Goal: Task Accomplishment & Management: Manage account settings

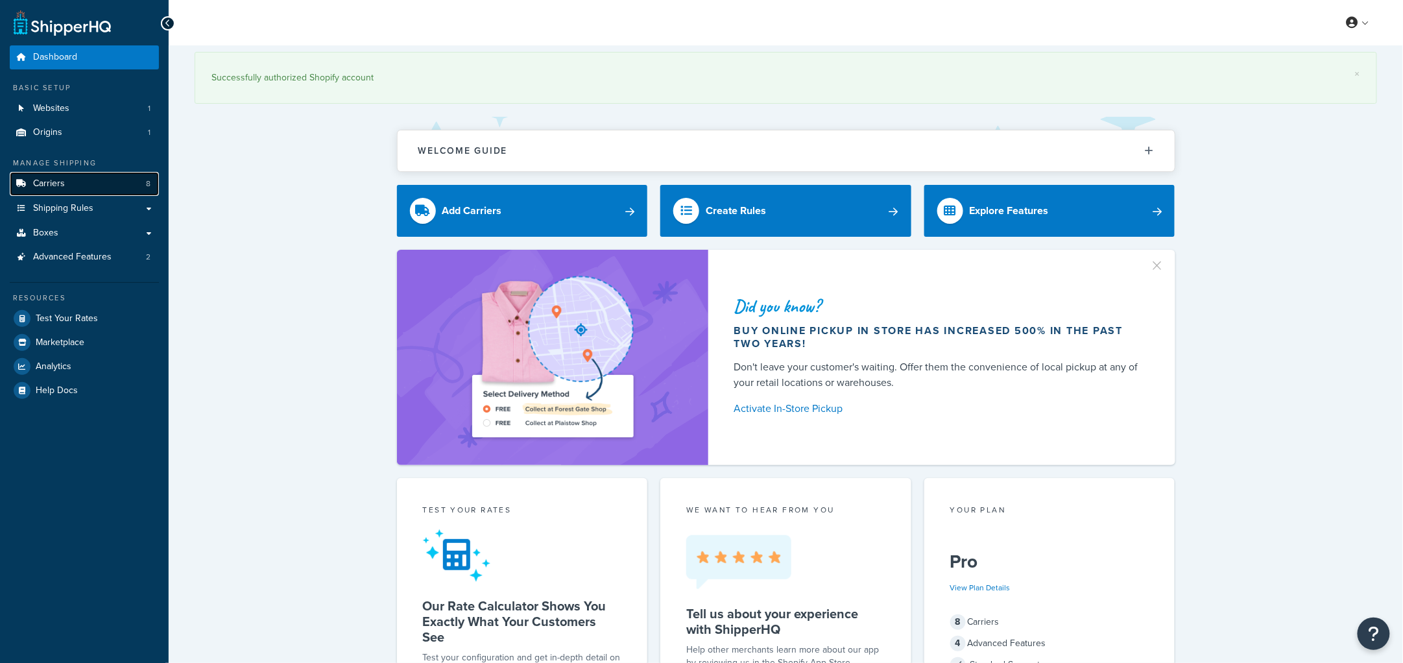
click at [47, 185] on span "Carriers" at bounding box center [49, 183] width 32 height 11
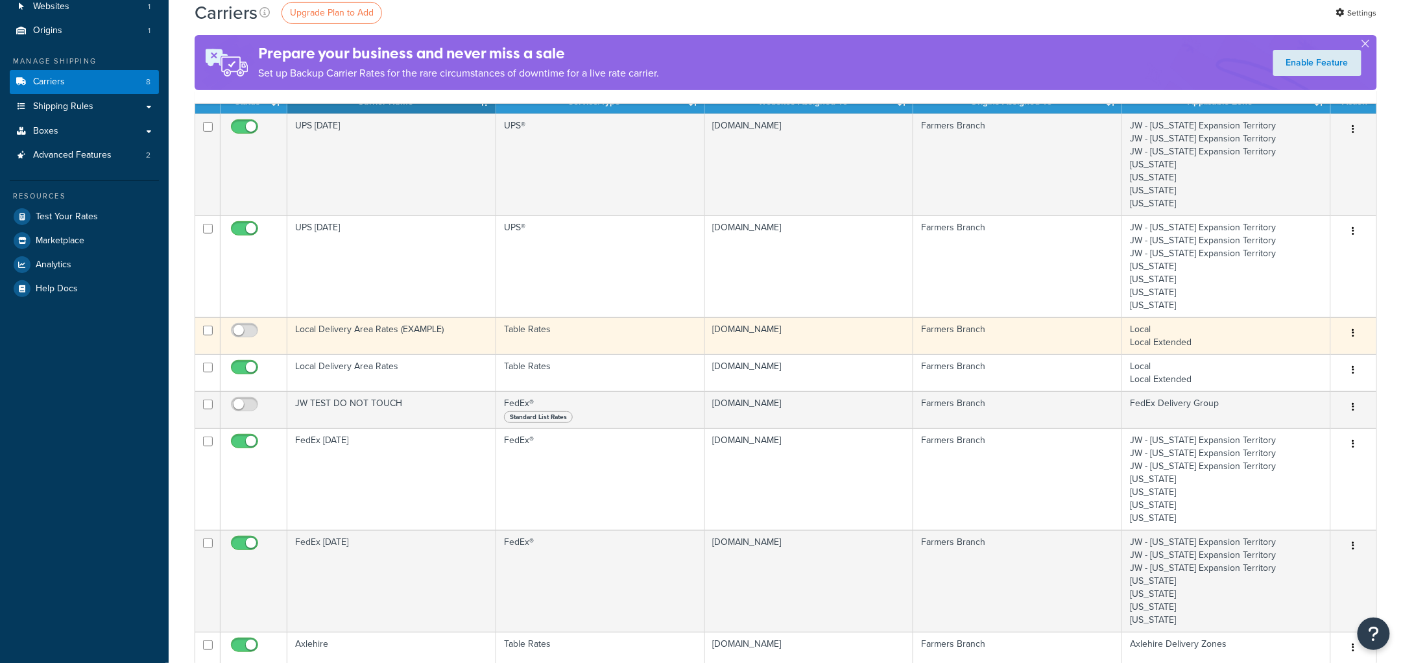
scroll to position [103, 0]
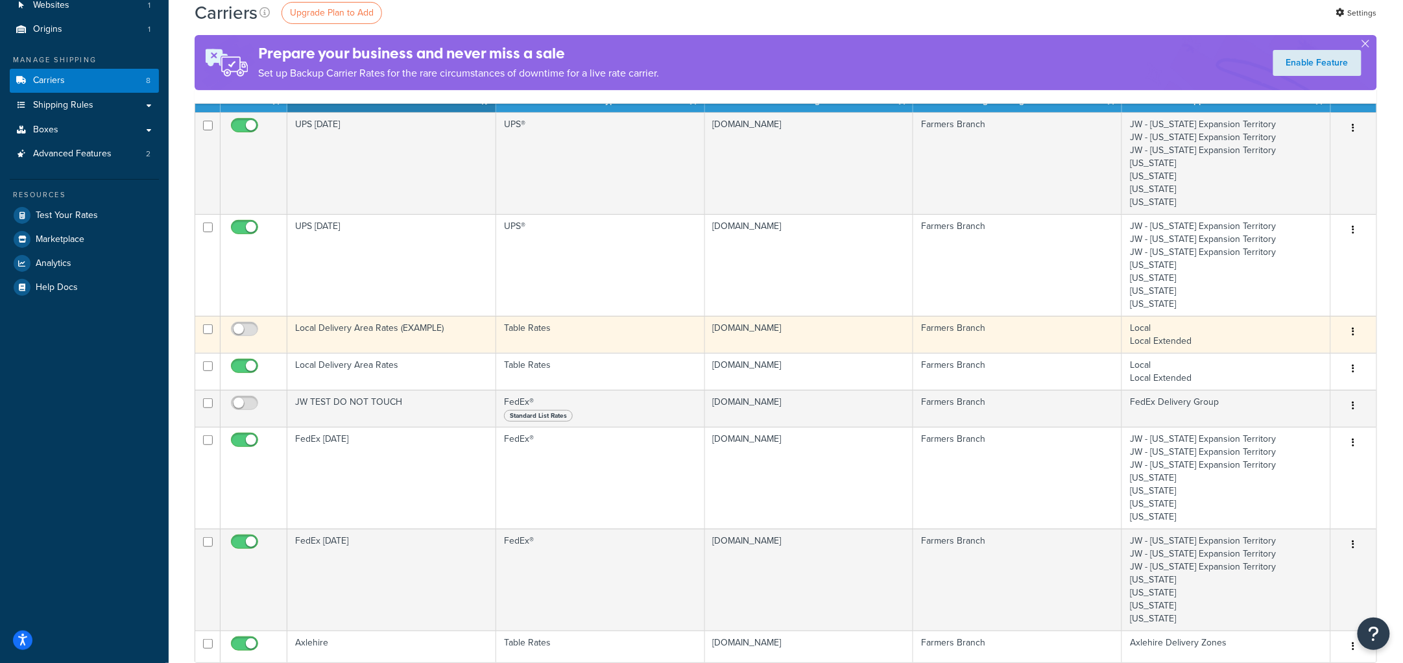
click at [407, 327] on td "Local Delivery Area Rates (EXAMPLE)" at bounding box center [391, 334] width 209 height 37
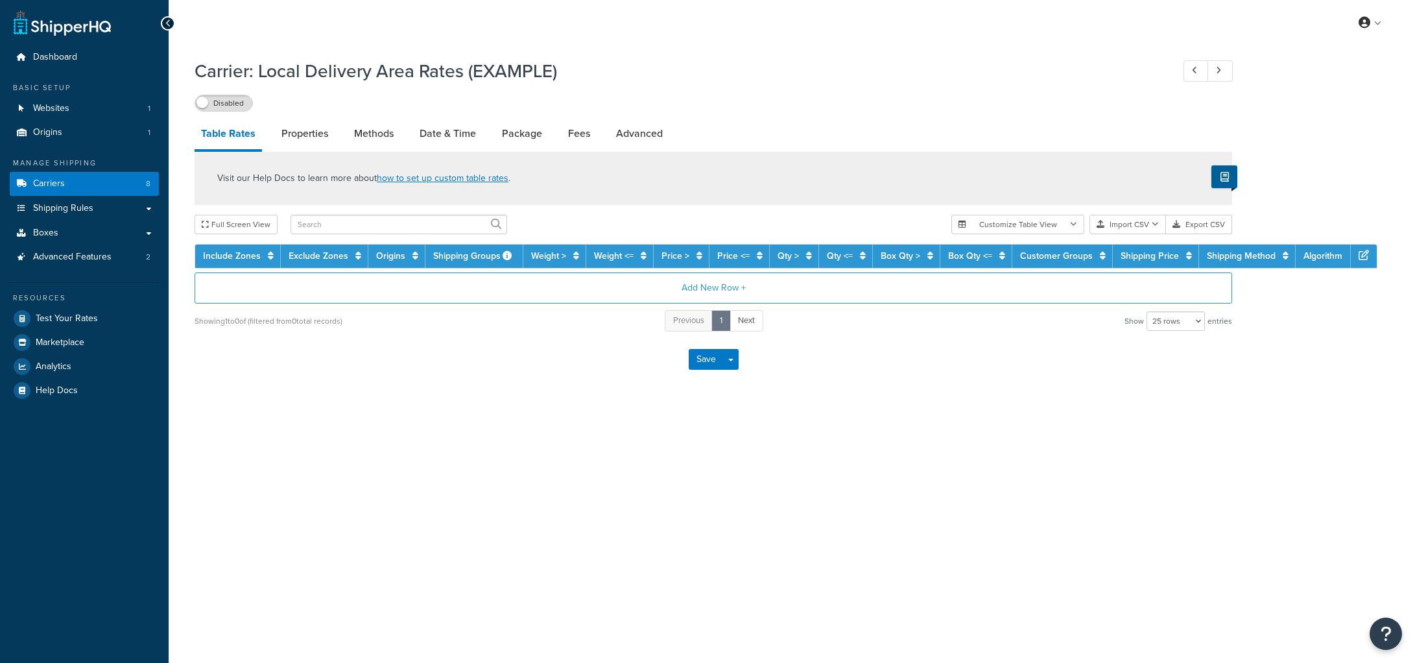
select select "25"
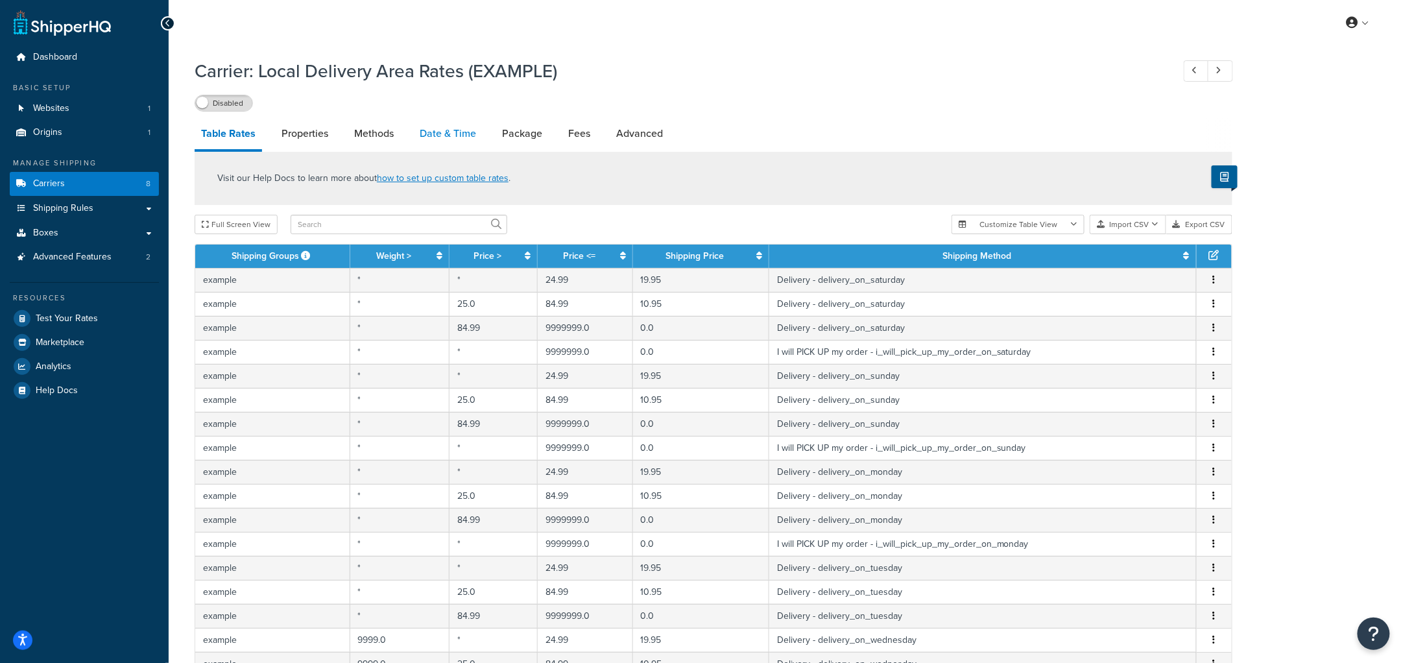
click at [462, 128] on link "Date & Time" at bounding box center [447, 133] width 69 height 31
select select "yMEd"
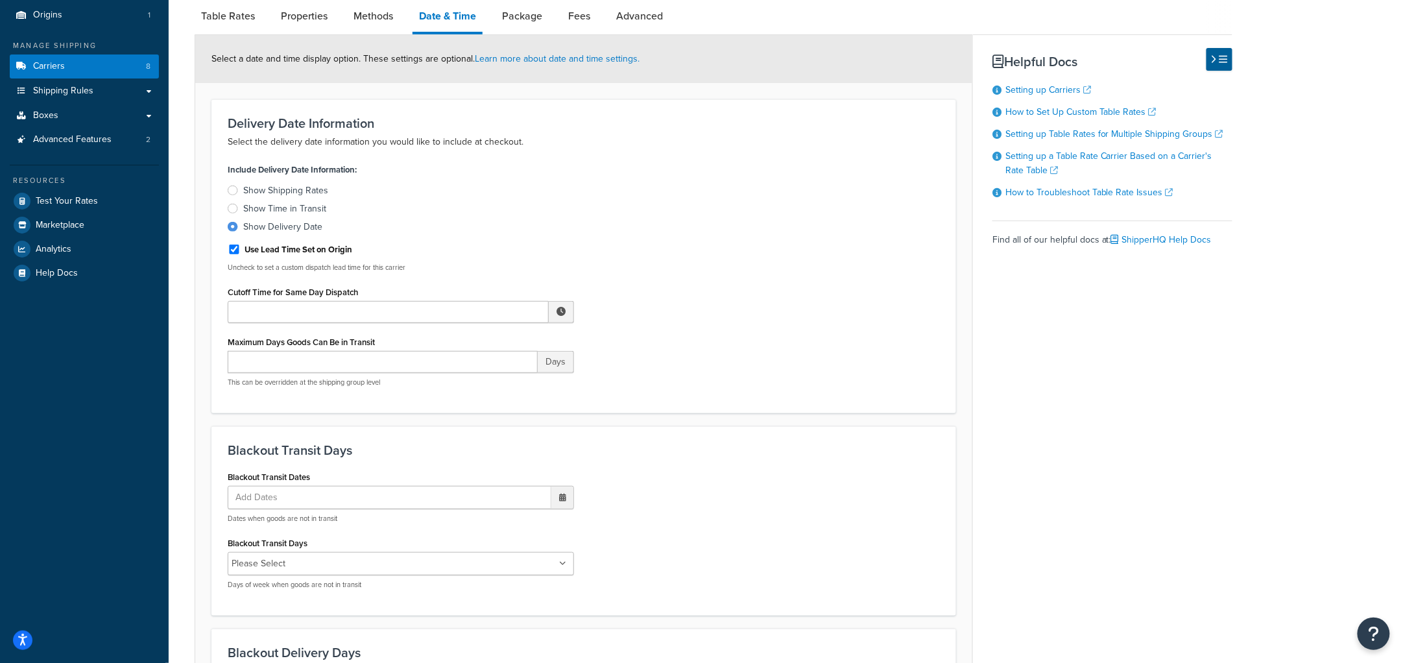
scroll to position [118, 0]
click at [370, 256] on div "Use Lead Time Set on Origin" at bounding box center [401, 247] width 346 height 19
click at [332, 313] on input "Cutoff Time for Same Day Dispatch" at bounding box center [388, 311] width 321 height 22
click at [447, 262] on p "Uncheck to set a custom dispatch lead time for this carrier" at bounding box center [401, 267] width 346 height 10
click at [352, 366] on input "Maximum Days Goods Can Be in Transit" at bounding box center [383, 361] width 310 height 22
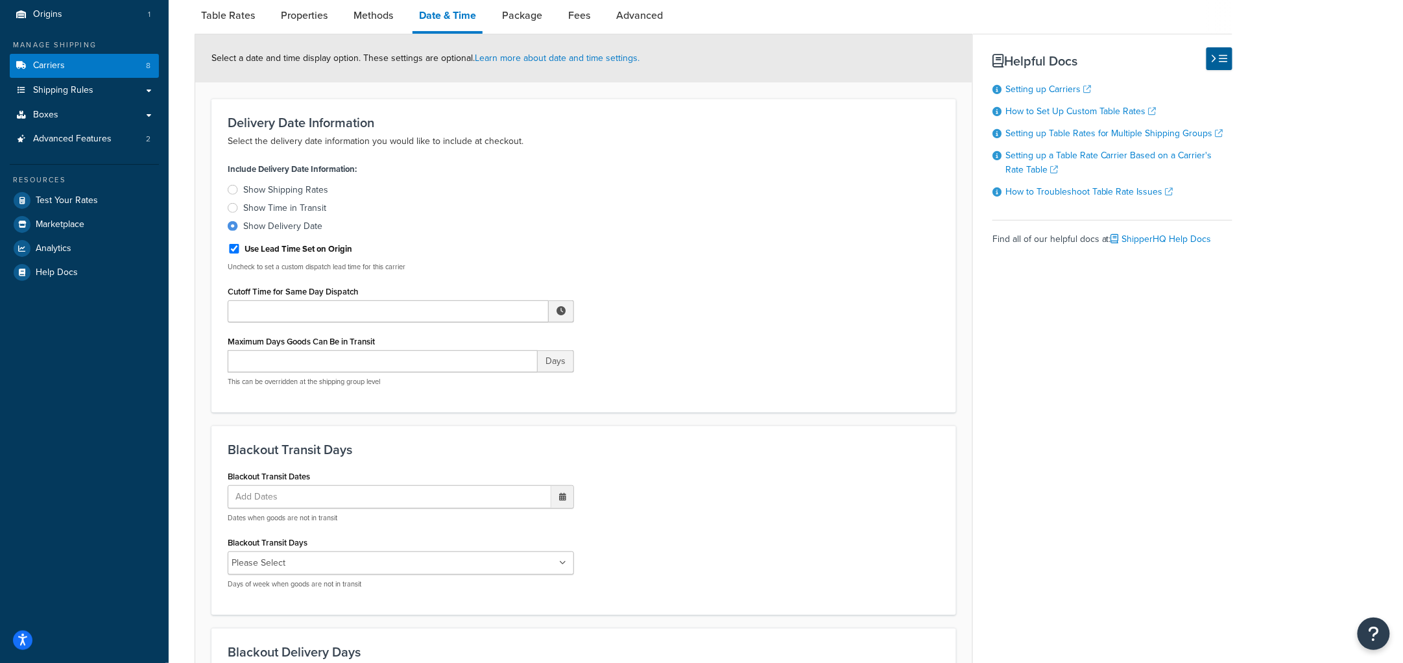
click at [734, 347] on div "Include Delivery Date Information: Show Shipping Rates Show Time in Transit Sho…" at bounding box center [583, 278] width 731 height 237
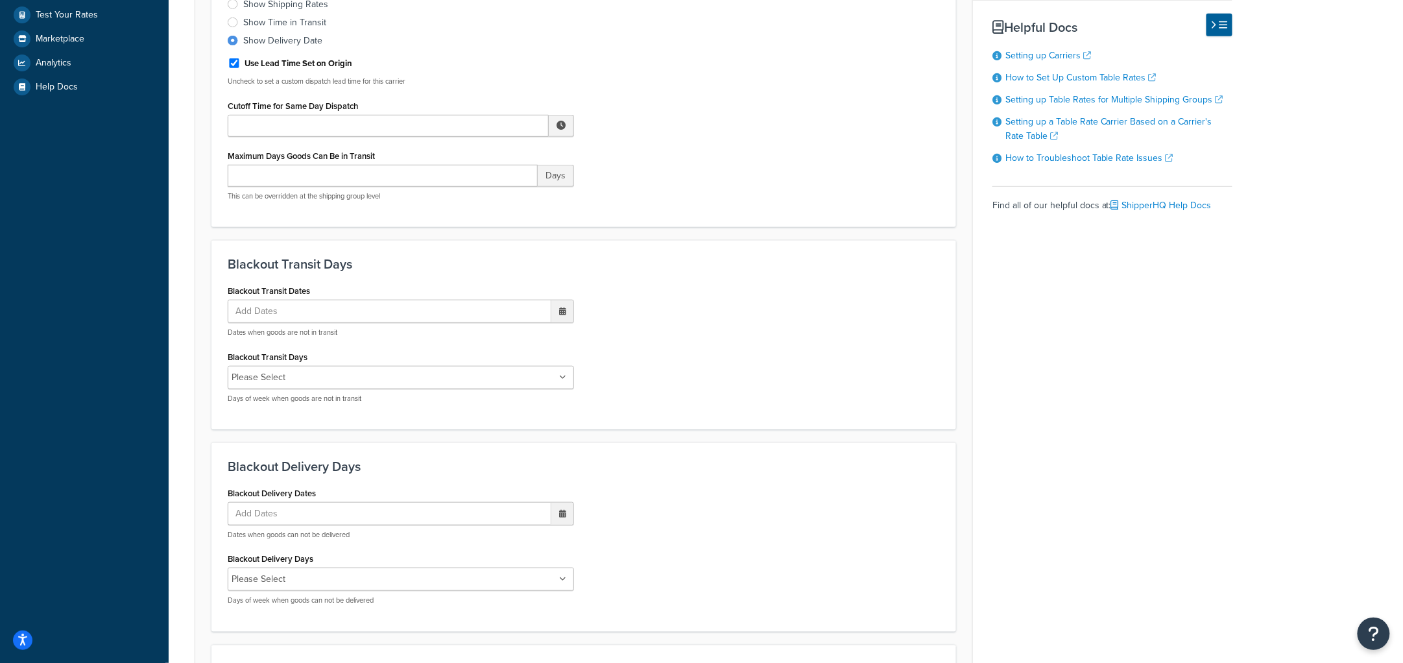
scroll to position [305, 0]
click at [289, 311] on span "Add Dates" at bounding box center [263, 310] width 62 height 22
click at [393, 256] on h3 "Blackout Transit Days" at bounding box center [584, 263] width 712 height 14
click at [312, 375] on input "Blackout Transit Days" at bounding box center [346, 376] width 115 height 14
click at [747, 332] on div "Blackout Transit Dates Add Dates ‹ September 2025 › Su Mo Tu We Th Fr Sa 31 1 2…" at bounding box center [583, 346] width 731 height 132
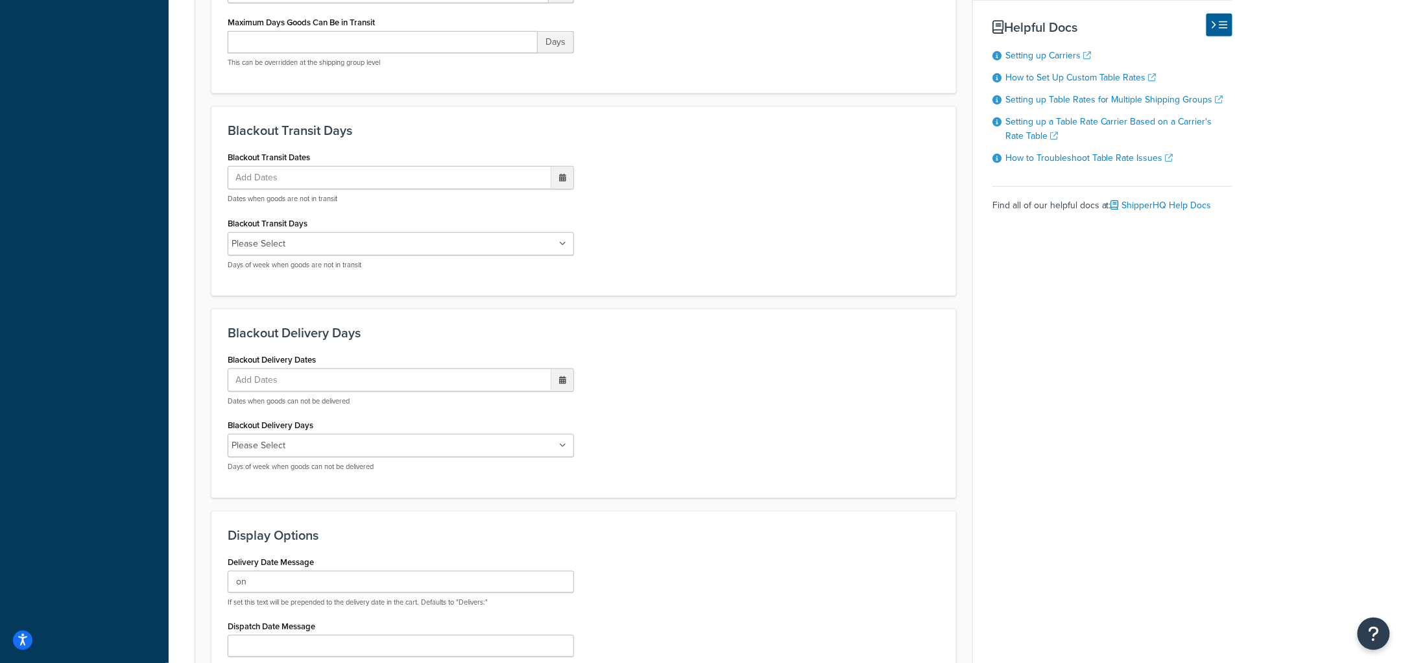
scroll to position [438, 0]
click at [329, 379] on ul "Add Dates" at bounding box center [401, 378] width 346 height 23
click at [801, 340] on div "Blackout Delivery Days Blackout Delivery Dates Add Dates ‹ September 2025 › Su …" at bounding box center [583, 401] width 744 height 189
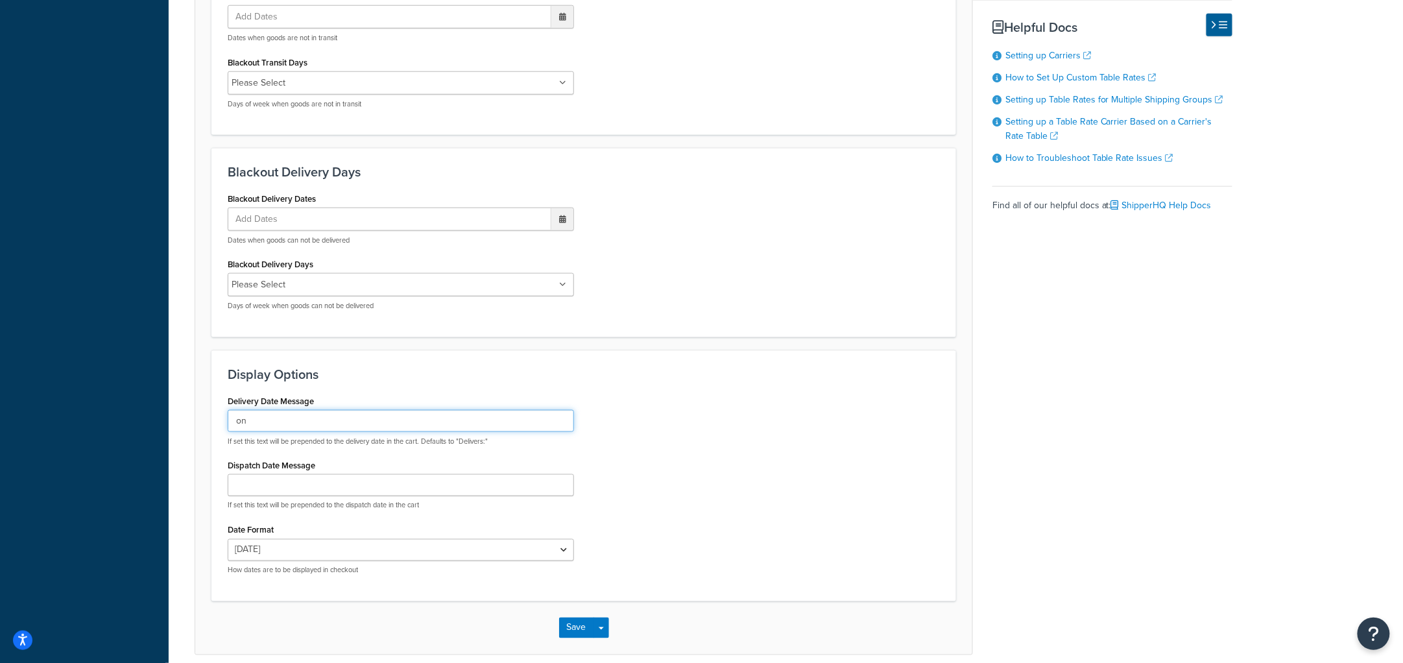
click at [285, 422] on input "on" at bounding box center [401, 421] width 346 height 22
click at [339, 390] on div "Display Options Delivery Date Message on If set this text will be prepended to …" at bounding box center [583, 476] width 744 height 251
click at [278, 463] on label "Dispatch Date Message" at bounding box center [272, 466] width 88 height 10
click at [278, 475] on input "Dispatch Date Message" at bounding box center [401, 486] width 346 height 22
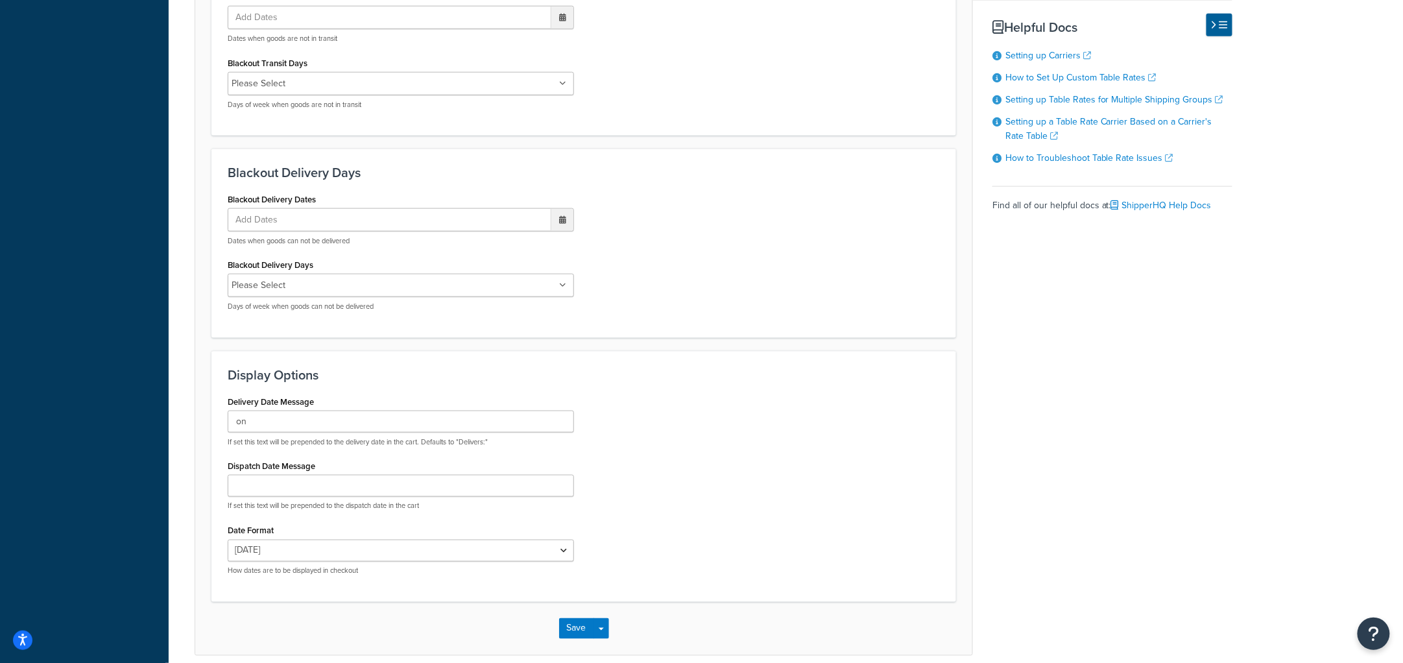
click at [470, 451] on div "Delivery Date Message on If set this text will be prepended to the delivery dat…" at bounding box center [401, 488] width 366 height 193
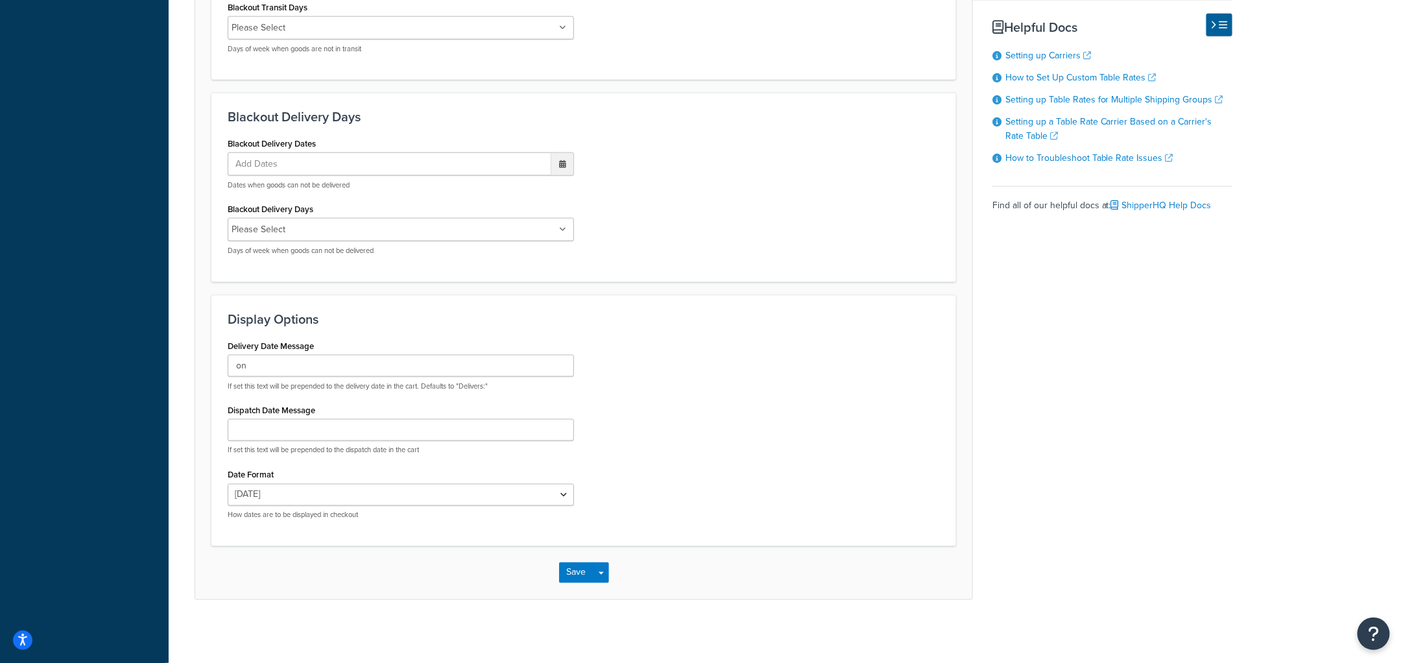
scroll to position [655, 0]
click at [283, 484] on select "[DATE] [DATE] [DATE] [DATE] [DATE] Sep 18 [DATE] 9/[DATE]" at bounding box center [401, 493] width 346 height 22
click at [1067, 343] on div "Table Rates Properties Methods Date & Time Package Fees Advanced Select a date …" at bounding box center [714, 32] width 1038 height 1135
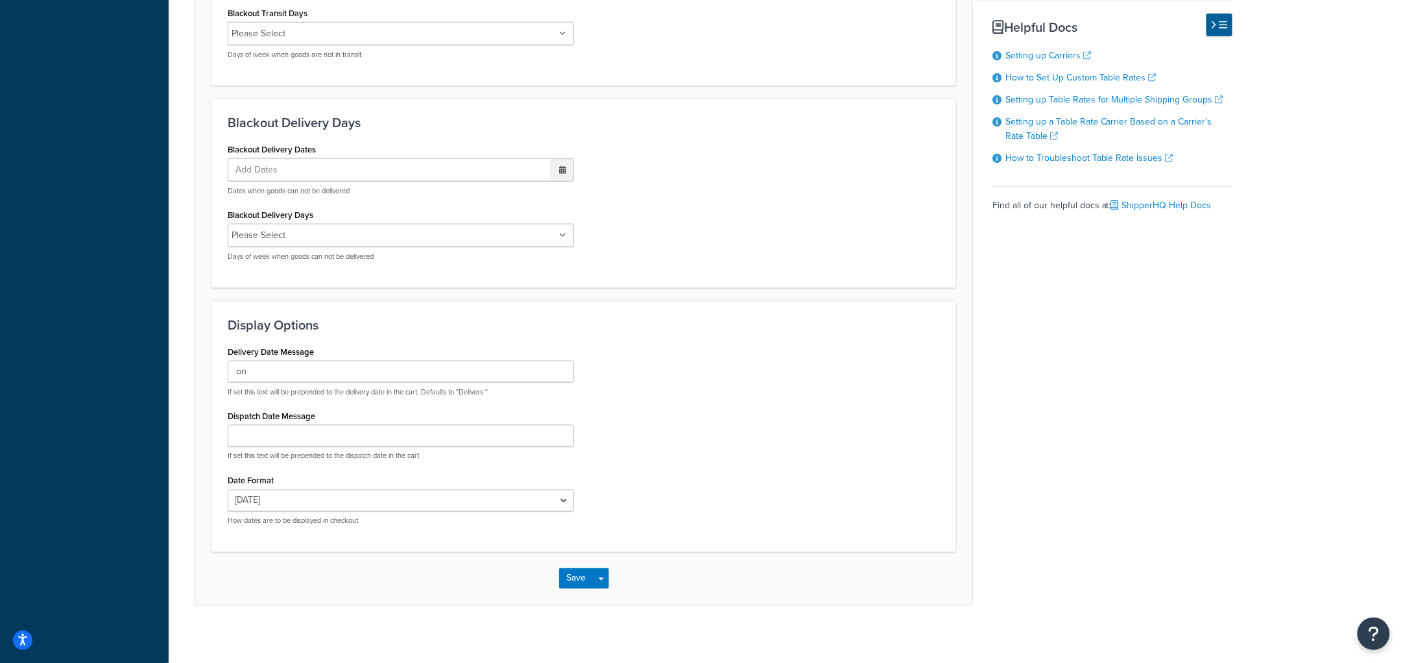
scroll to position [655, 0]
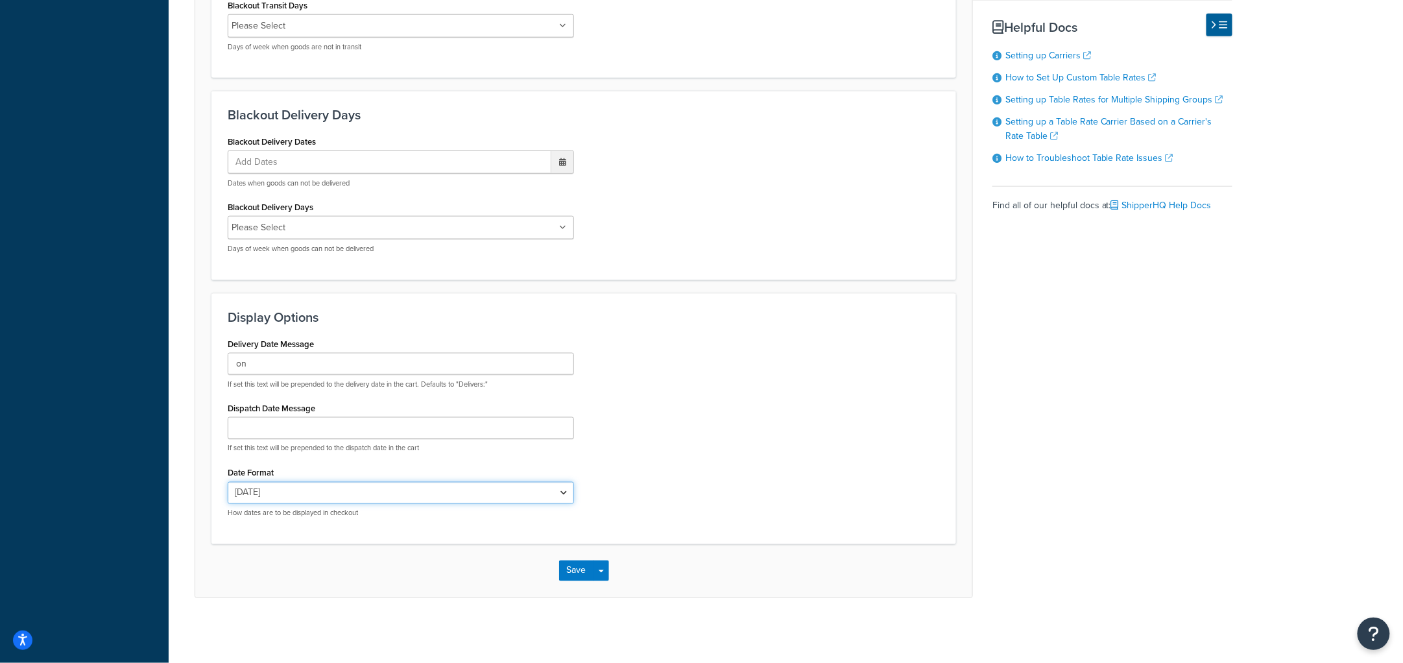
click at [359, 499] on select "[DATE] [DATE] [DATE] [DATE] [DATE] Sep 18 [DATE] 9/[DATE]" at bounding box center [401, 493] width 346 height 22
click at [331, 489] on select "[DATE] [DATE] [DATE] [DATE] [DATE] Sep 18 [DATE] 9/[DATE]" at bounding box center [401, 493] width 346 height 22
click at [315, 488] on select "[DATE] [DATE] [DATE] [DATE] [DATE] Sep 18 [DATE] 9/[DATE]" at bounding box center [401, 493] width 346 height 22
click at [851, 460] on div "Delivery Date Message on If set this text will be prepended to the delivery dat…" at bounding box center [583, 431] width 731 height 193
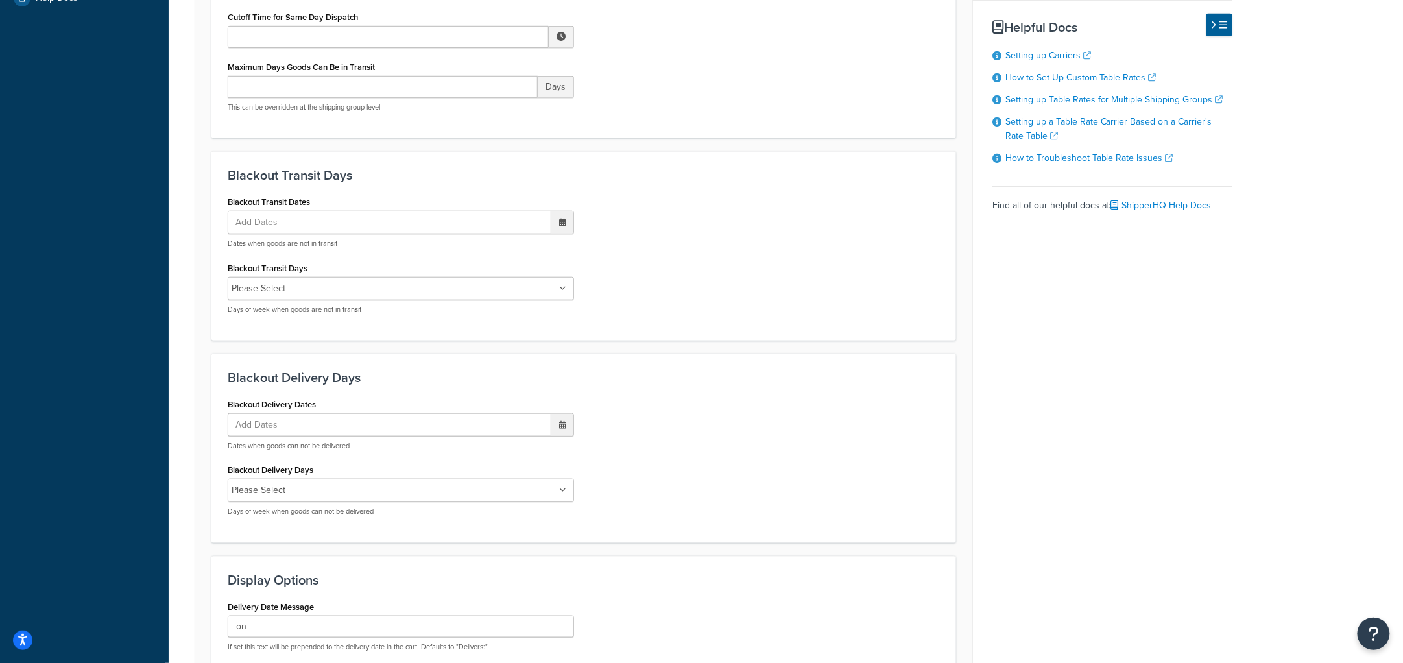
scroll to position [393, 0]
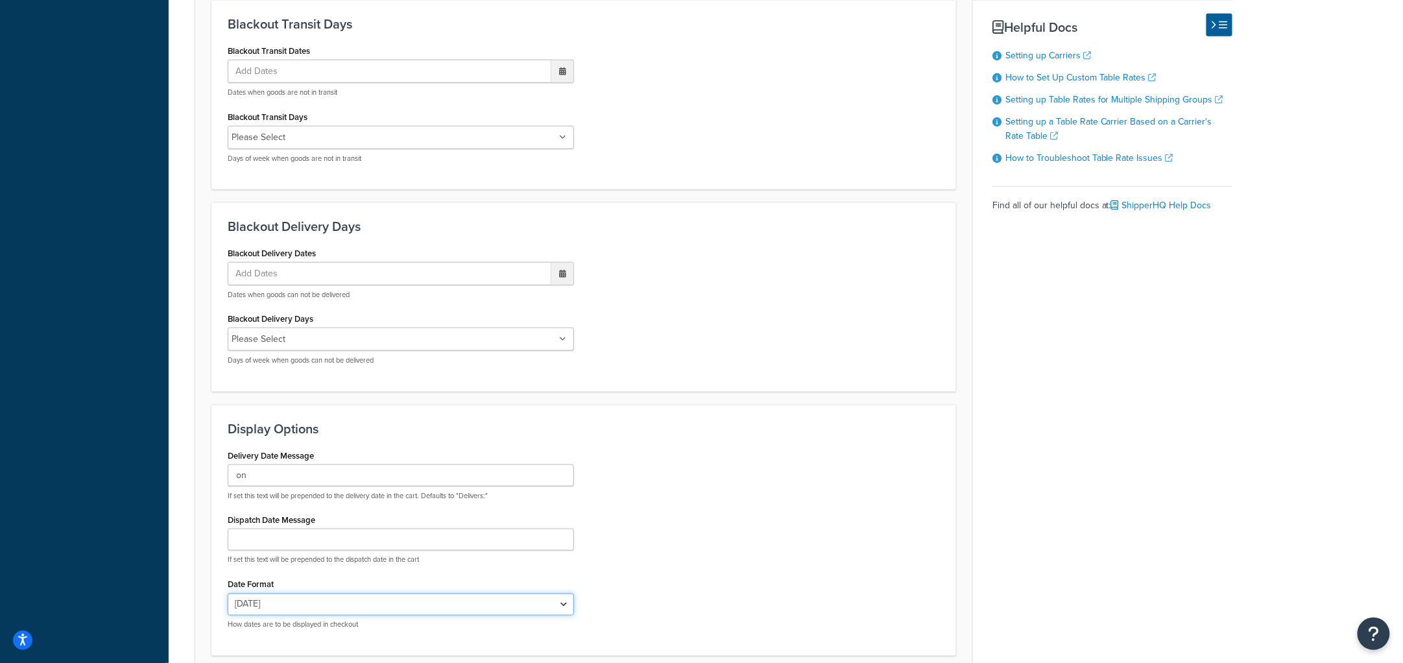
click at [291, 601] on select "[DATE] [DATE] [DATE] [DATE] [DATE] Sep 18 [DATE] 9/[DATE]" at bounding box center [401, 604] width 346 height 22
click at [327, 602] on select "[DATE] [DATE] [DATE] [DATE] [DATE] Sep 18 [DATE] 9/[DATE]" at bounding box center [401, 603] width 346 height 22
click at [328, 598] on select "Thu, Sep 18 9/18/2025 Sep 18, 2025 Thu, Sep 18, 2025 Thu, 9/18/2025 Sep 18 Thu,…" at bounding box center [401, 603] width 346 height 22
click at [327, 601] on select "Thu, Sep 18 9/18/2025 Sep 18, 2025 Thu, Sep 18, 2025 Thu, 9/18/2025 Sep 18 Thu,…" at bounding box center [401, 603] width 346 height 22
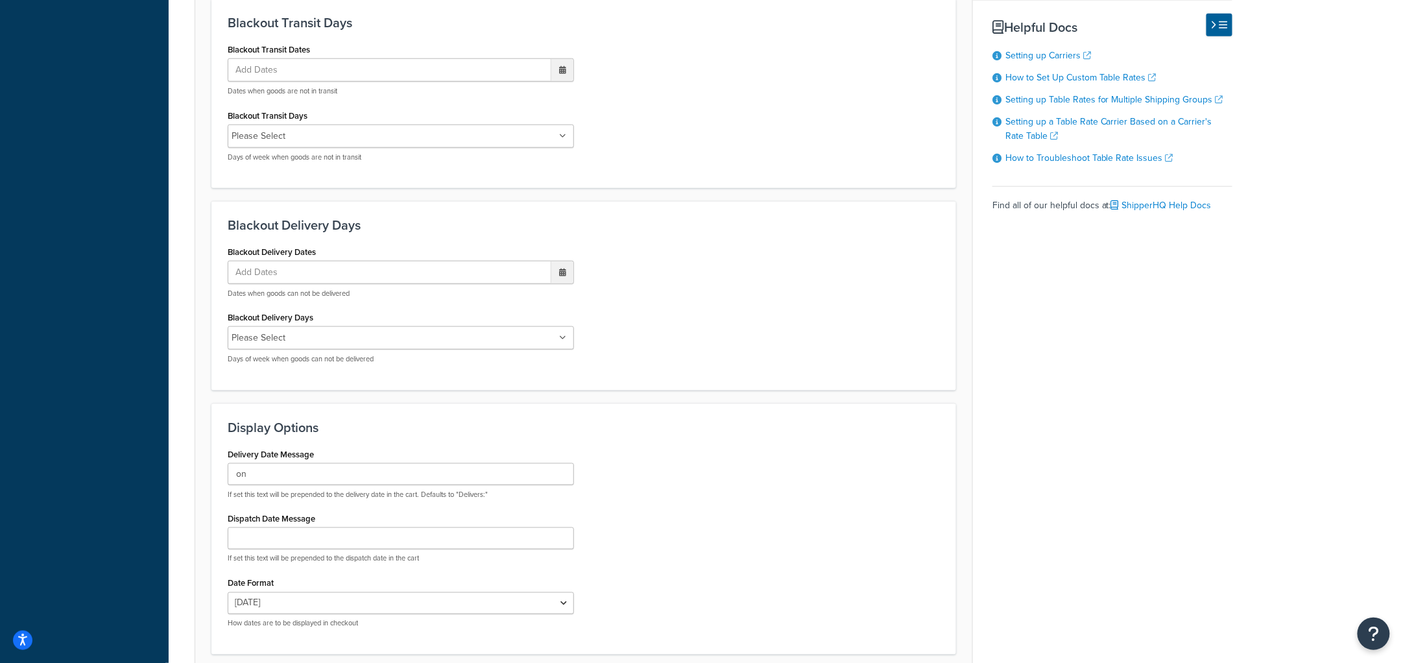
click at [845, 343] on div "Blackout Delivery Dates Add Dates ‹ September 2025 › Su Mo Tu We Th Fr Sa 31 1 …" at bounding box center [583, 309] width 731 height 132
click at [806, 294] on div "Blackout Delivery Dates Add Dates ‹ September 2025 › Su Mo Tu We Th Fr Sa 31 1 …" at bounding box center [583, 309] width 731 height 132
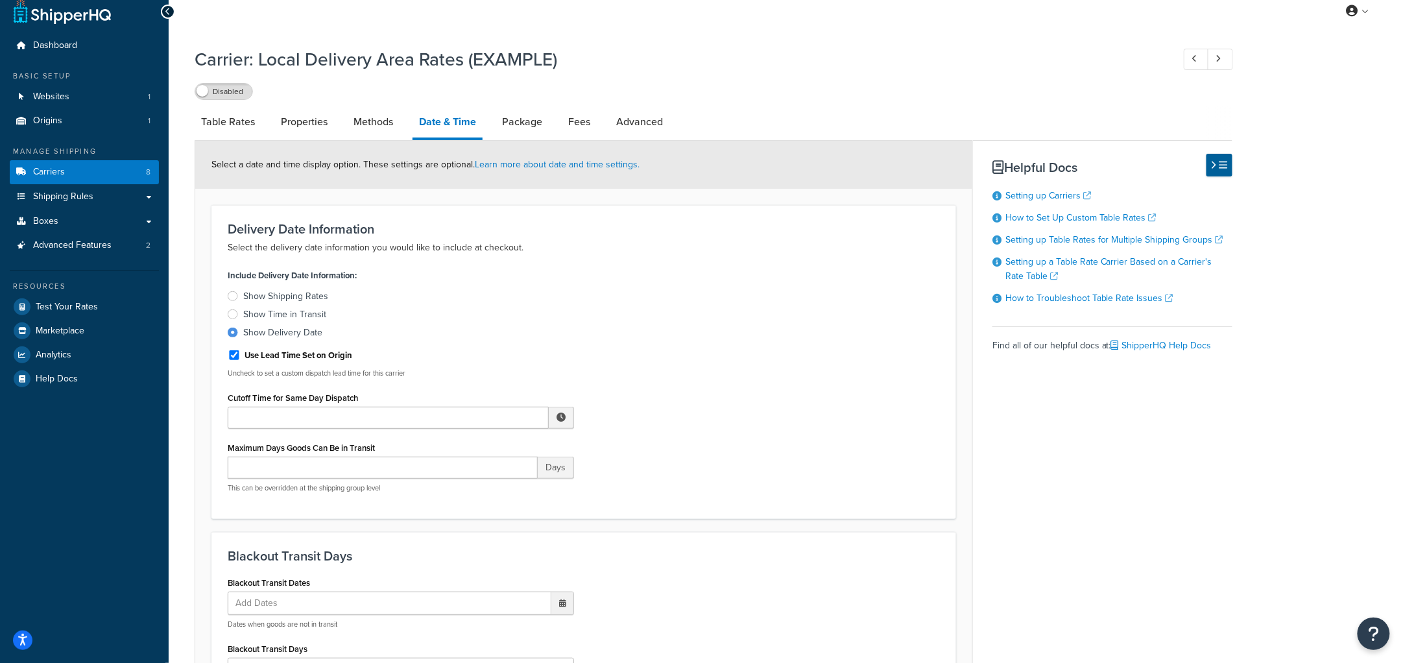
scroll to position [0, 0]
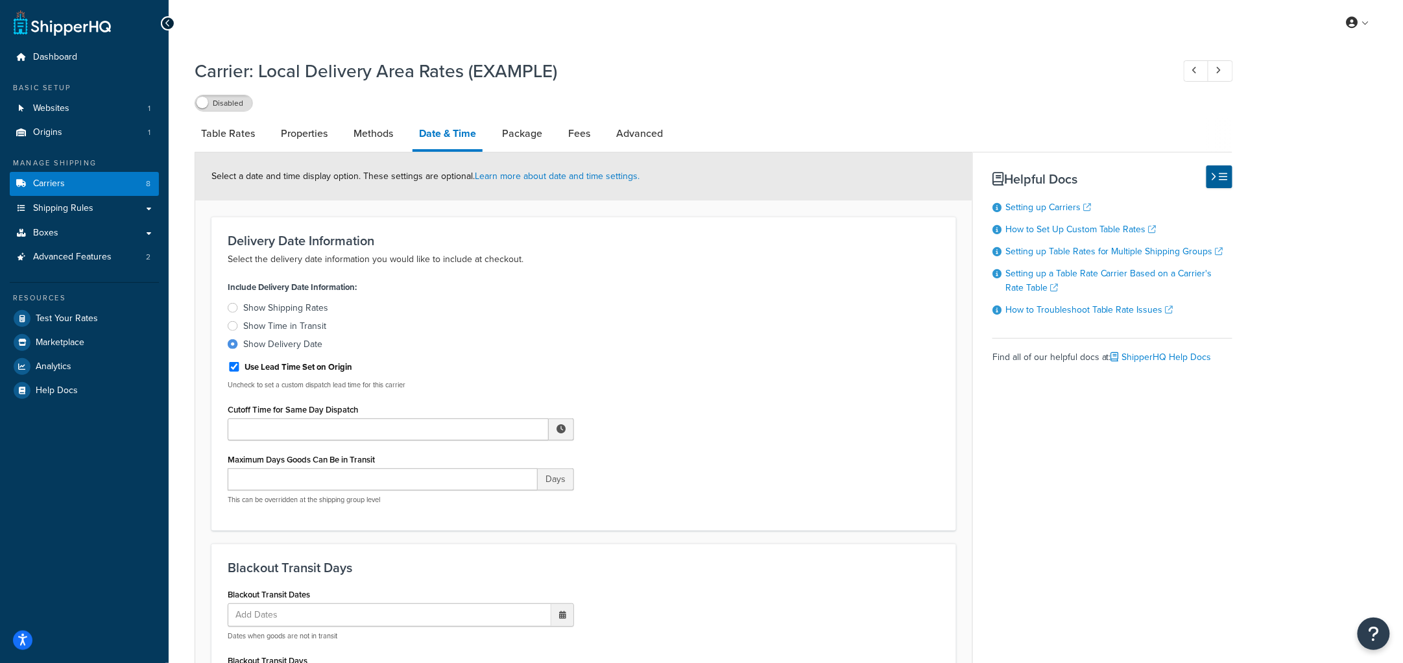
click at [811, 367] on div "Include Delivery Date Information: Show Shipping Rates Show Time in Transit Sho…" at bounding box center [583, 396] width 731 height 237
click at [806, 380] on div "Include Delivery Date Information: Show Shipping Rates Show Time in Transit Sho…" at bounding box center [583, 396] width 731 height 237
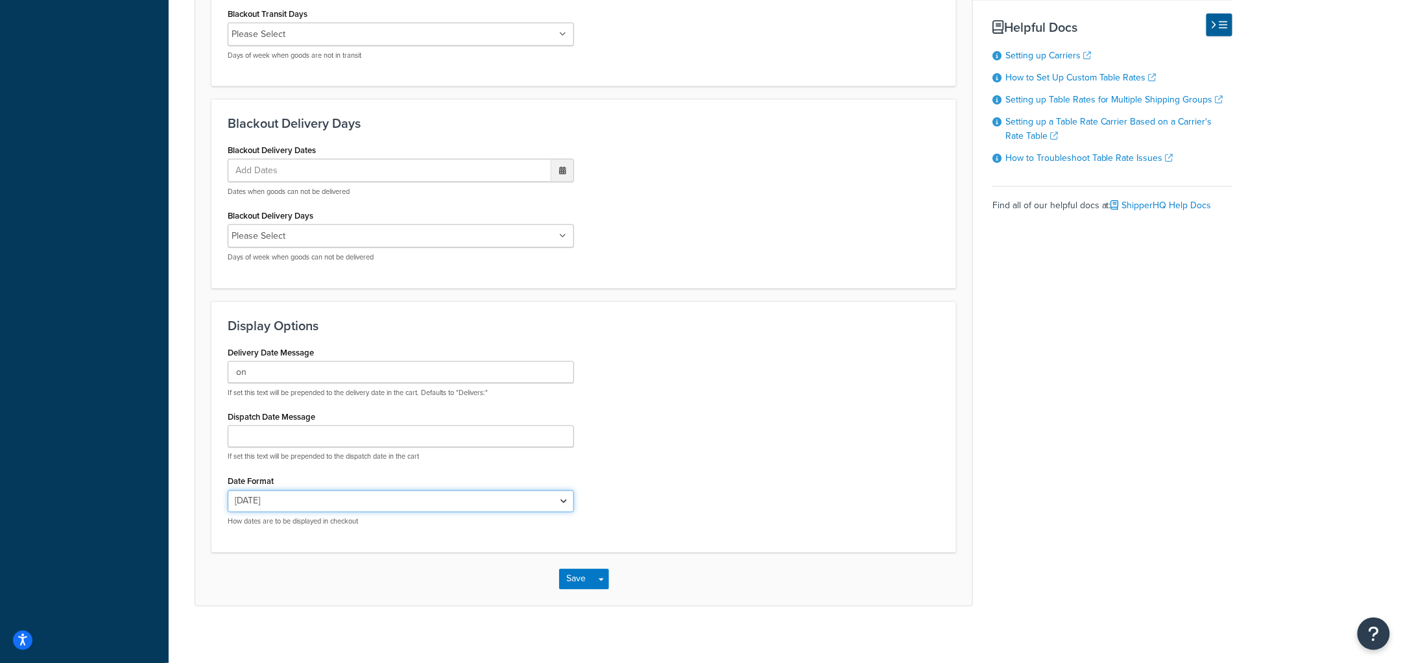
click at [558, 506] on select "Thu, Sep 18 9/18/2025 Sep 18, 2025 Thu, Sep 18, 2025 Thu, 9/18/2025 Sep 18 Thu,…" at bounding box center [401, 501] width 346 height 22
click at [666, 434] on div "Delivery Date Message on If set this text will be prepended to the delivery dat…" at bounding box center [583, 440] width 731 height 193
click at [560, 499] on select "Thu, Sep 18 9/18/2025 Sep 18, 2025 Thu, Sep 18, 2025 Thu, 9/18/2025 Sep 18 Thu,…" at bounding box center [401, 502] width 346 height 22
click at [752, 296] on form "Select a date and time display option. These settings are optional. Learn more …" at bounding box center [583, 57] width 777 height 1100
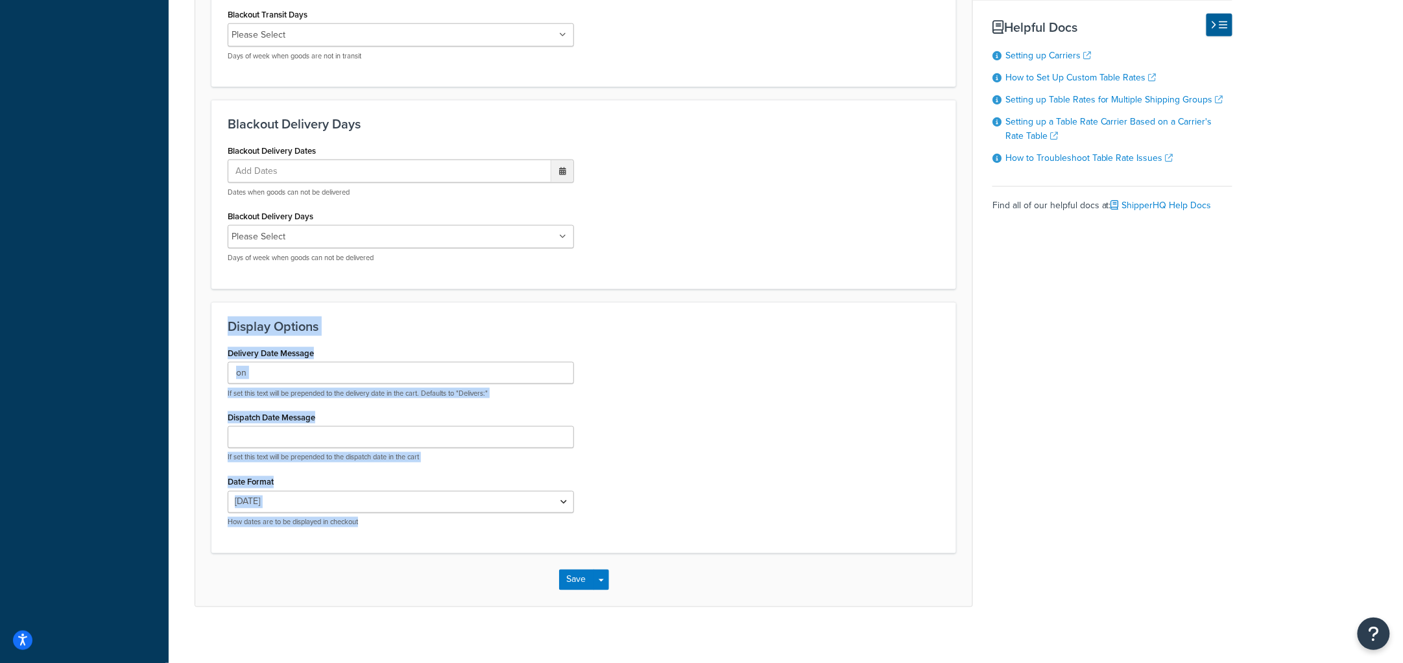
drag, startPoint x: 208, startPoint y: 294, endPoint x: 380, endPoint y: 523, distance: 286.6
click at [380, 523] on form "Select a date and time display option. These settings are optional. Learn more …" at bounding box center [583, 57] width 777 height 1100
click at [397, 528] on div "Delivery Date Message on If set this text will be prepended to the delivery dat…" at bounding box center [401, 440] width 366 height 193
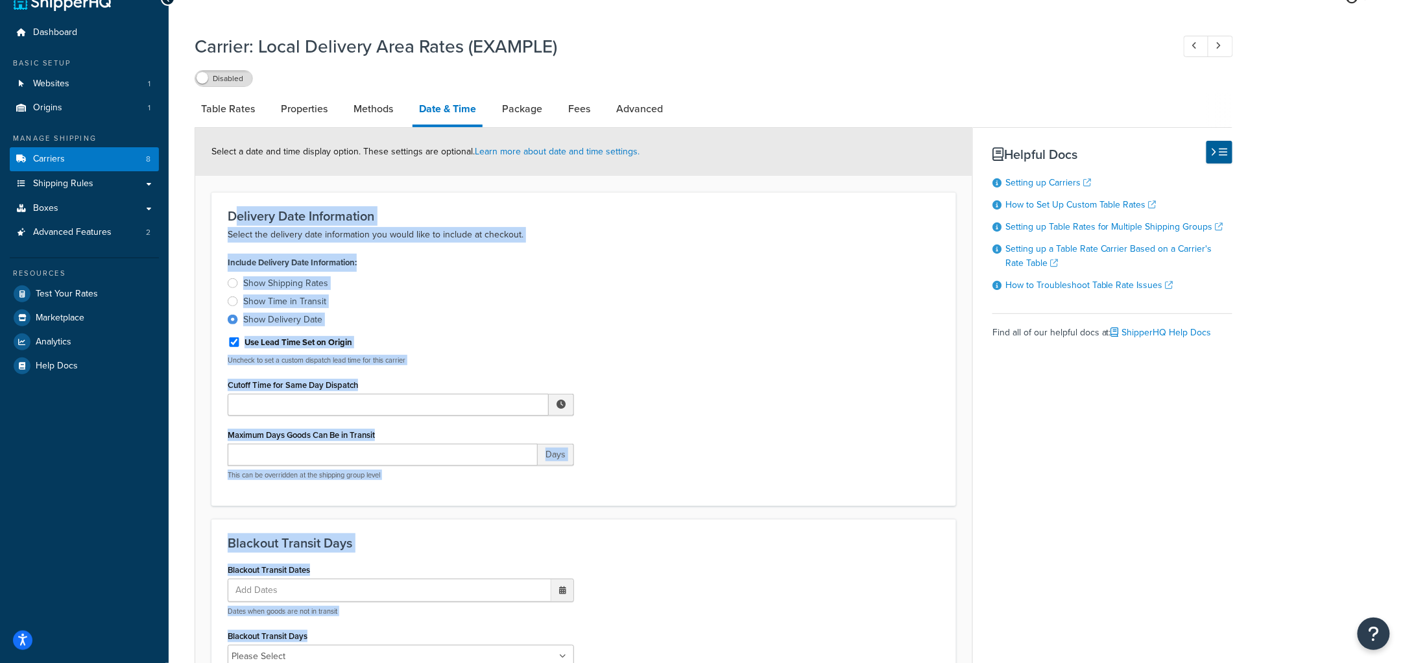
scroll to position [0, 0]
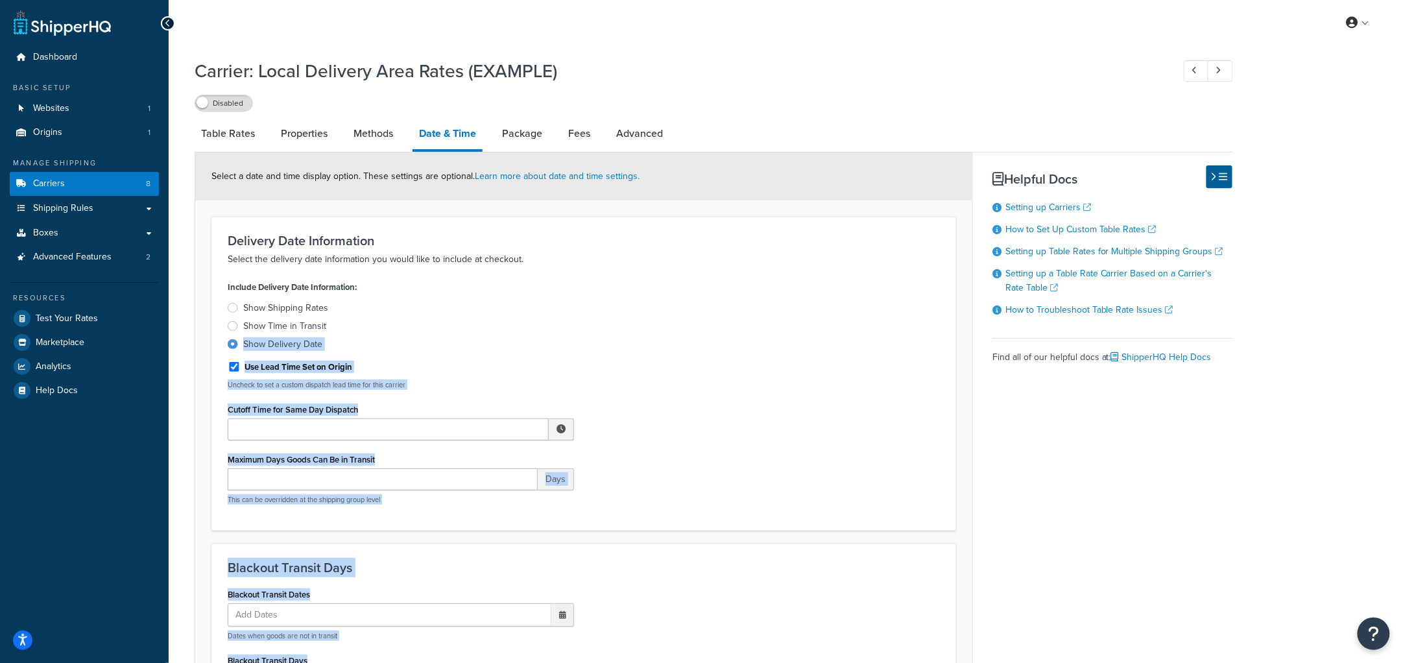
drag, startPoint x: 404, startPoint y: 540, endPoint x: 391, endPoint y: 331, distance: 209.9
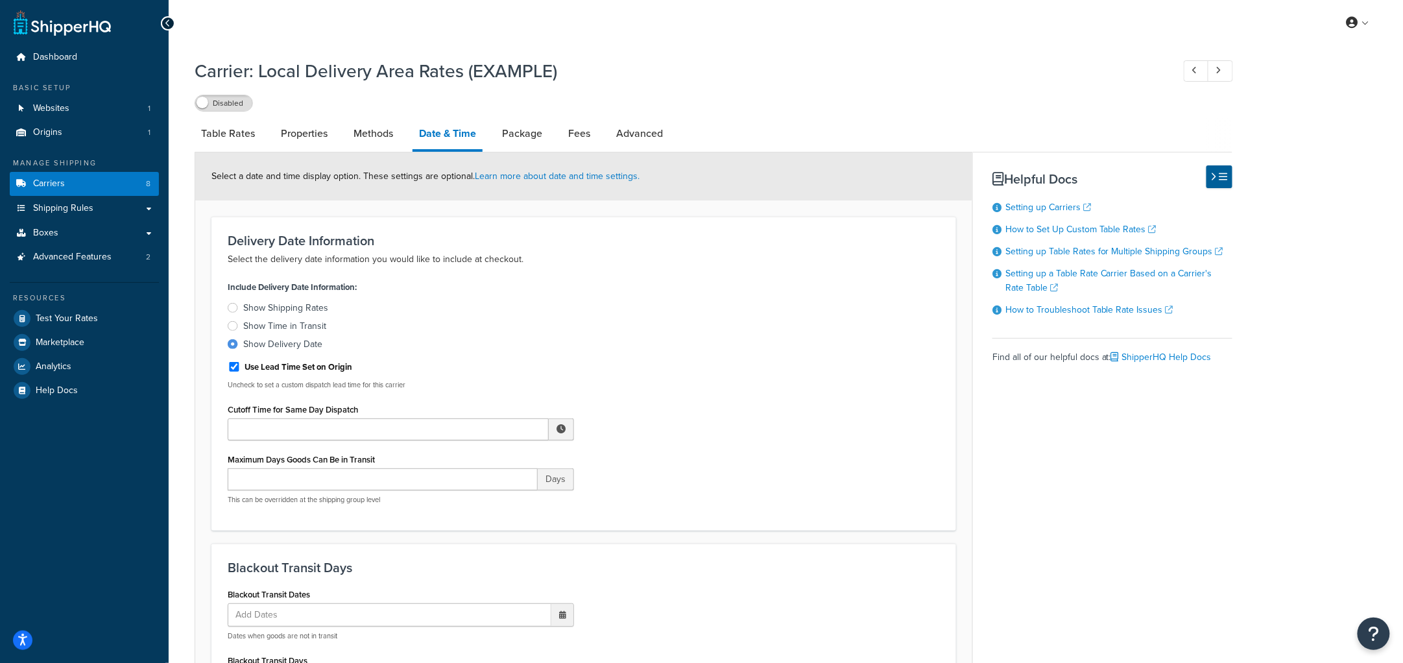
click at [388, 228] on div "Delivery Date Information Select the delivery date information you would like t…" at bounding box center [583, 374] width 744 height 314
click at [96, 182] on link "Carriers 8" at bounding box center [84, 184] width 149 height 24
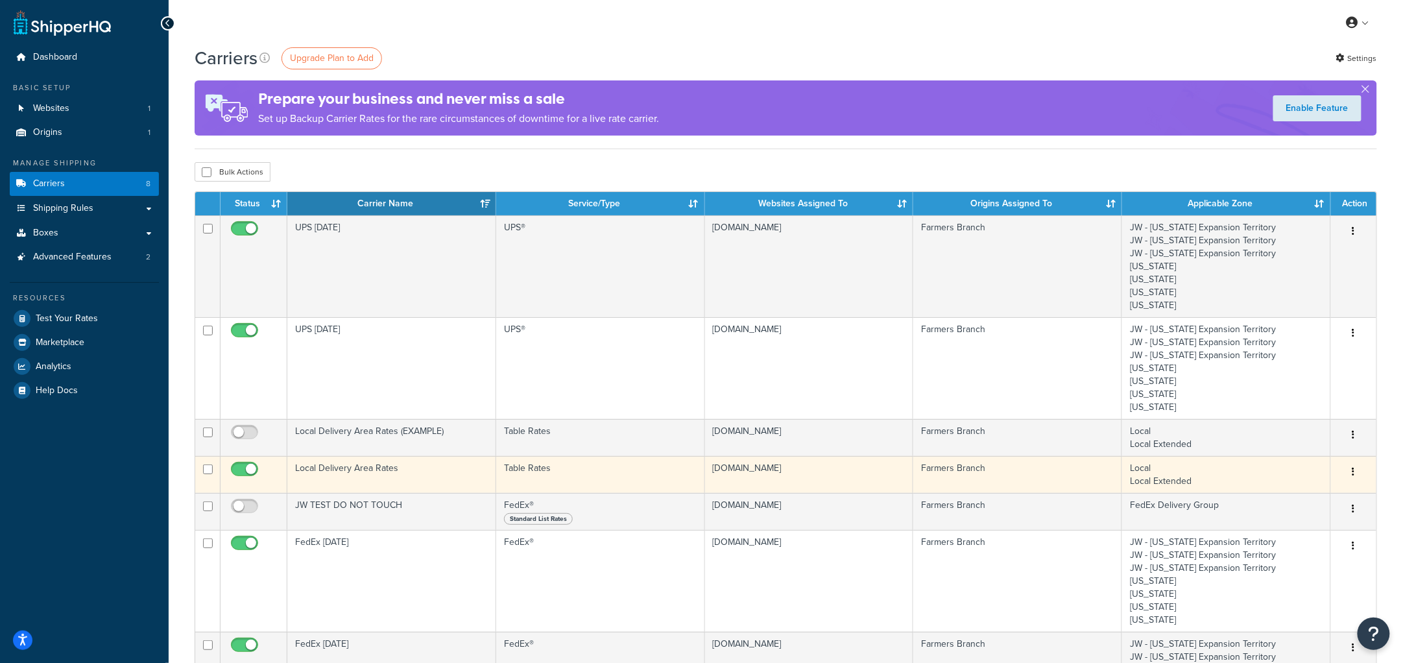
click at [386, 471] on td "Local Delivery Area Rates" at bounding box center [391, 474] width 209 height 37
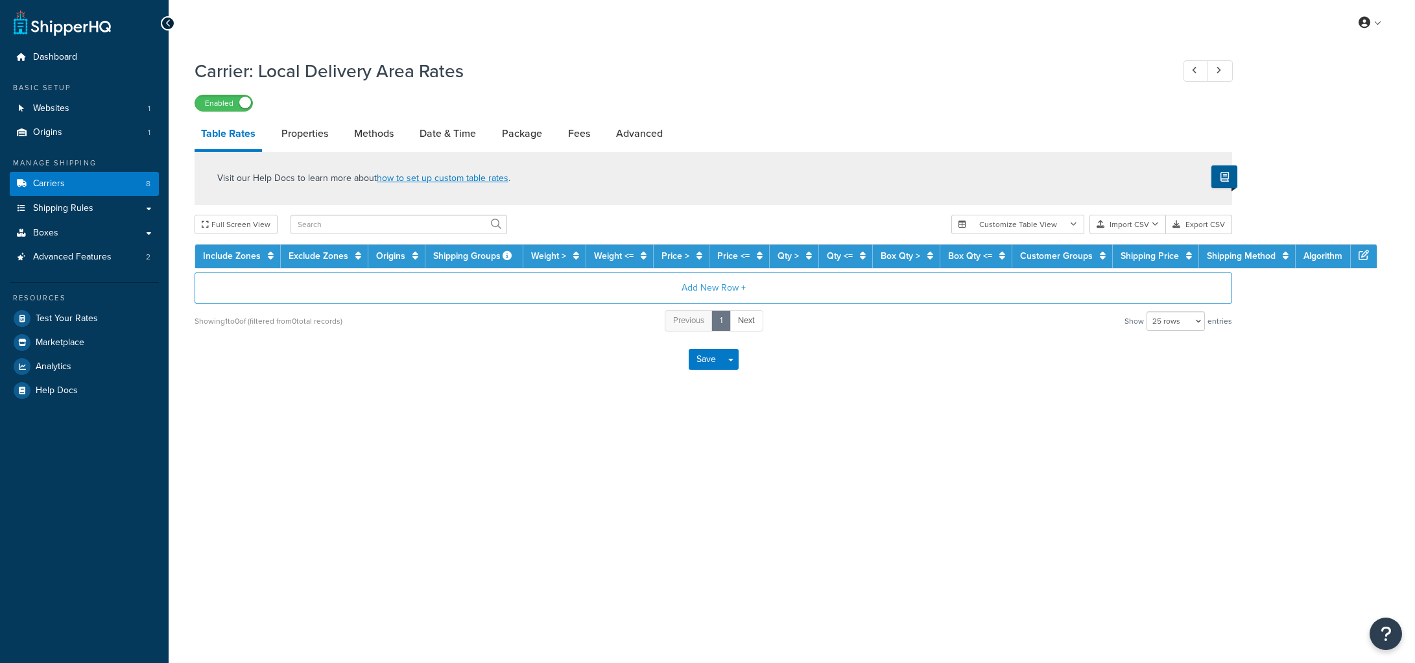
select select "25"
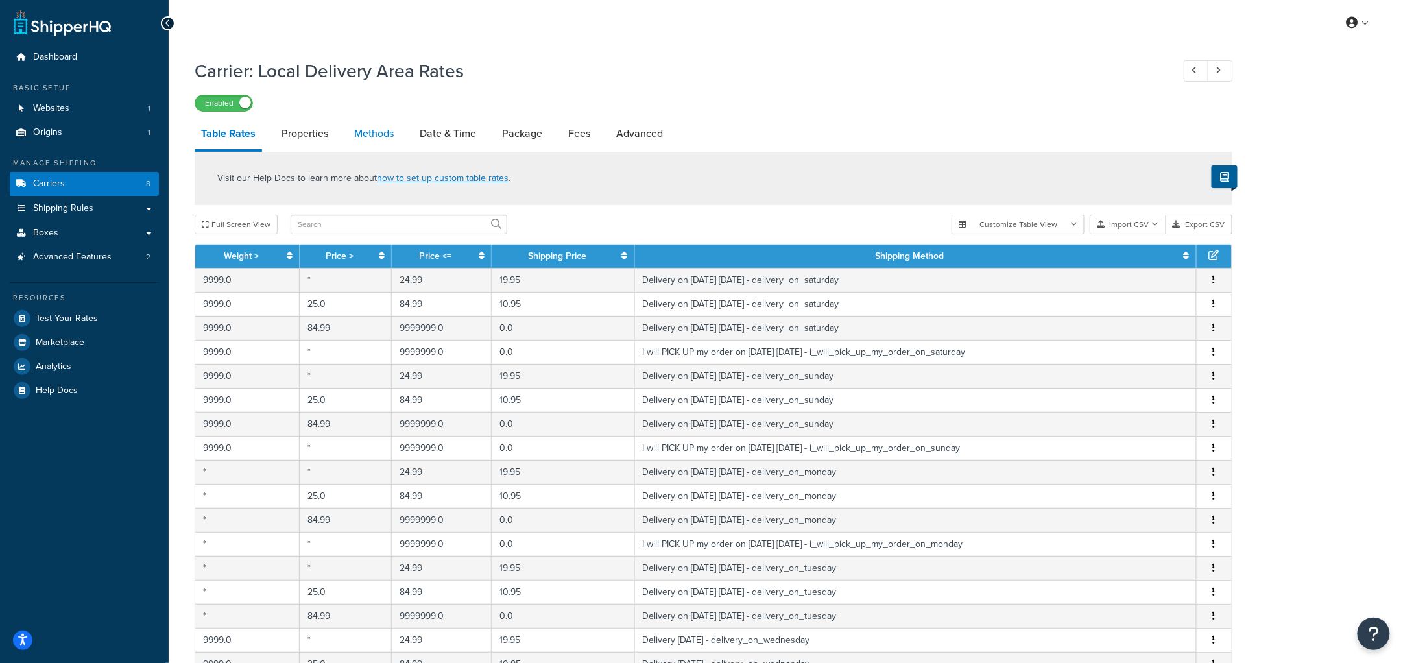
click at [392, 133] on link "Methods" at bounding box center [374, 133] width 53 height 31
select select "25"
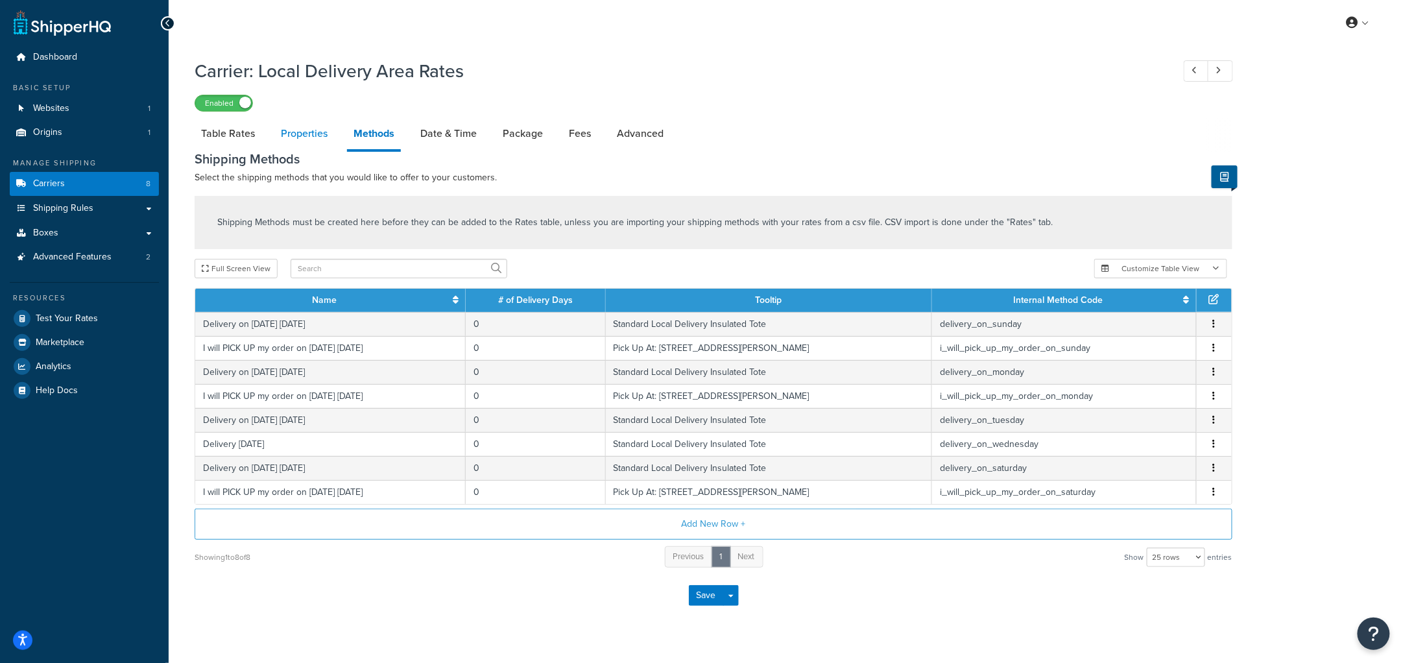
click at [311, 131] on link "Properties" at bounding box center [304, 133] width 60 height 31
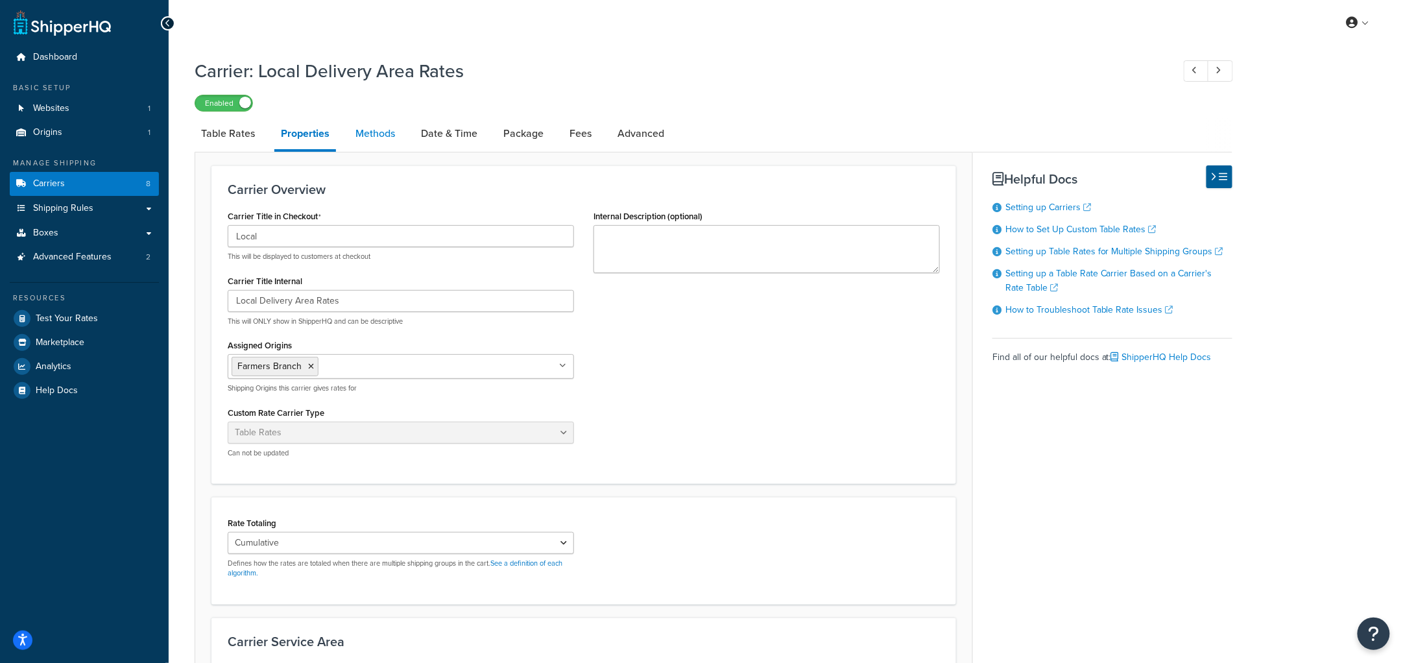
click at [351, 130] on link "Methods" at bounding box center [375, 133] width 53 height 31
select select "25"
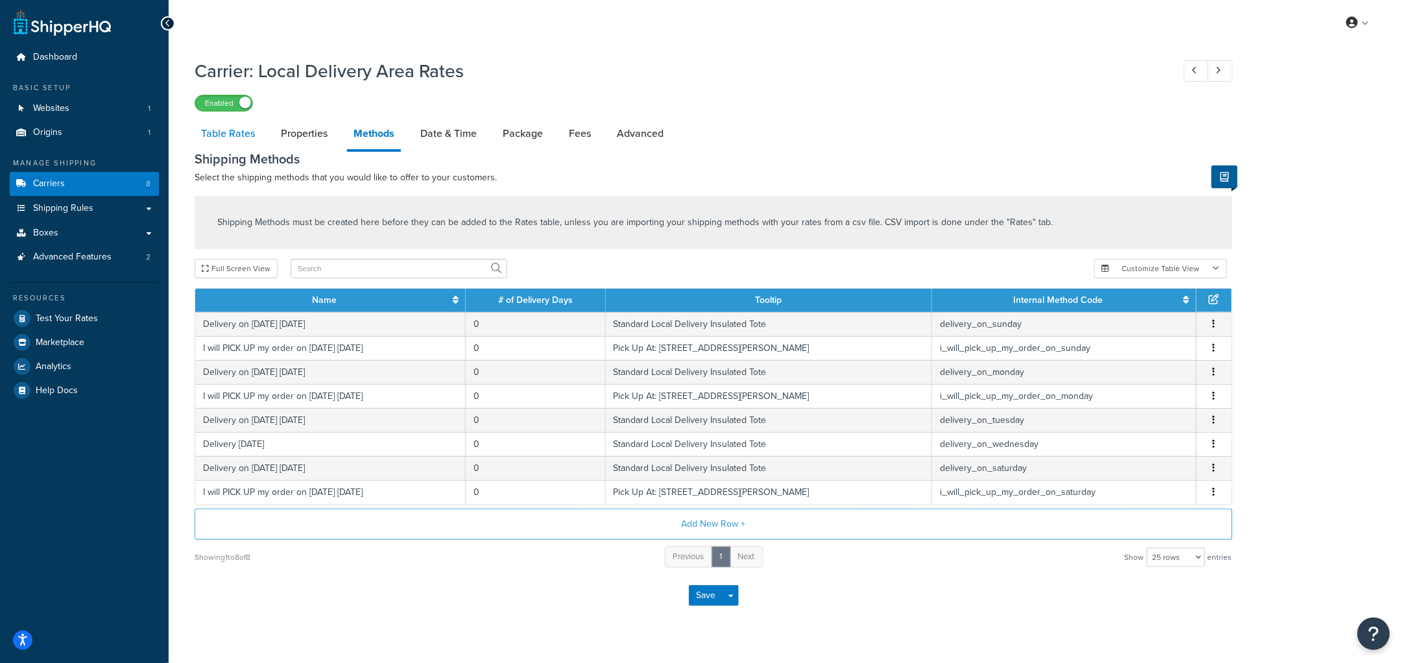
click at [237, 130] on link "Table Rates" at bounding box center [228, 133] width 67 height 31
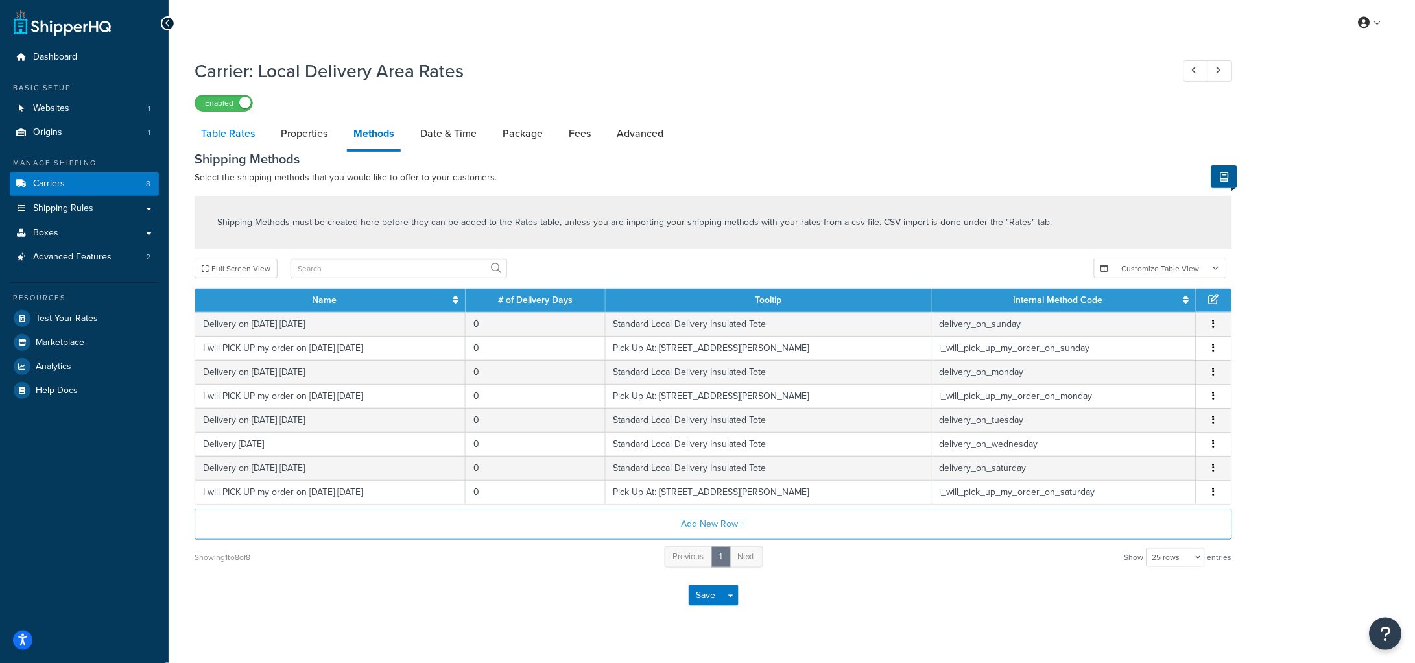
select select "25"
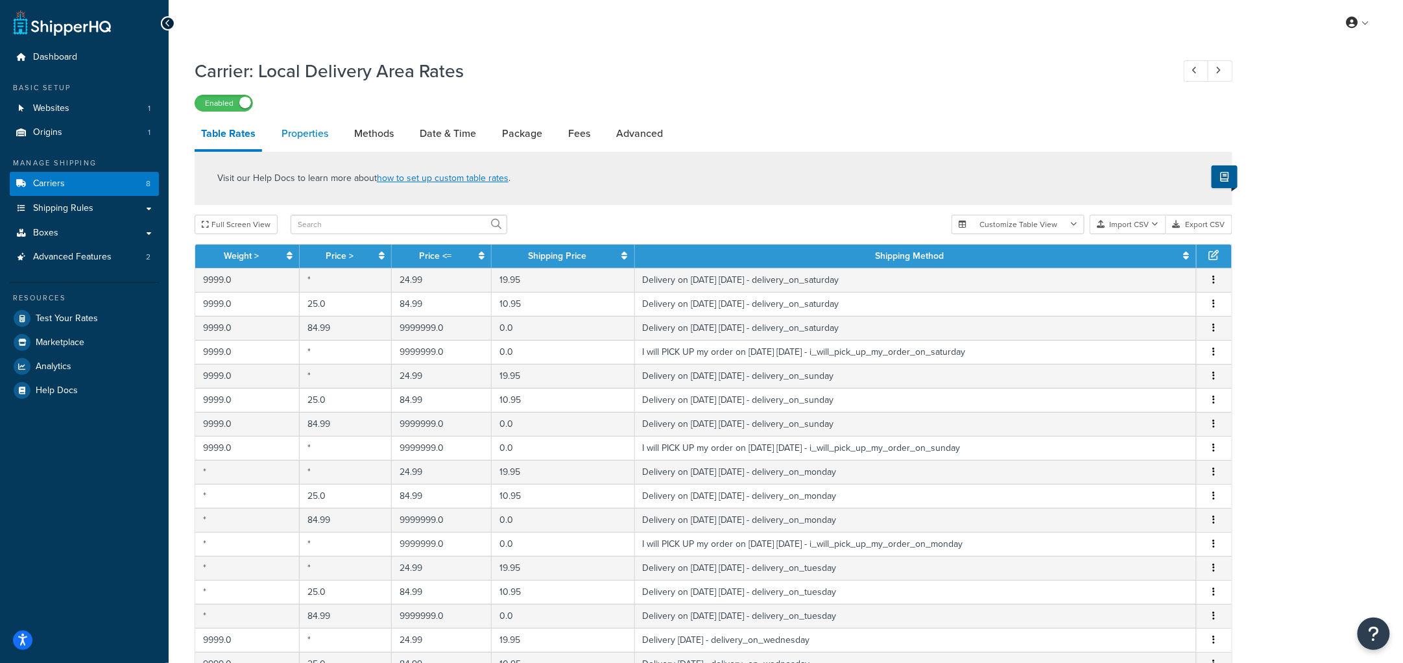
click at [296, 139] on link "Properties" at bounding box center [305, 133] width 60 height 31
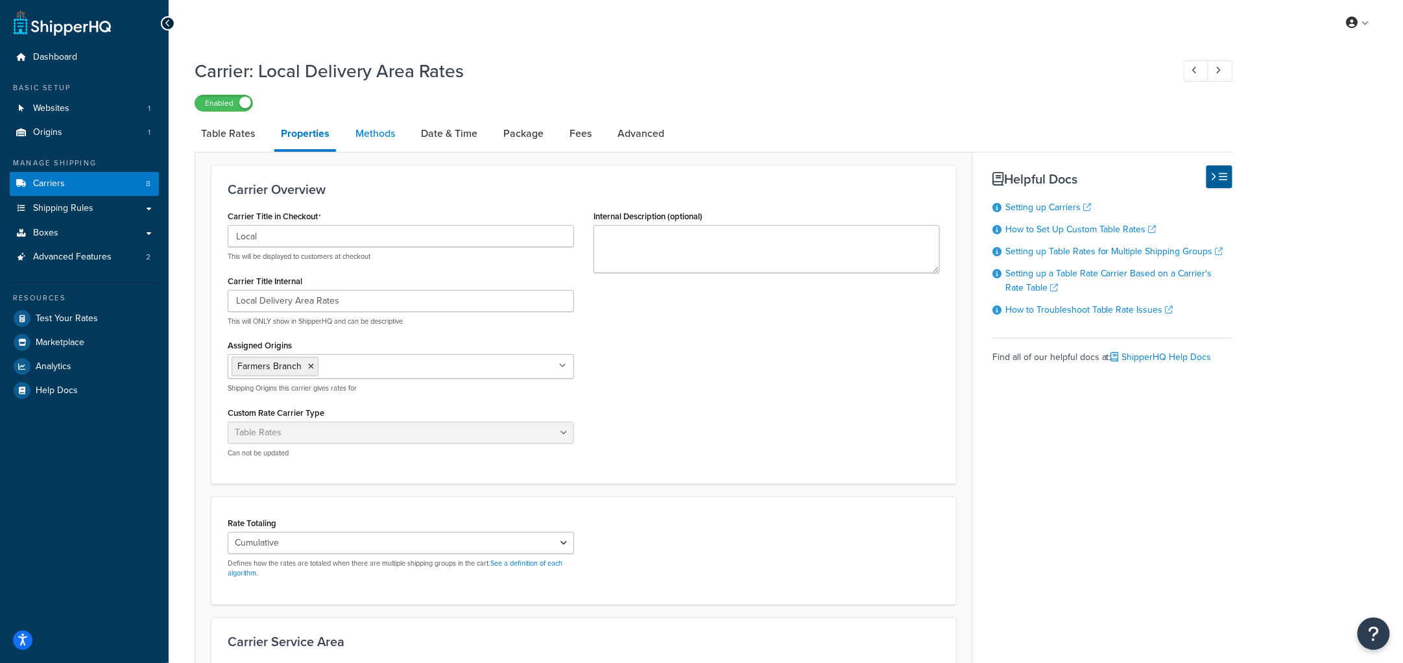
click at [386, 138] on link "Methods" at bounding box center [375, 133] width 53 height 31
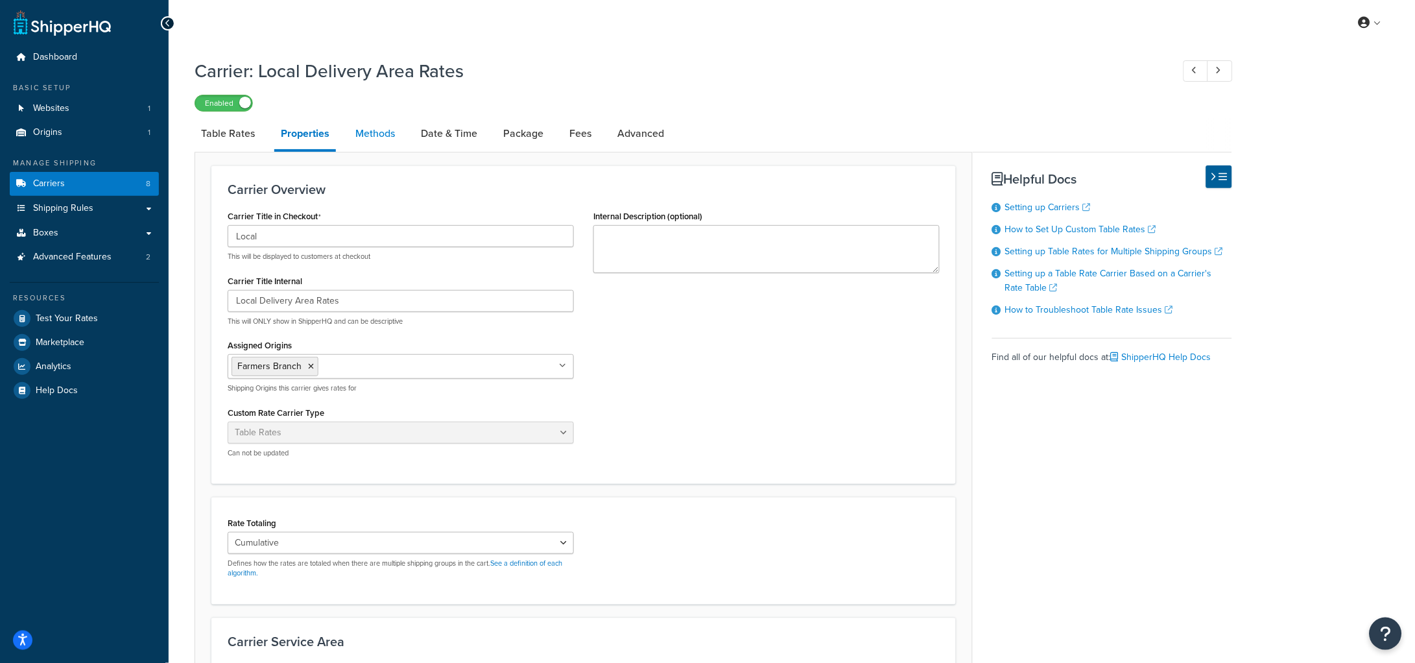
select select "25"
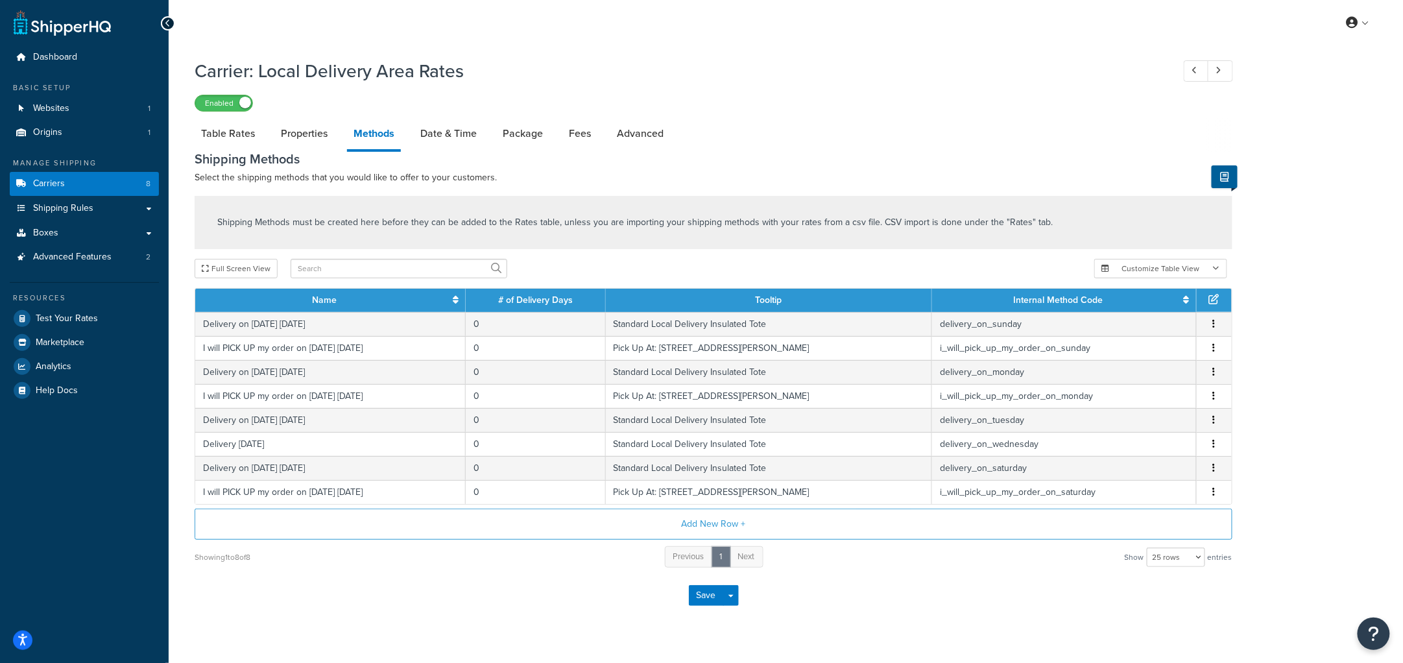
click at [1097, 619] on div "Save Save Dropdown Save and Edit" at bounding box center [714, 595] width 1038 height 53
click at [87, 172] on link "Carriers 8" at bounding box center [84, 184] width 149 height 24
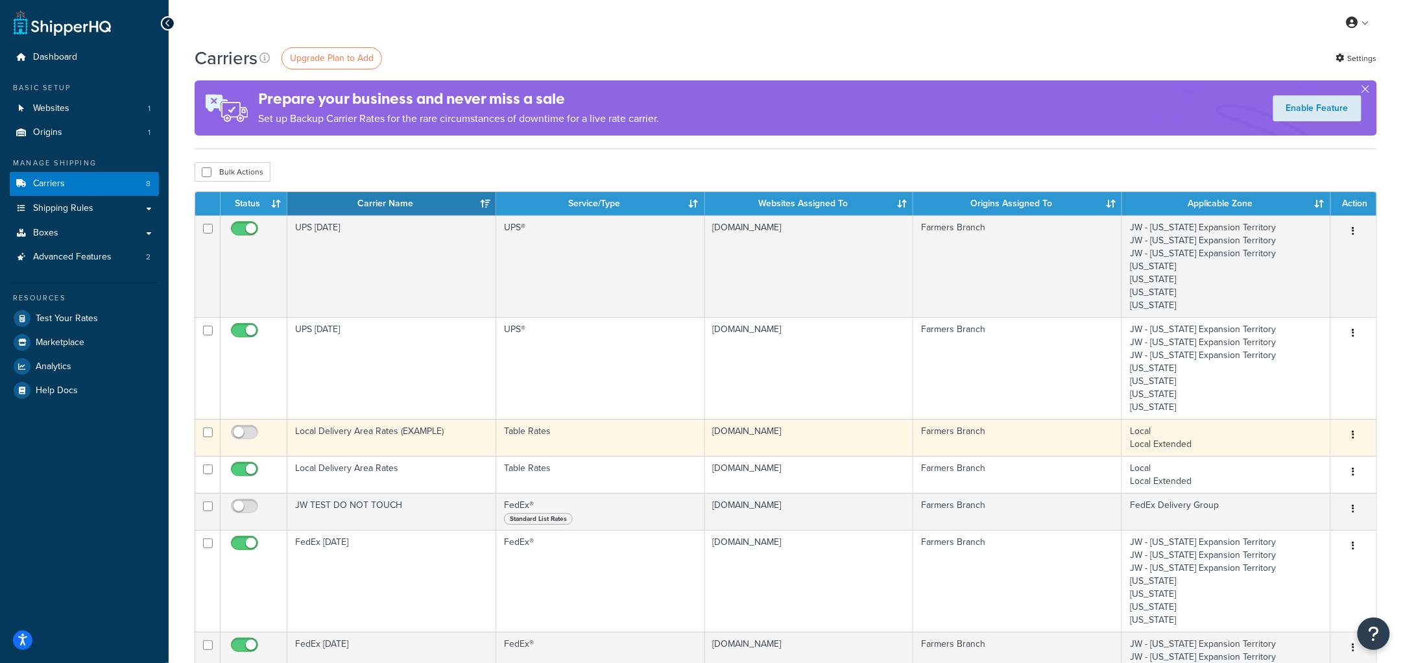
click at [372, 433] on td "Local Delivery Area Rates (EXAMPLE)" at bounding box center [391, 437] width 209 height 37
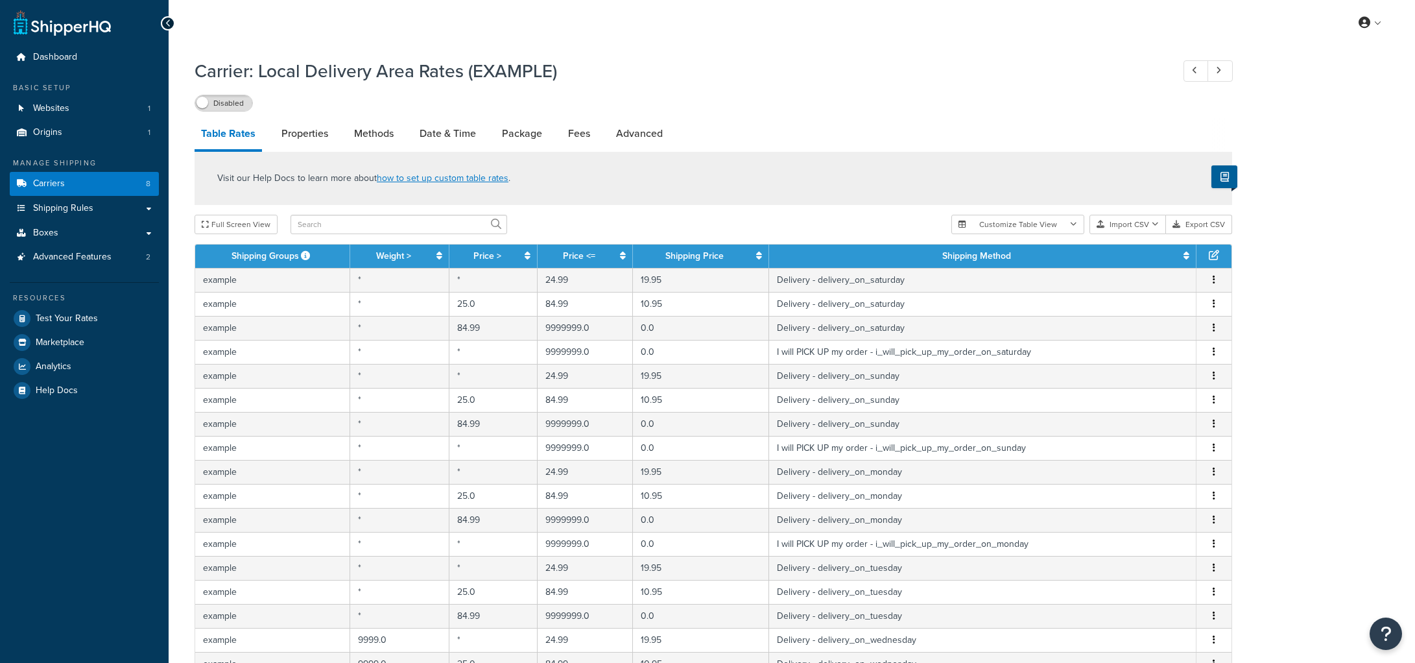
select select "25"
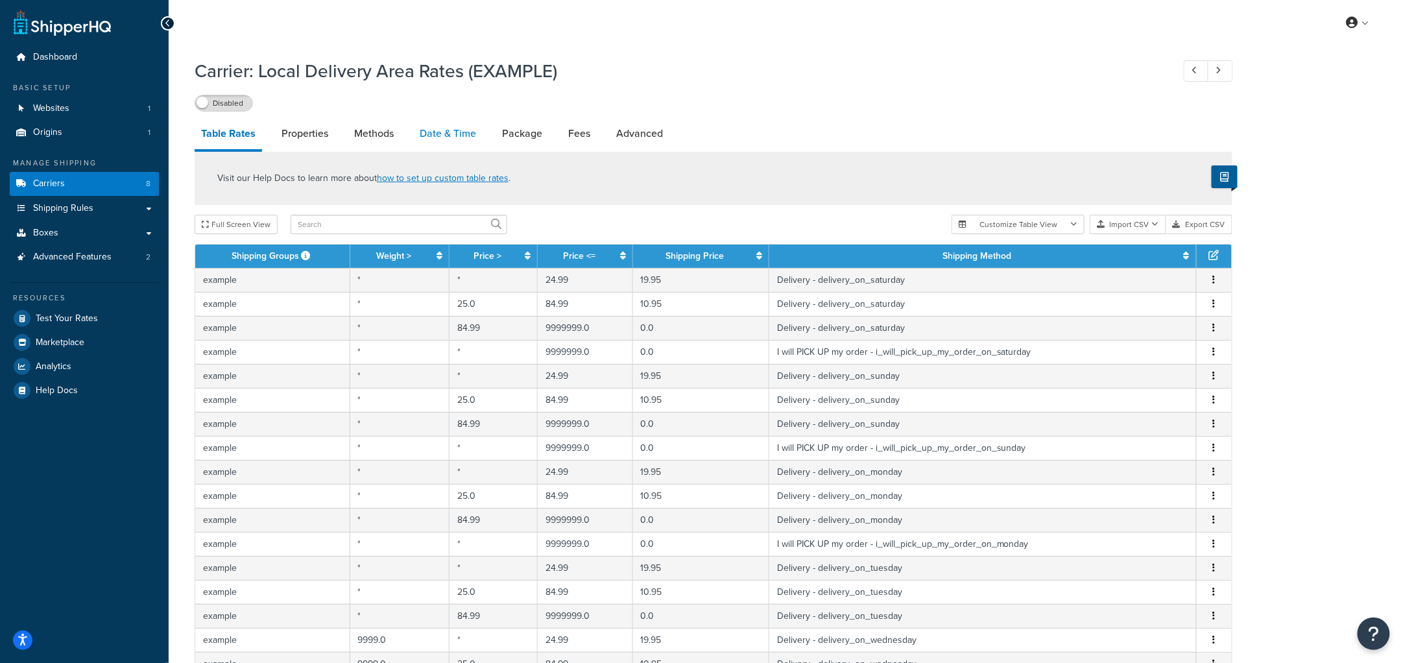
click at [452, 137] on link "Date & Time" at bounding box center [447, 133] width 69 height 31
select select "yMEd"
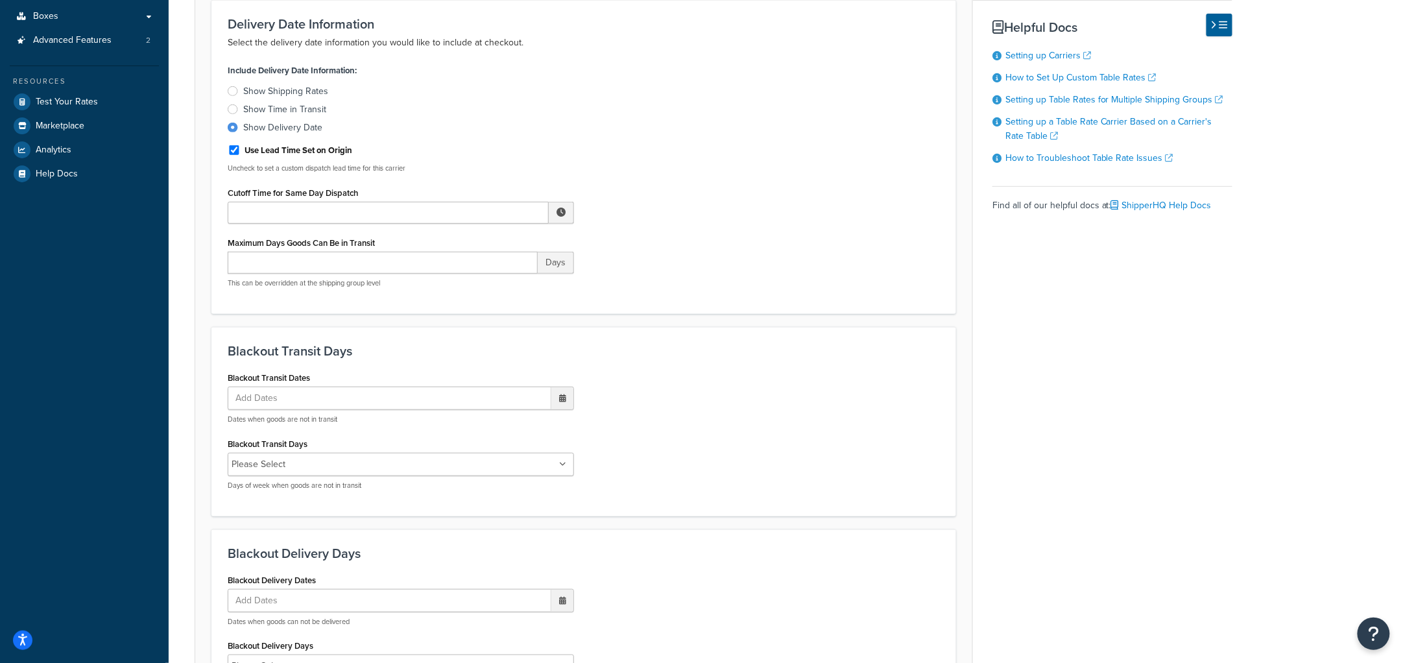
scroll to position [215, 0]
click at [560, 212] on span at bounding box center [560, 213] width 9 height 9
click at [667, 213] on div "Include Delivery Date Information: Show Shipping Rates Show Time in Transit Sho…" at bounding box center [583, 180] width 731 height 237
click at [493, 273] on input "Maximum Days Goods Can Be in Transit" at bounding box center [383, 264] width 310 height 22
click at [549, 263] on span "Days" at bounding box center [556, 264] width 36 height 22
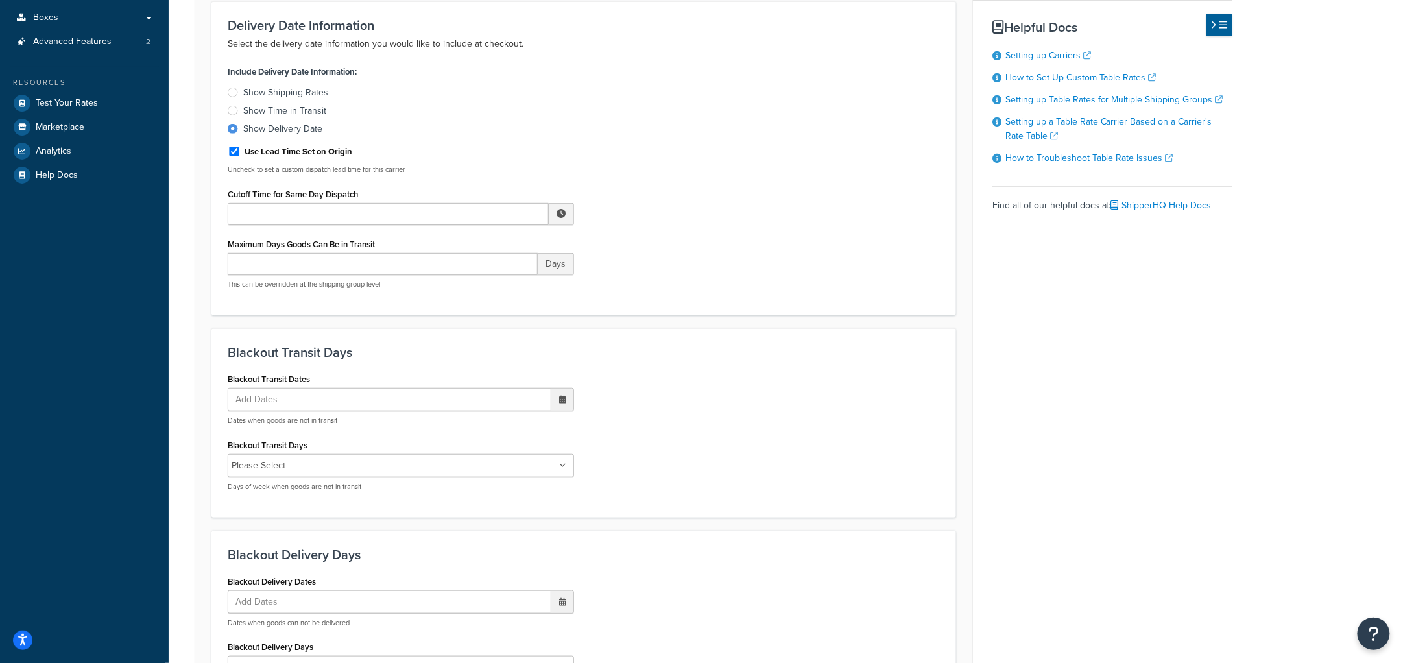
click at [562, 263] on span "Days" at bounding box center [556, 264] width 36 height 22
click at [706, 278] on div "Include Delivery Date Information: Show Shipping Rates Show Time in Transit Sho…" at bounding box center [583, 180] width 731 height 237
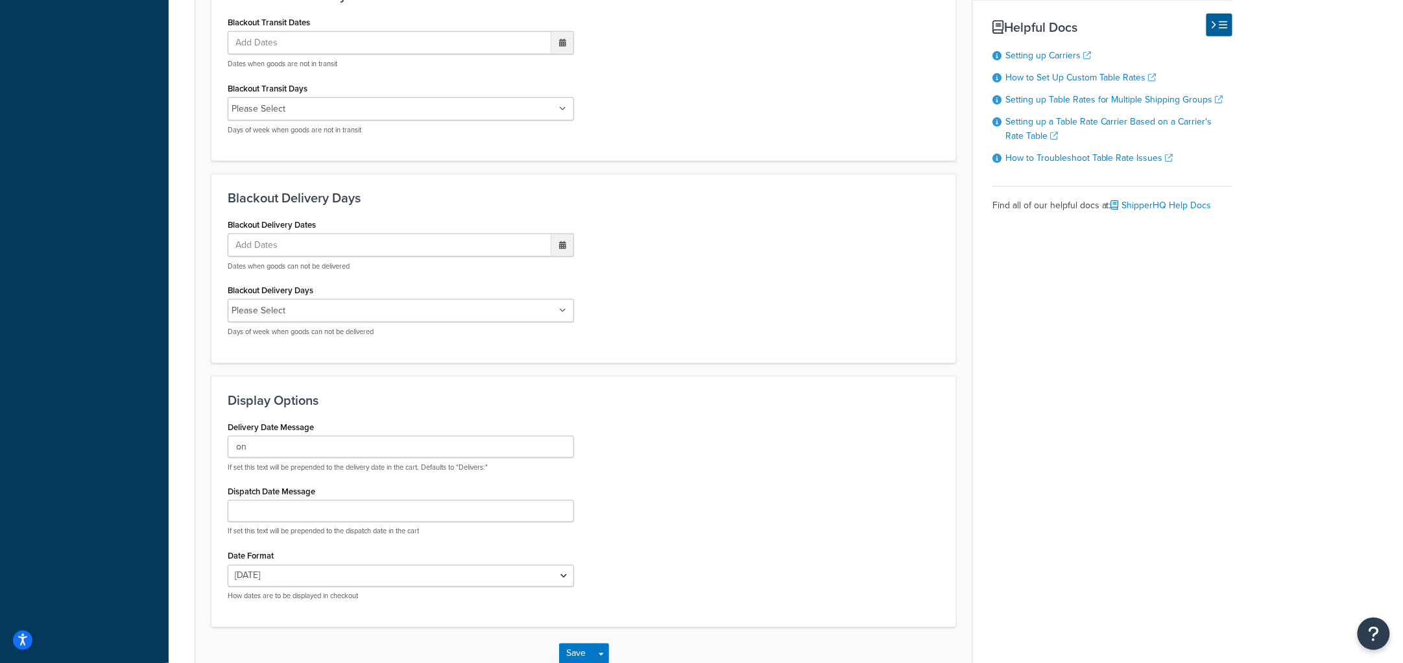
scroll to position [655, 0]
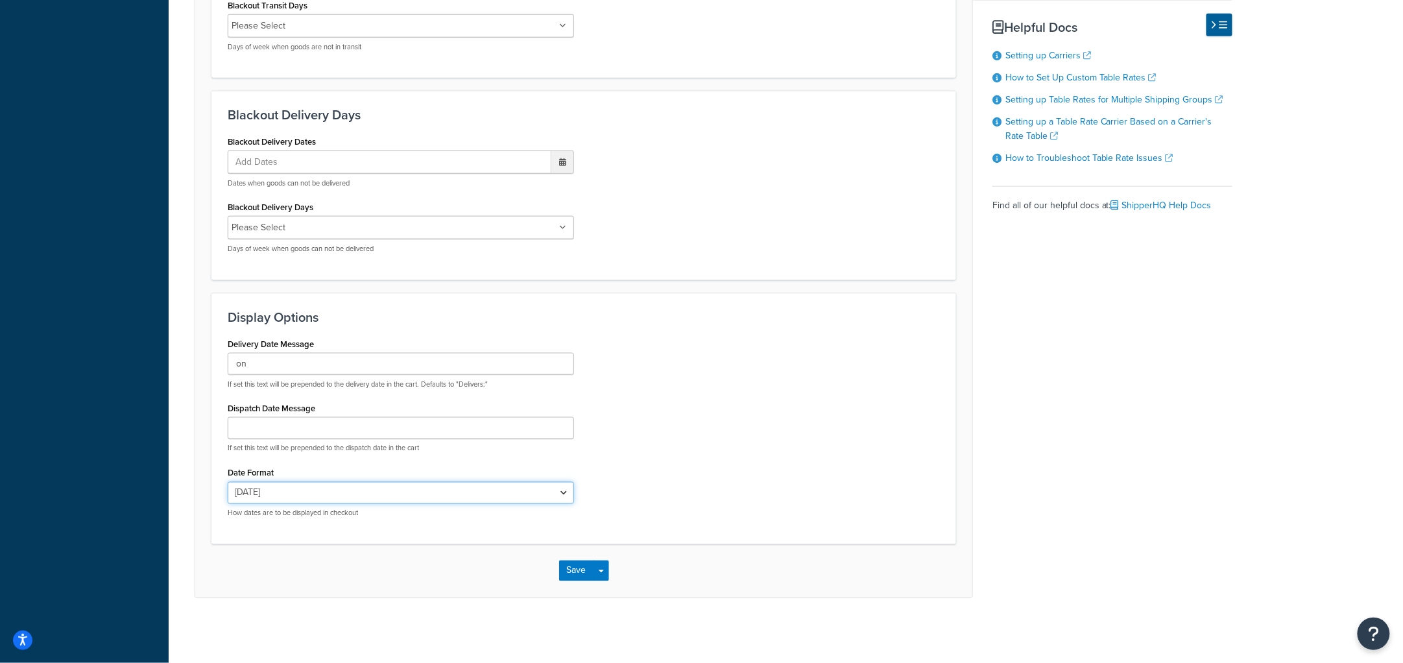
click at [351, 489] on select "Thu, Sep 18 9/18/2025 Sep 18, 2025 Thu, Sep 18, 2025 Thu, 9/18/2025 Sep 18 Thu,…" at bounding box center [401, 493] width 346 height 22
click at [774, 435] on div "Delivery Date Message on If set this text will be prepended to the delivery dat…" at bounding box center [583, 431] width 731 height 193
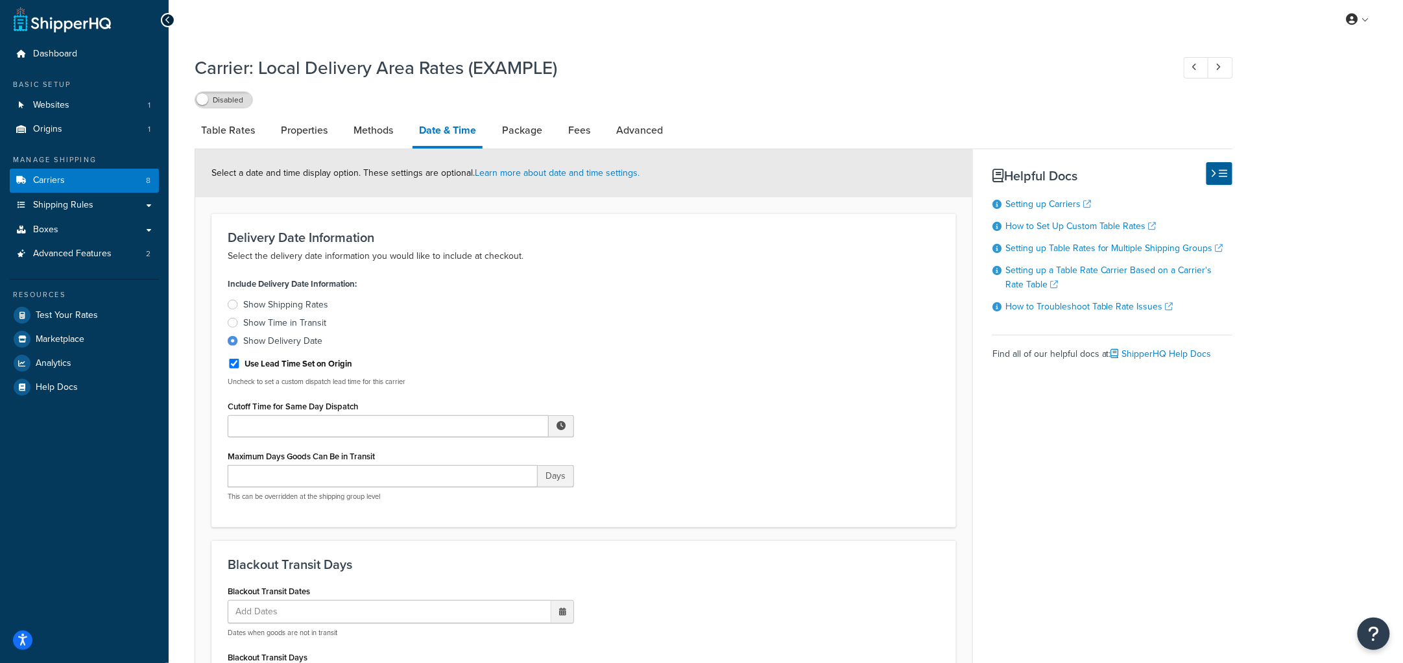
scroll to position [0, 0]
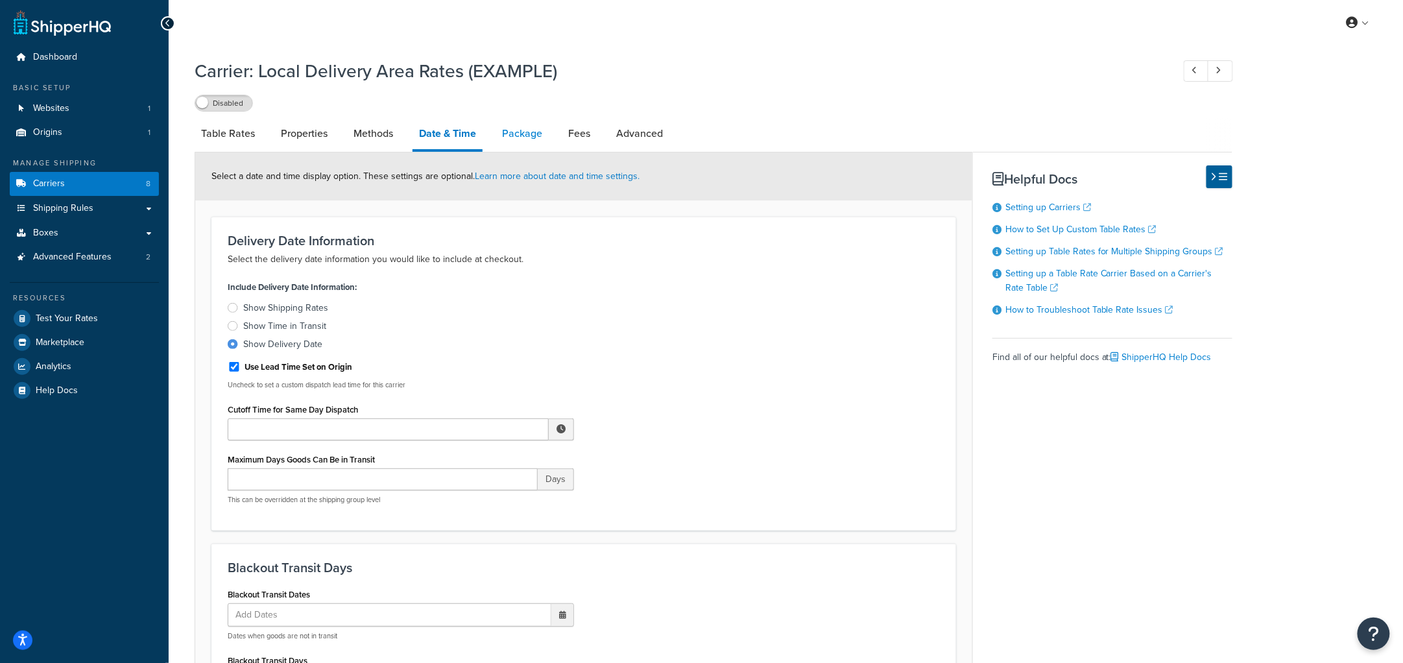
click at [520, 128] on link "Package" at bounding box center [521, 133] width 53 height 31
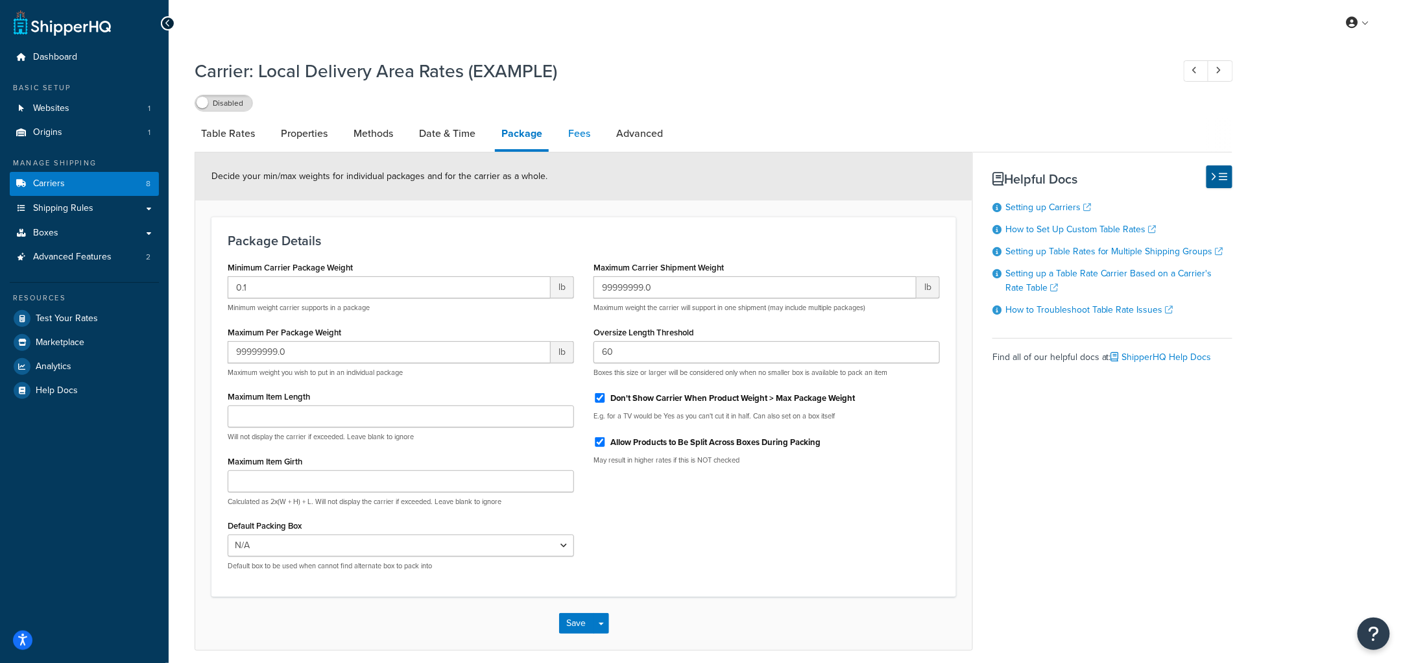
click at [581, 127] on link "Fees" at bounding box center [579, 133] width 35 height 31
select select "AFTER"
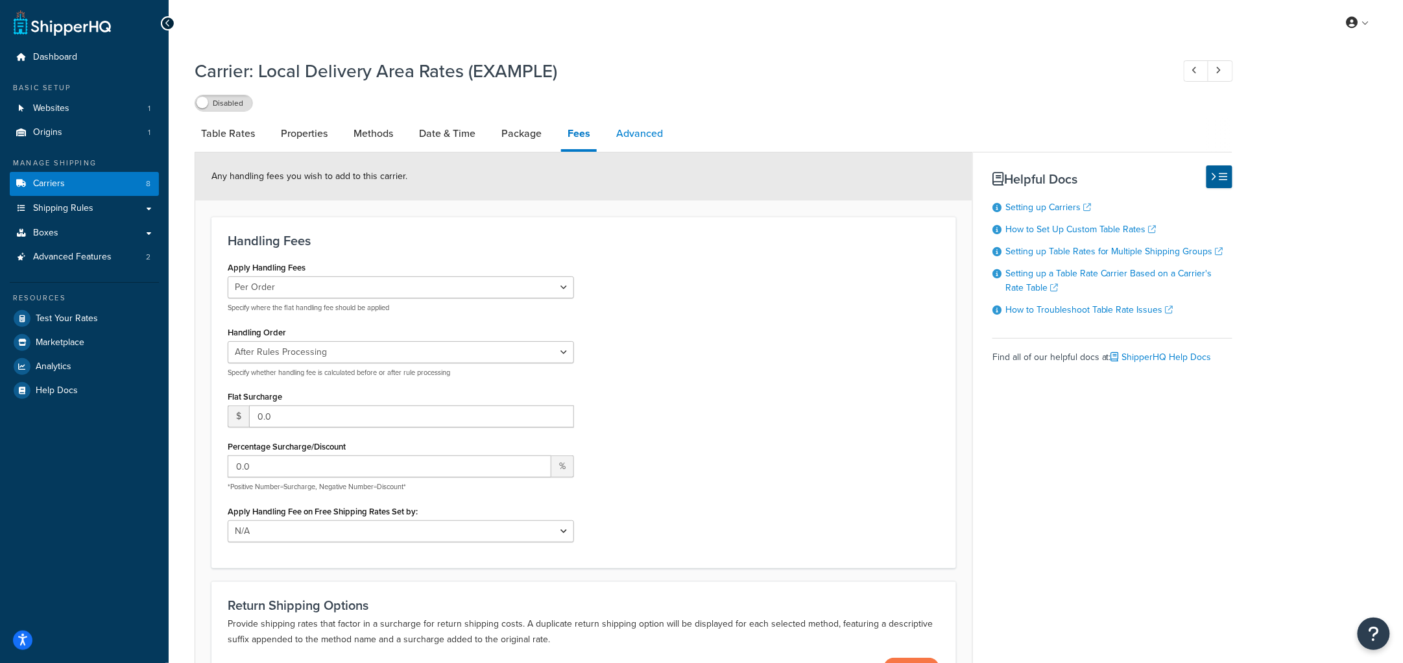
click at [650, 136] on link "Advanced" at bounding box center [640, 133] width 60 height 31
select select "false"
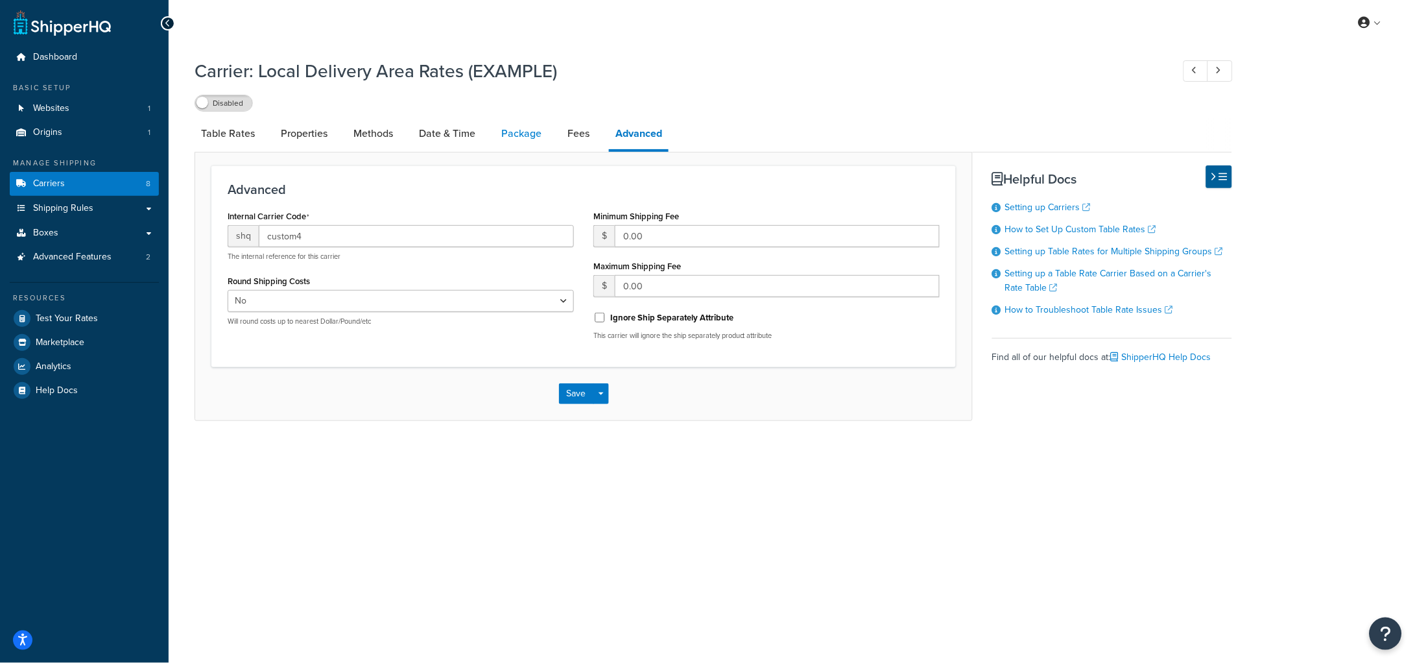
click at [510, 137] on link "Package" at bounding box center [521, 133] width 53 height 31
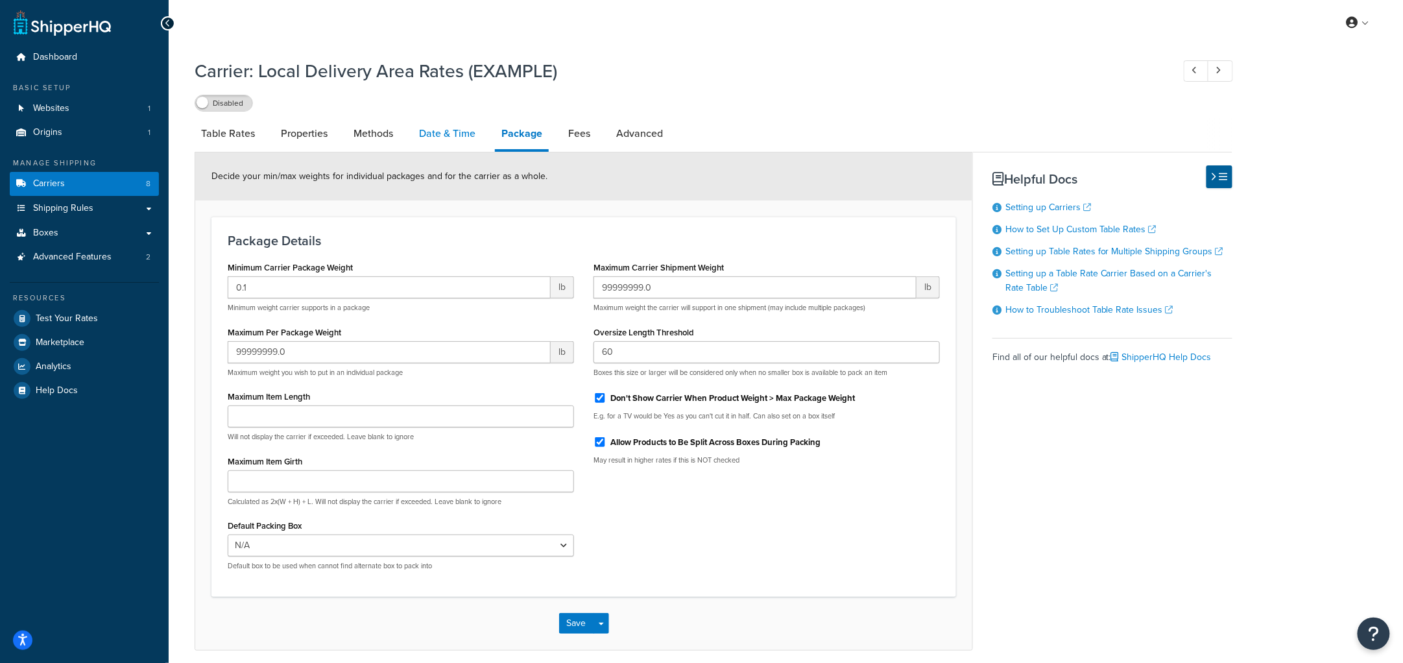
click at [446, 137] on link "Date & Time" at bounding box center [446, 133] width 69 height 31
select select "yMEd"
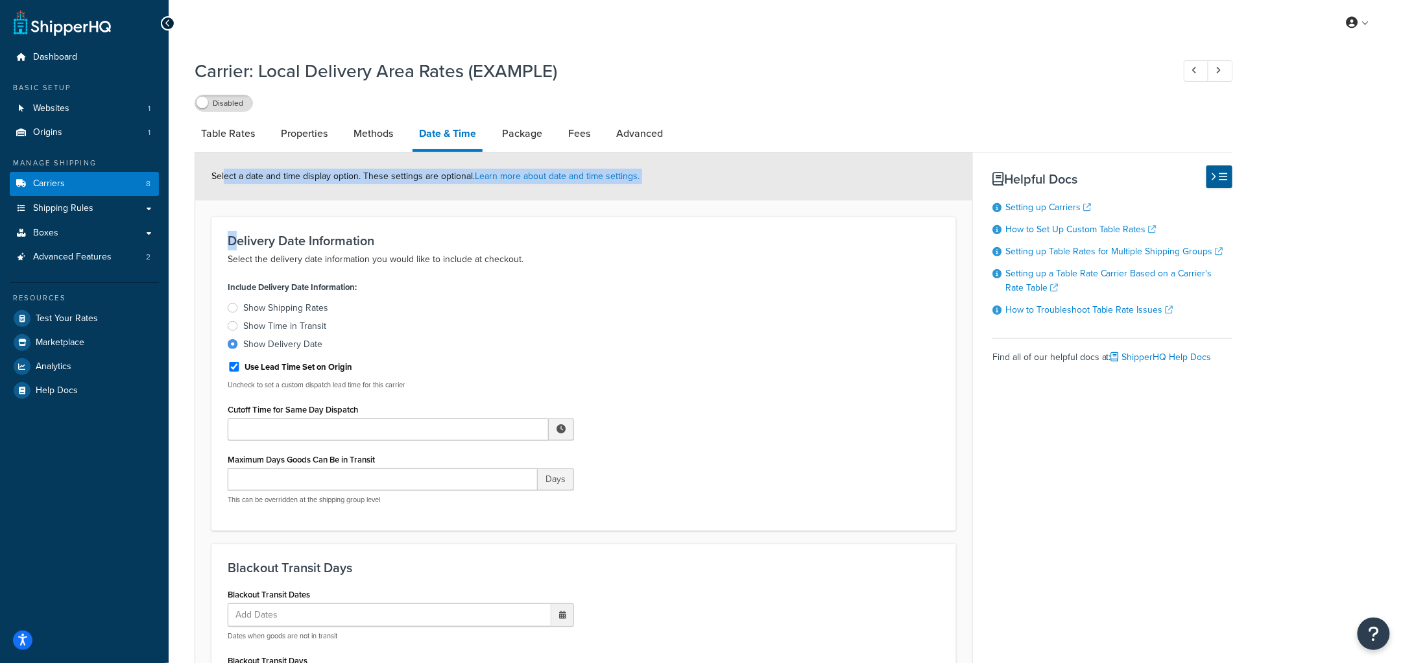
drag, startPoint x: 220, startPoint y: 237, endPoint x: 223, endPoint y: 197, distance: 39.7
click at [223, 197] on div "Select a date and time display option. These settings are optional. Learn more …" at bounding box center [583, 176] width 777 height 48
drag, startPoint x: 210, startPoint y: 172, endPoint x: 174, endPoint y: 142, distance: 46.9
click at [174, 142] on div "Carrier: Local Delivery Area Rates (EXAMPLE) Disabled Table Rates Properties Me…" at bounding box center [786, 668] width 1234 height 1233
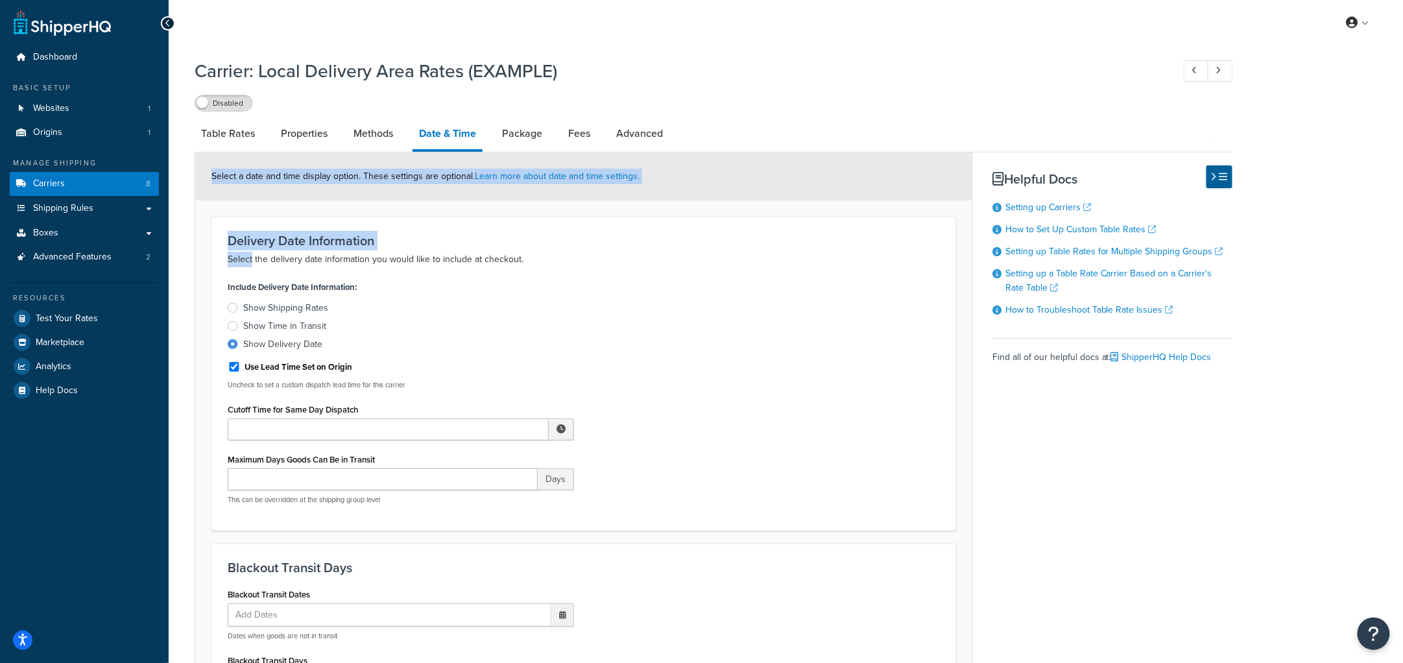
drag, startPoint x: 204, startPoint y: 175, endPoint x: 252, endPoint y: 263, distance: 100.7
click at [291, 191] on div "Select a date and time display option. These settings are optional. Learn more …" at bounding box center [583, 176] width 777 height 48
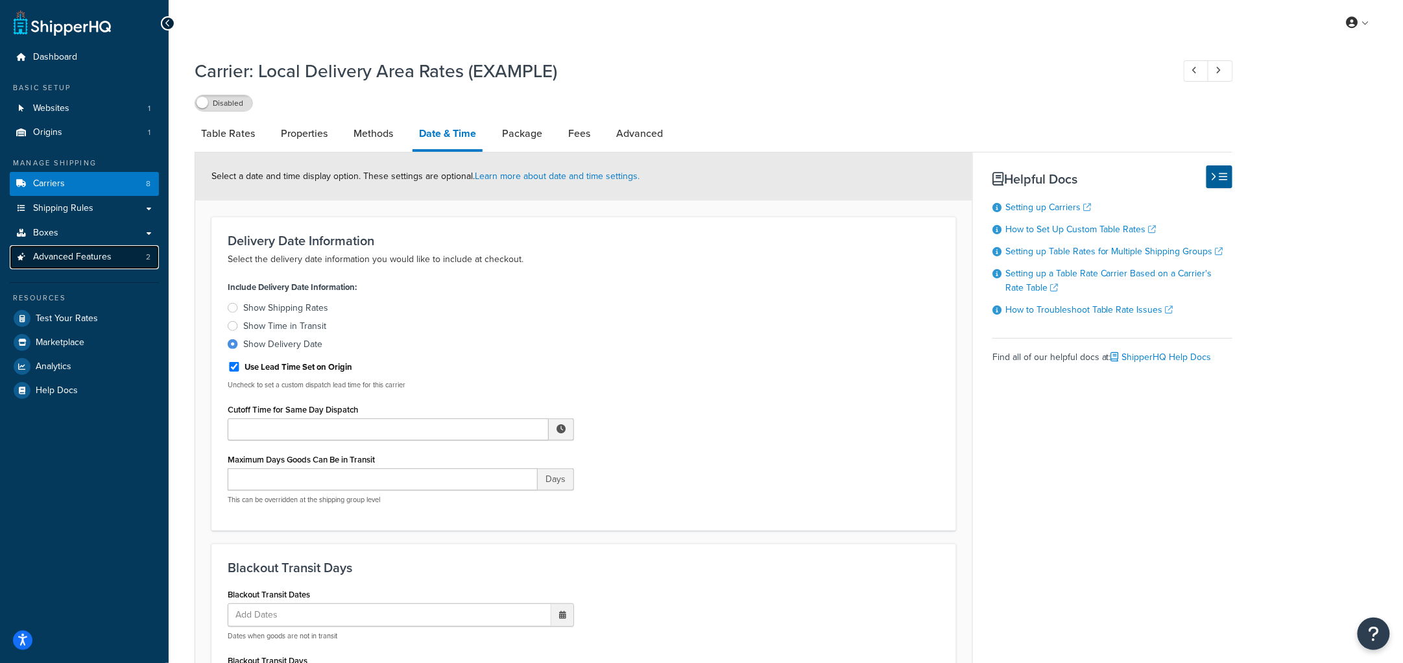
click at [64, 247] on link "Advanced Features 2" at bounding box center [84, 257] width 149 height 24
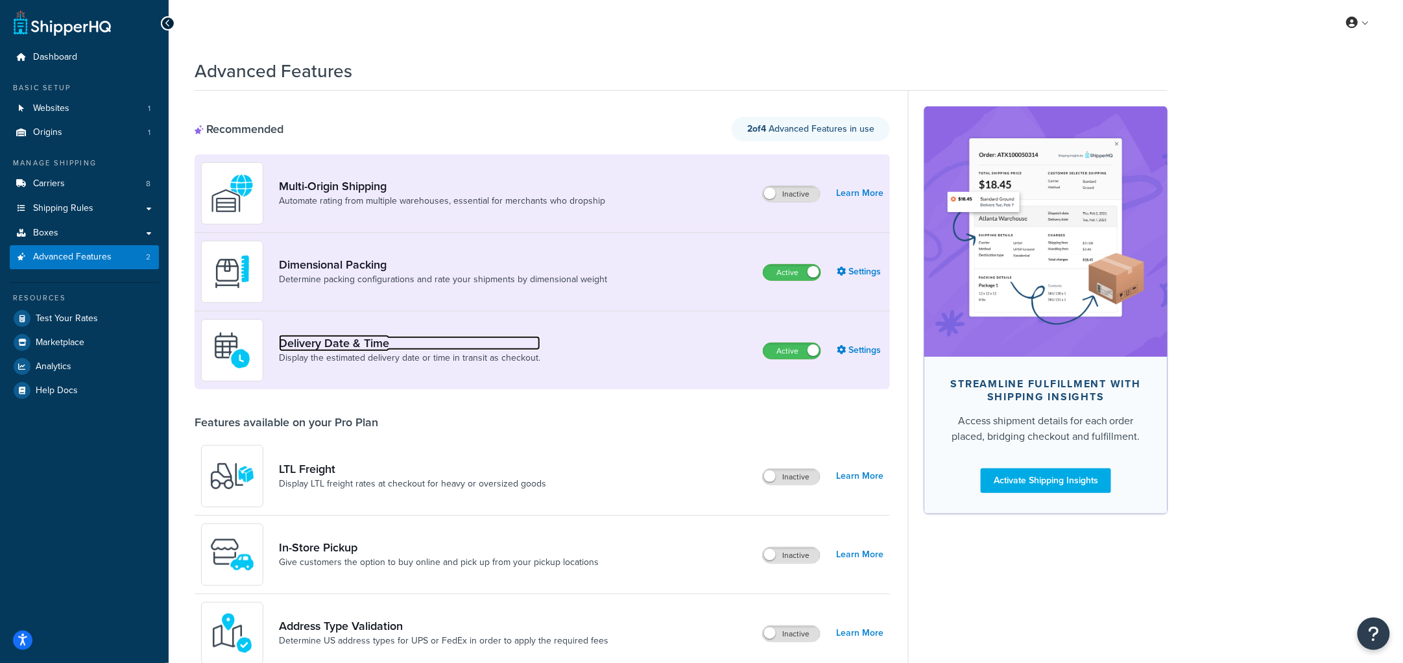
click at [357, 342] on link "Delivery Date & Time" at bounding box center [409, 343] width 261 height 14
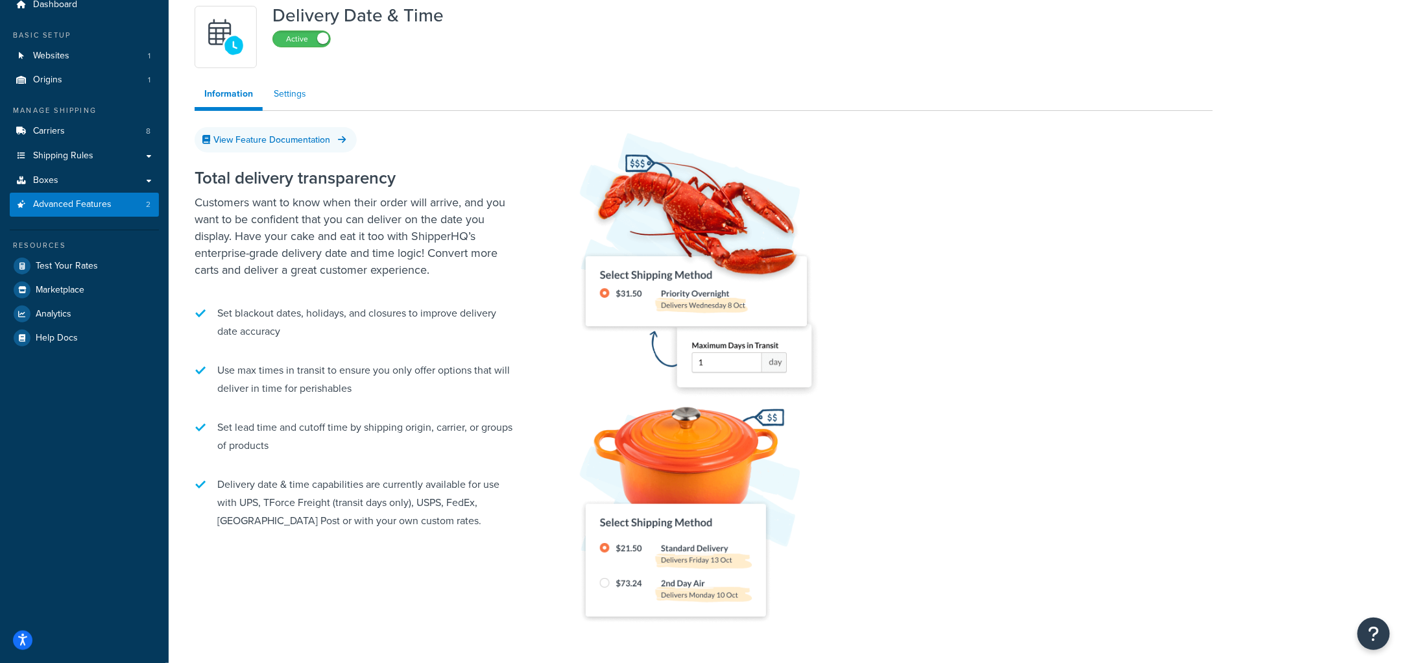
scroll to position [54, 0]
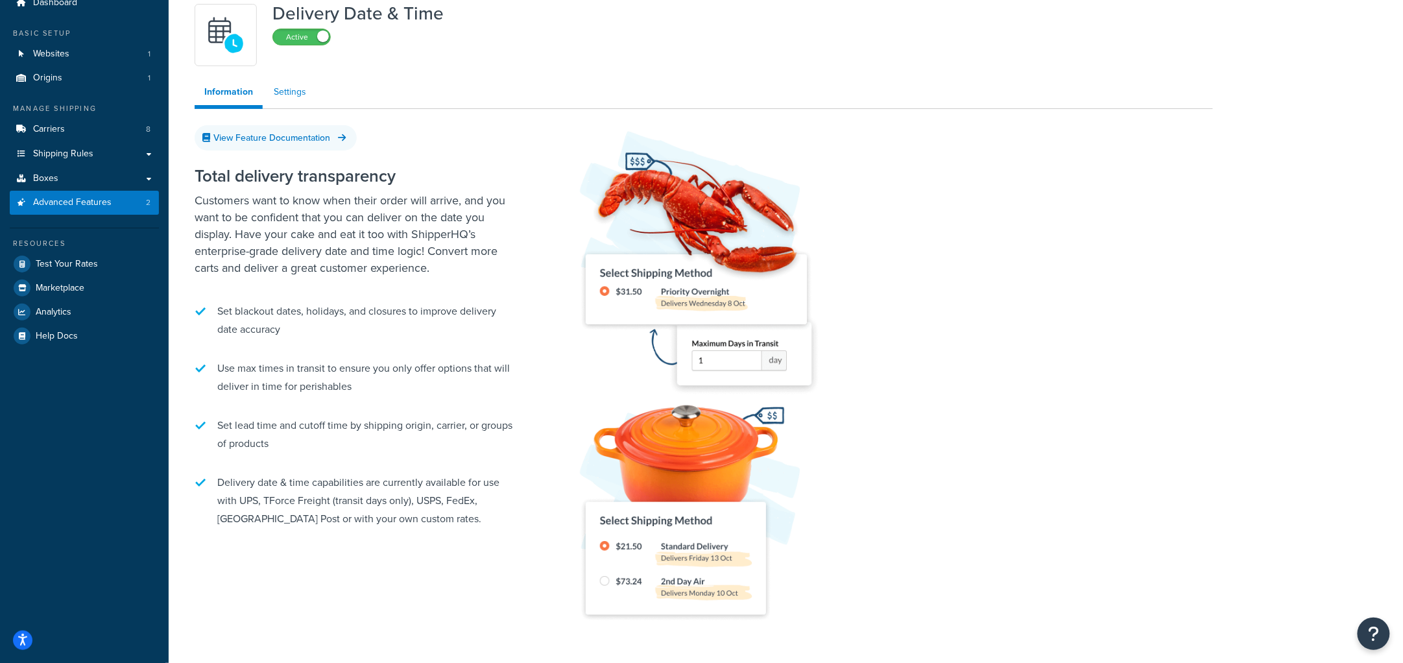
click at [281, 95] on link "Settings" at bounding box center [290, 92] width 52 height 26
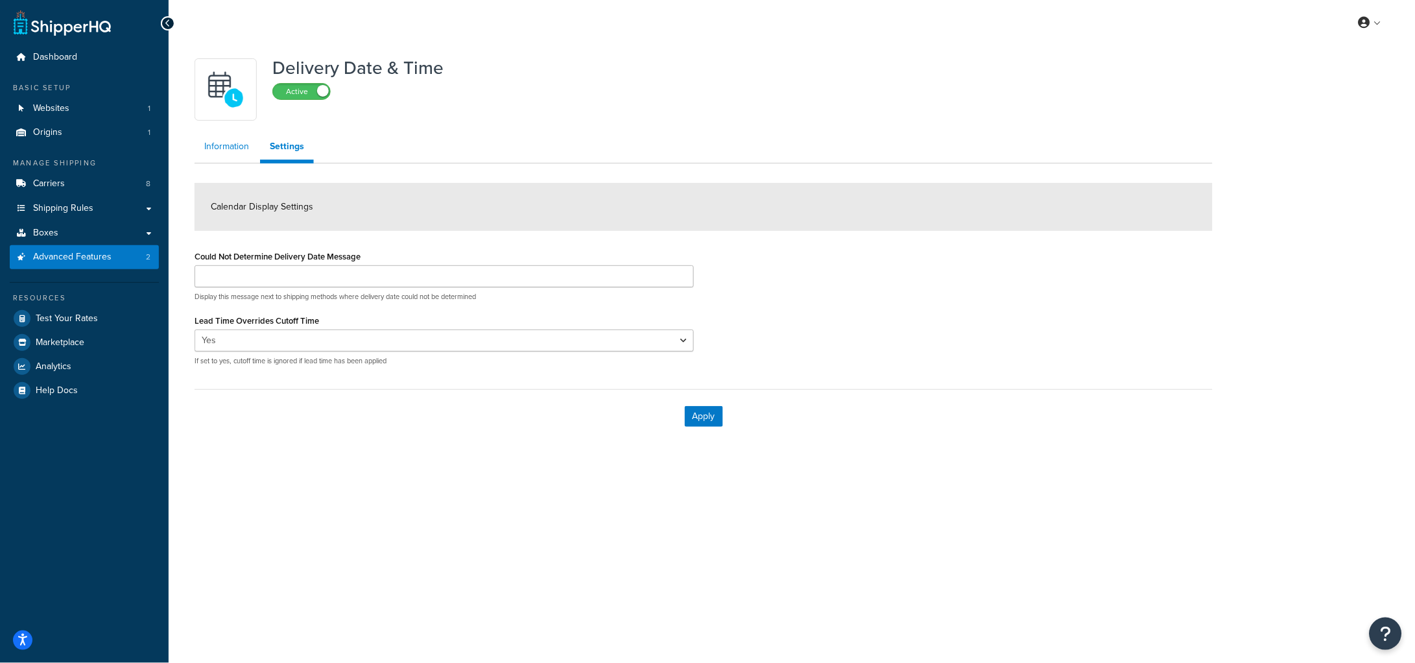
click at [234, 153] on link "Information" at bounding box center [227, 147] width 64 height 26
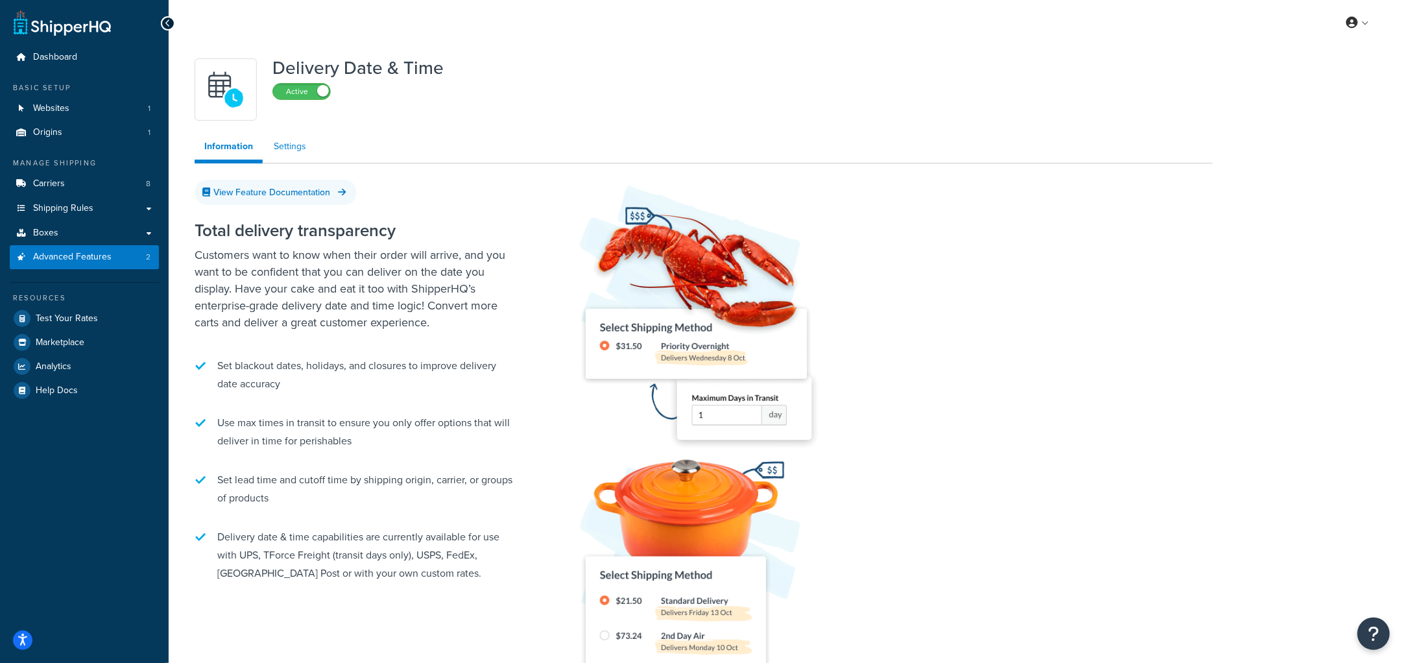
click at [292, 147] on link "Settings" at bounding box center [290, 147] width 52 height 26
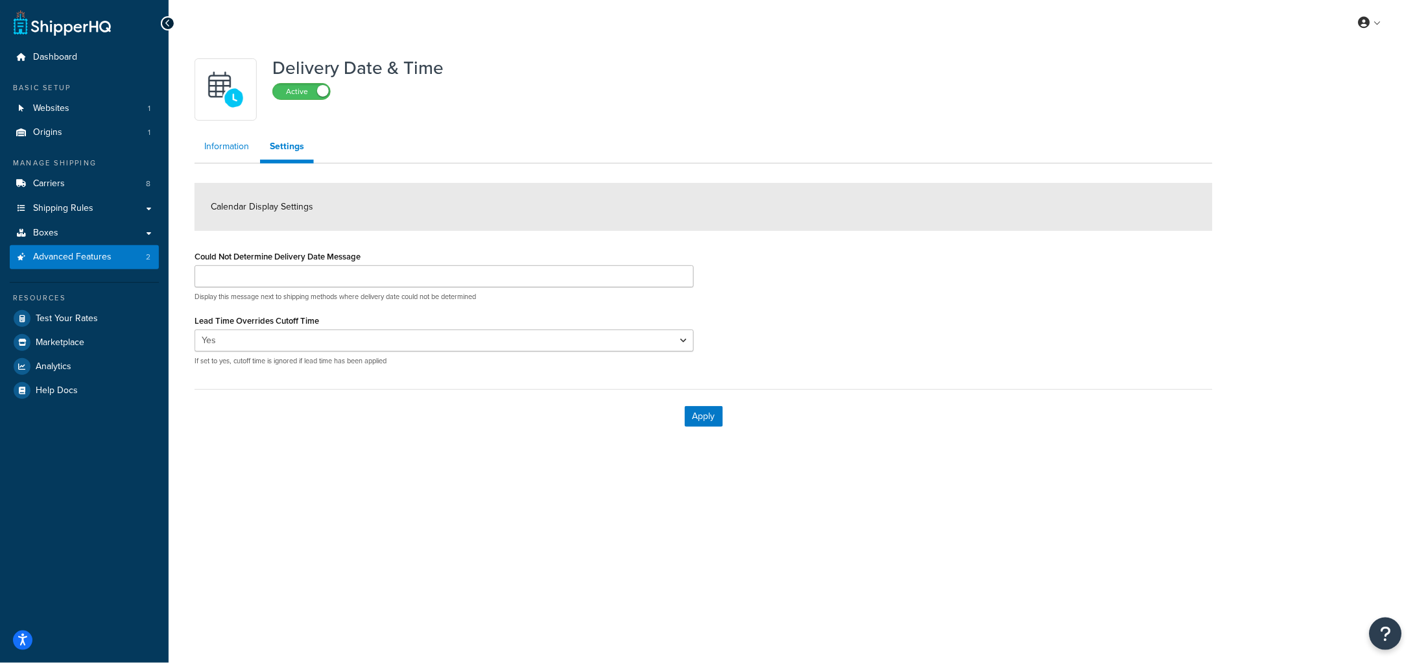
click at [220, 147] on link "Information" at bounding box center [227, 147] width 64 height 26
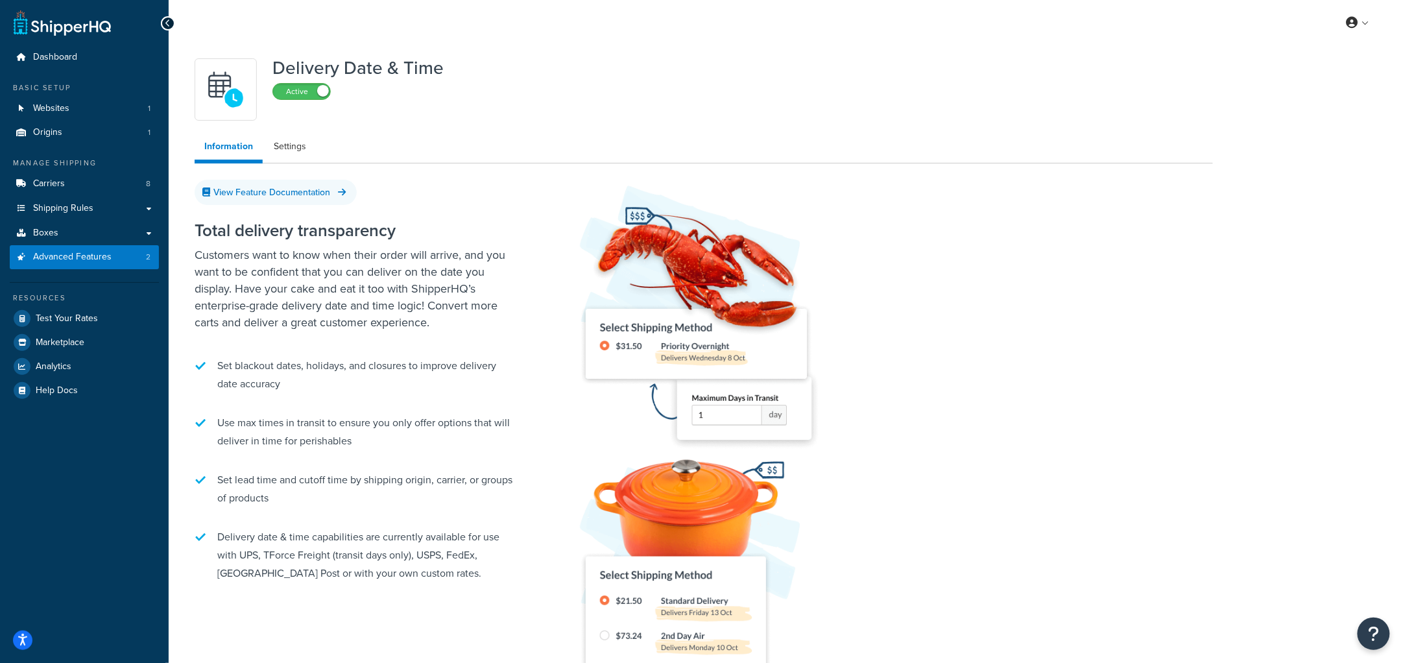
click at [260, 147] on link "Information" at bounding box center [229, 149] width 68 height 30
click at [257, 148] on link "Information" at bounding box center [229, 149] width 68 height 30
click at [274, 148] on link "Settings" at bounding box center [290, 147] width 52 height 26
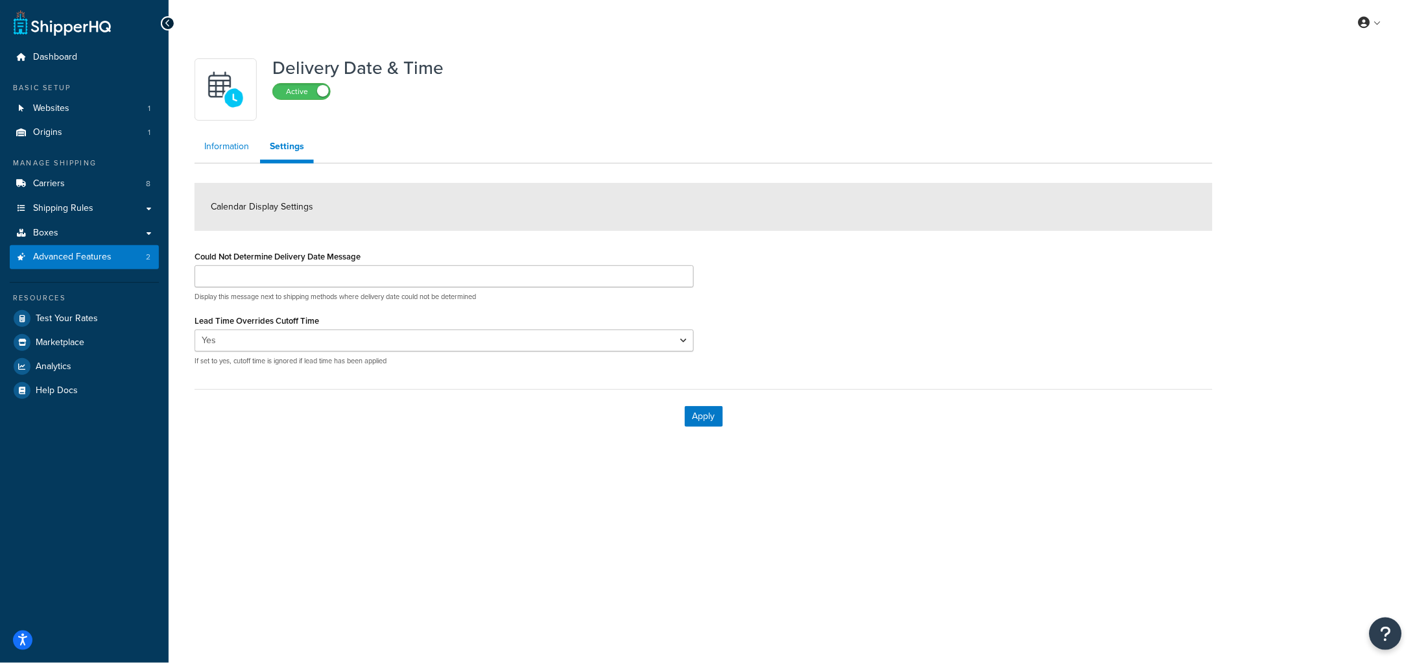
click at [234, 145] on link "Information" at bounding box center [227, 147] width 64 height 26
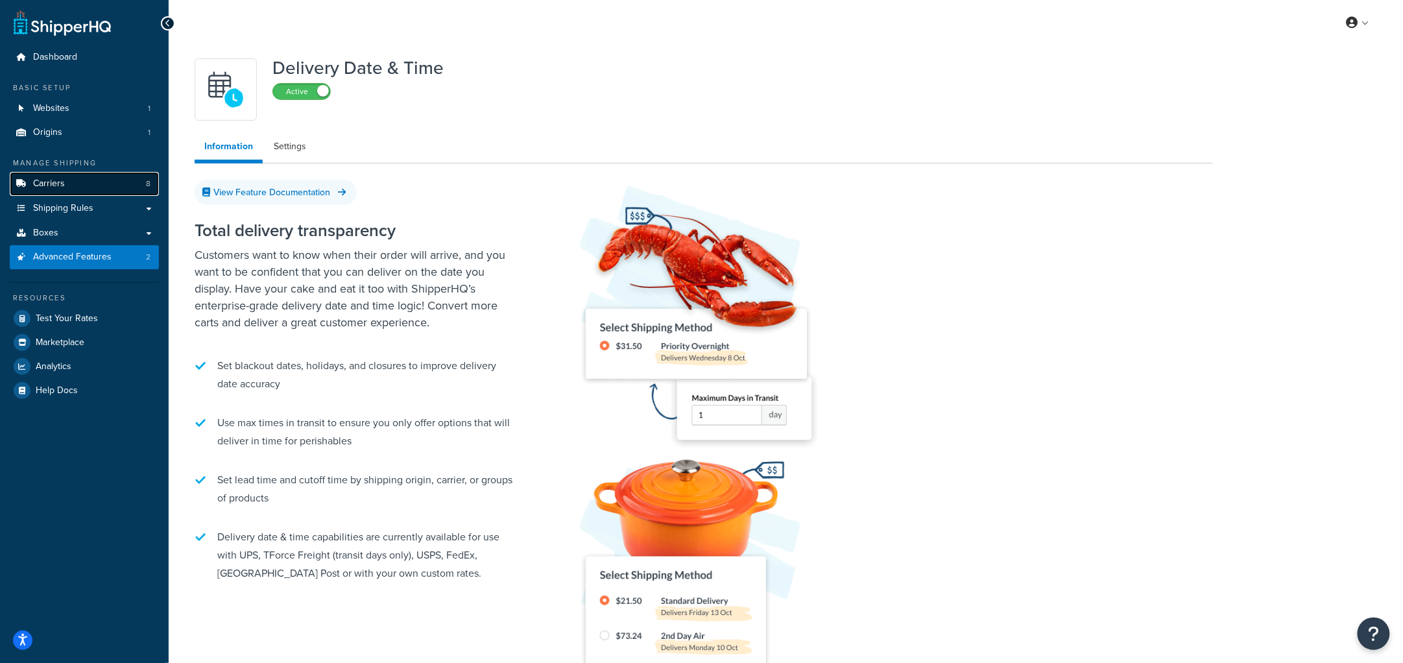
click at [37, 185] on span "Carriers" at bounding box center [49, 183] width 32 height 11
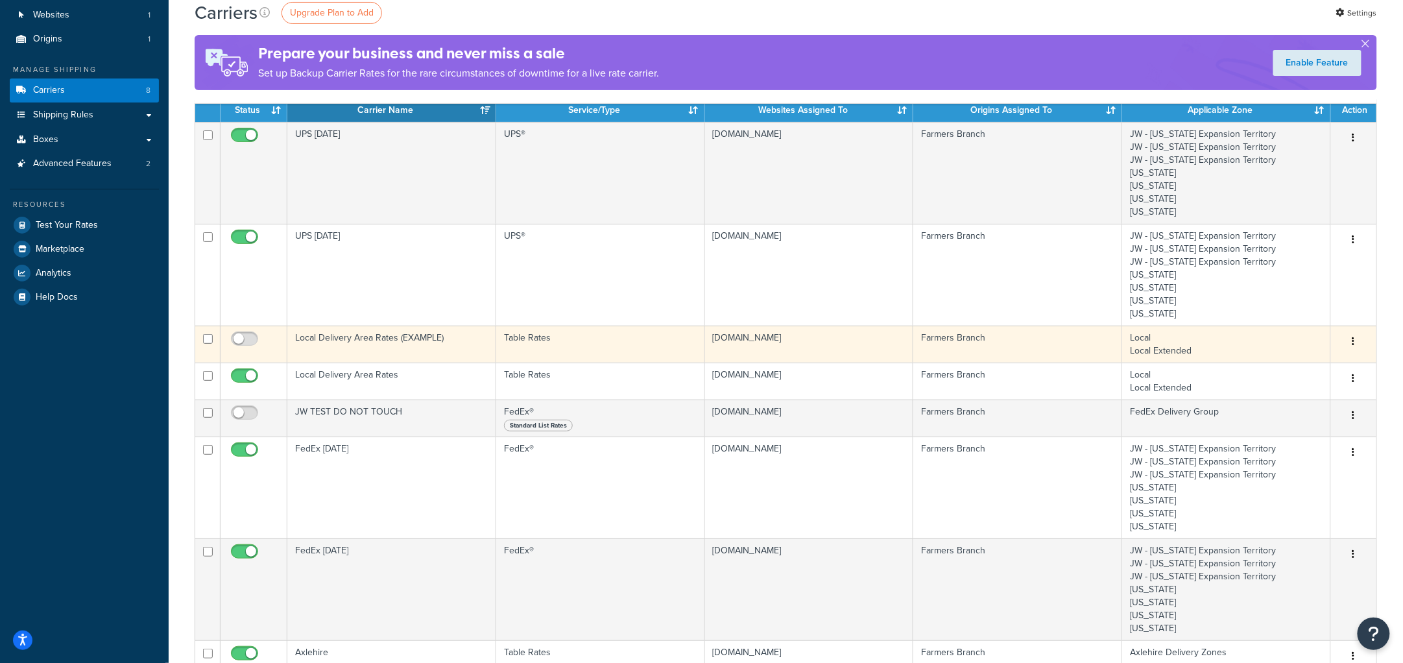
click at [379, 349] on td "Local Delivery Area Rates (EXAMPLE)" at bounding box center [391, 344] width 209 height 37
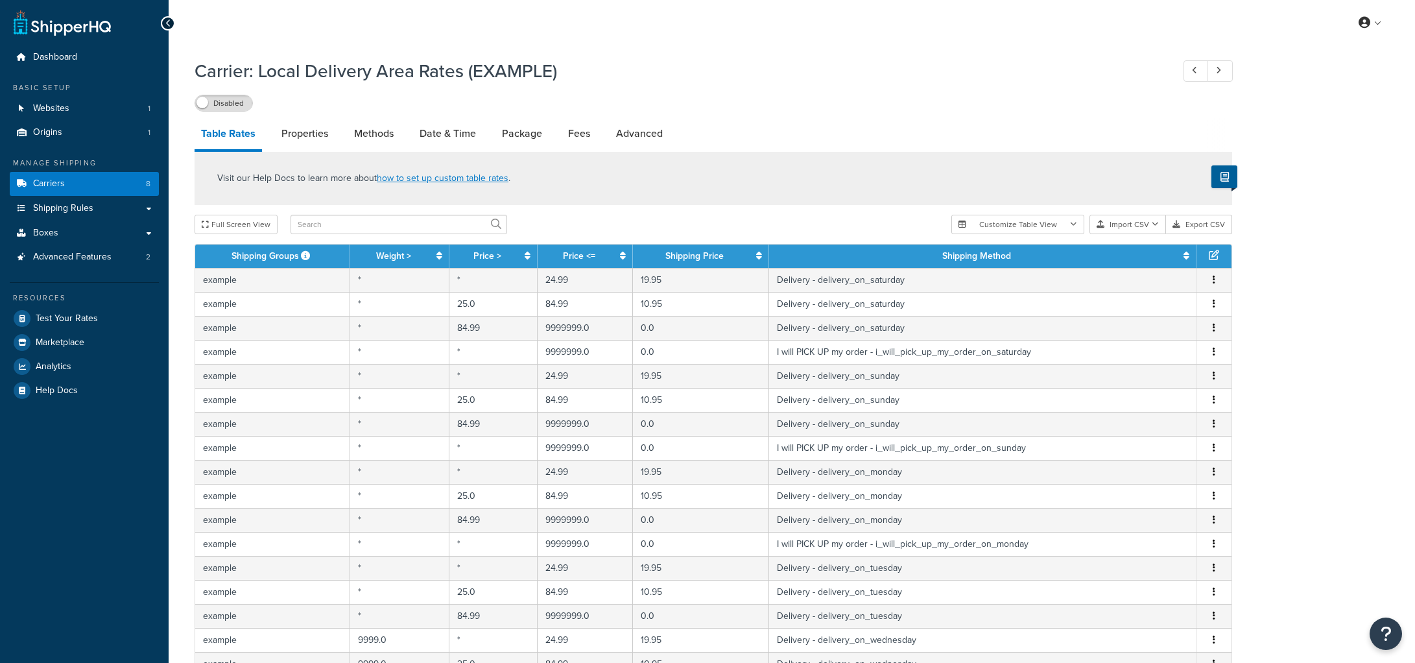
select select "25"
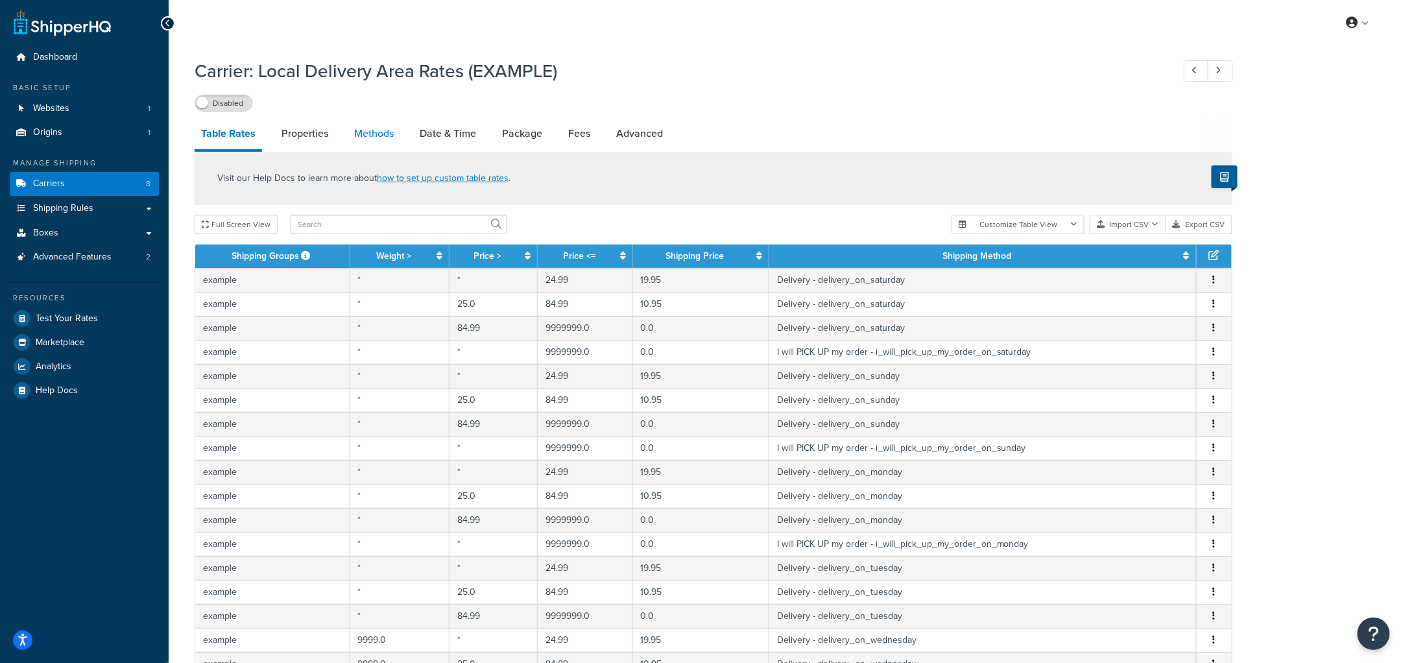
click at [353, 127] on link "Methods" at bounding box center [374, 133] width 53 height 31
select select "25"
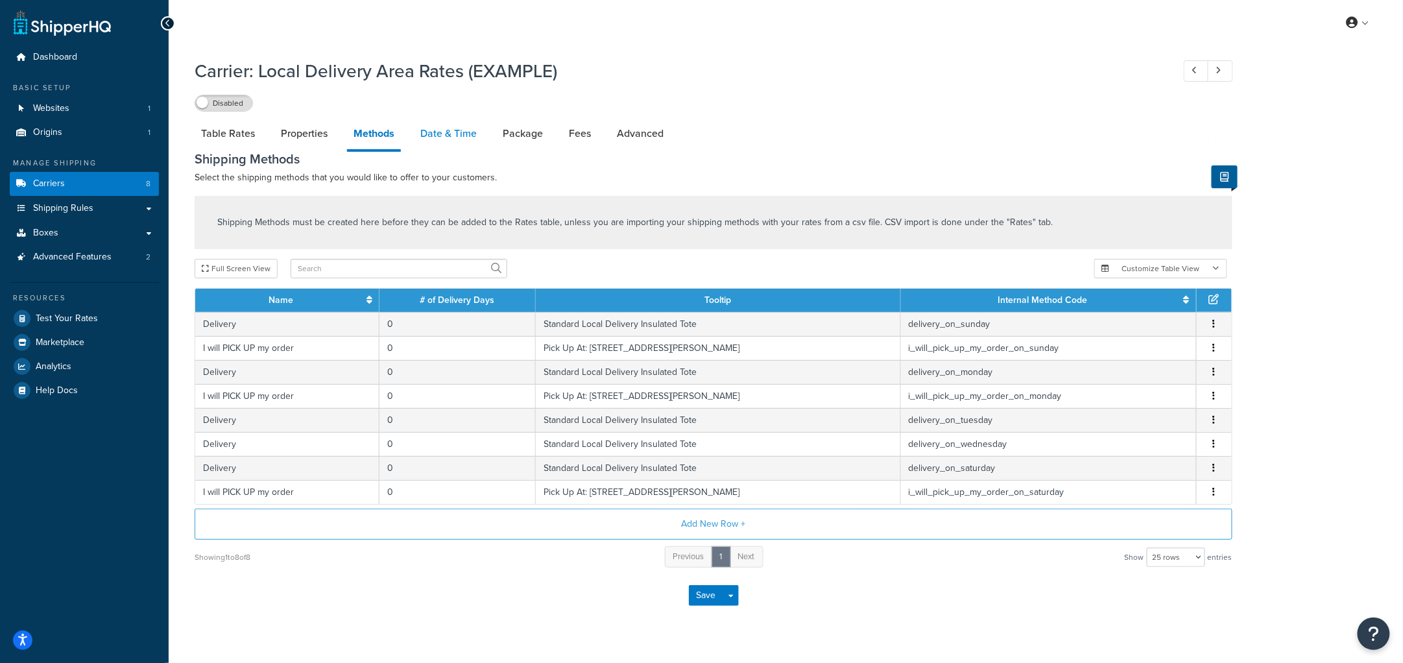
click at [427, 138] on link "Date & Time" at bounding box center [448, 133] width 69 height 31
select select "yMEd"
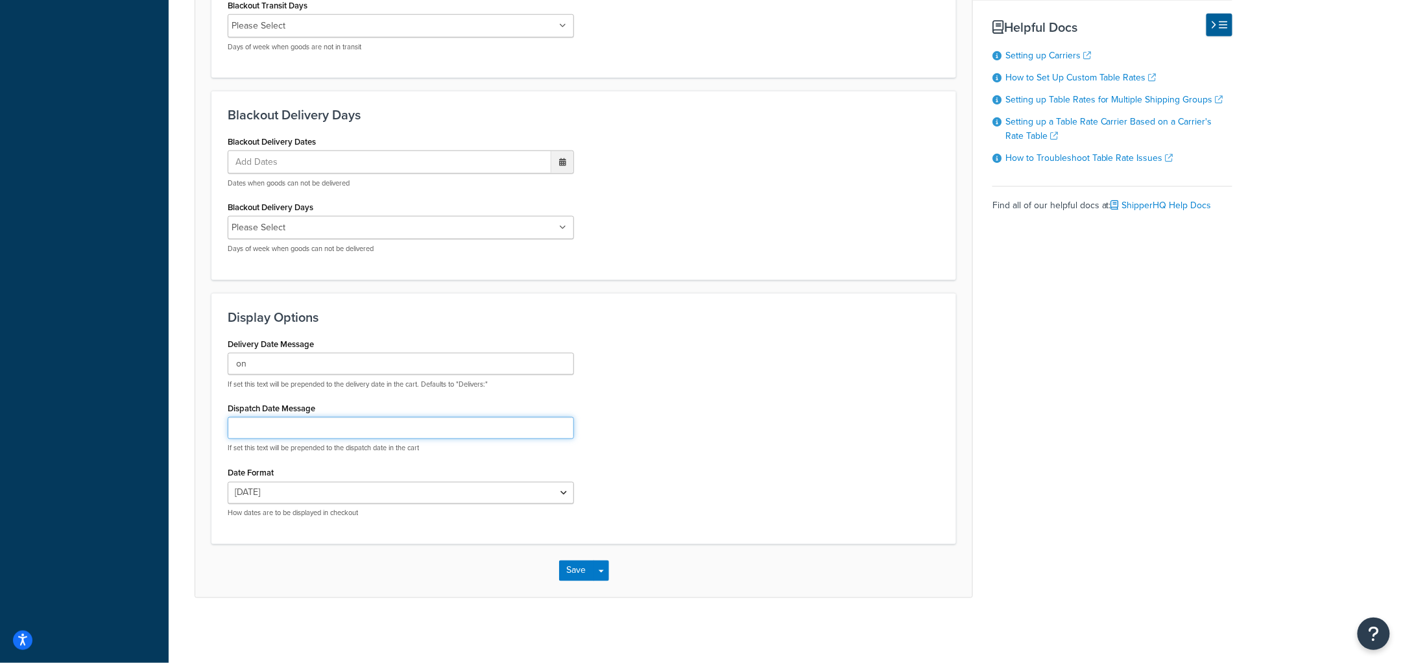
click at [316, 421] on input "Dispatch Date Message" at bounding box center [401, 428] width 346 height 22
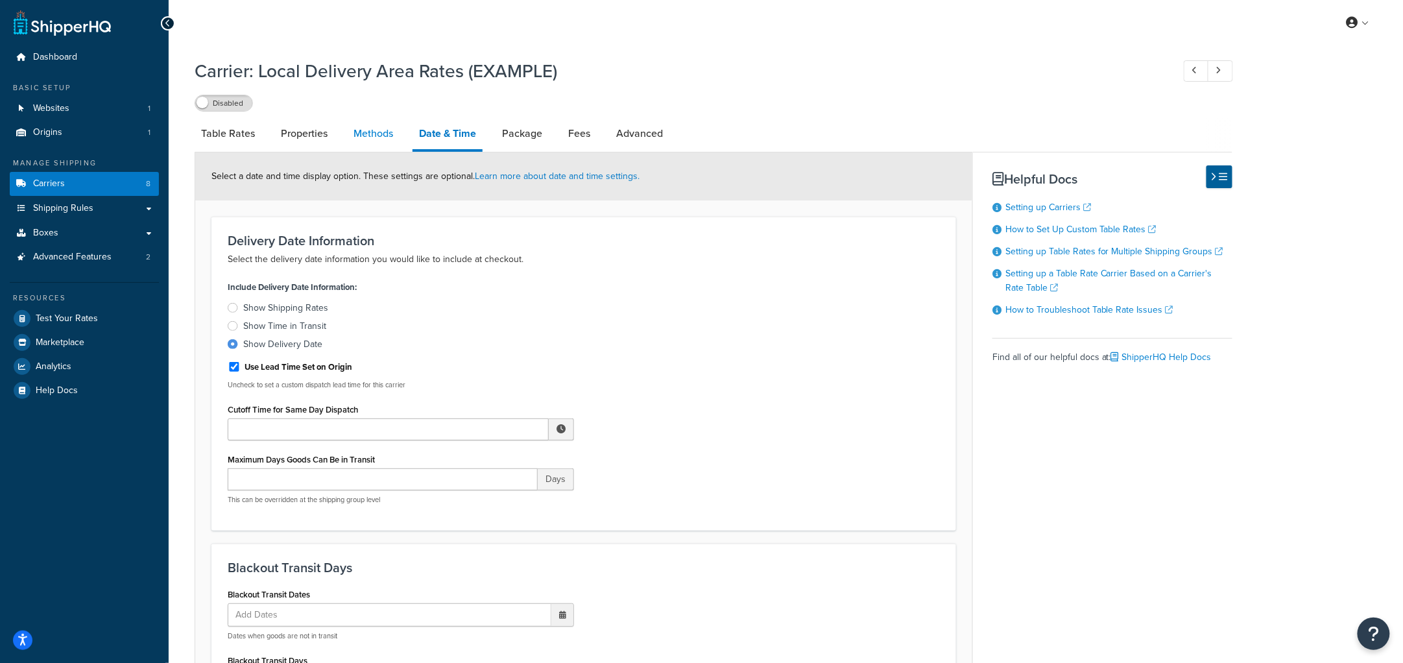
click at [360, 132] on link "Methods" at bounding box center [373, 133] width 53 height 31
select select "25"
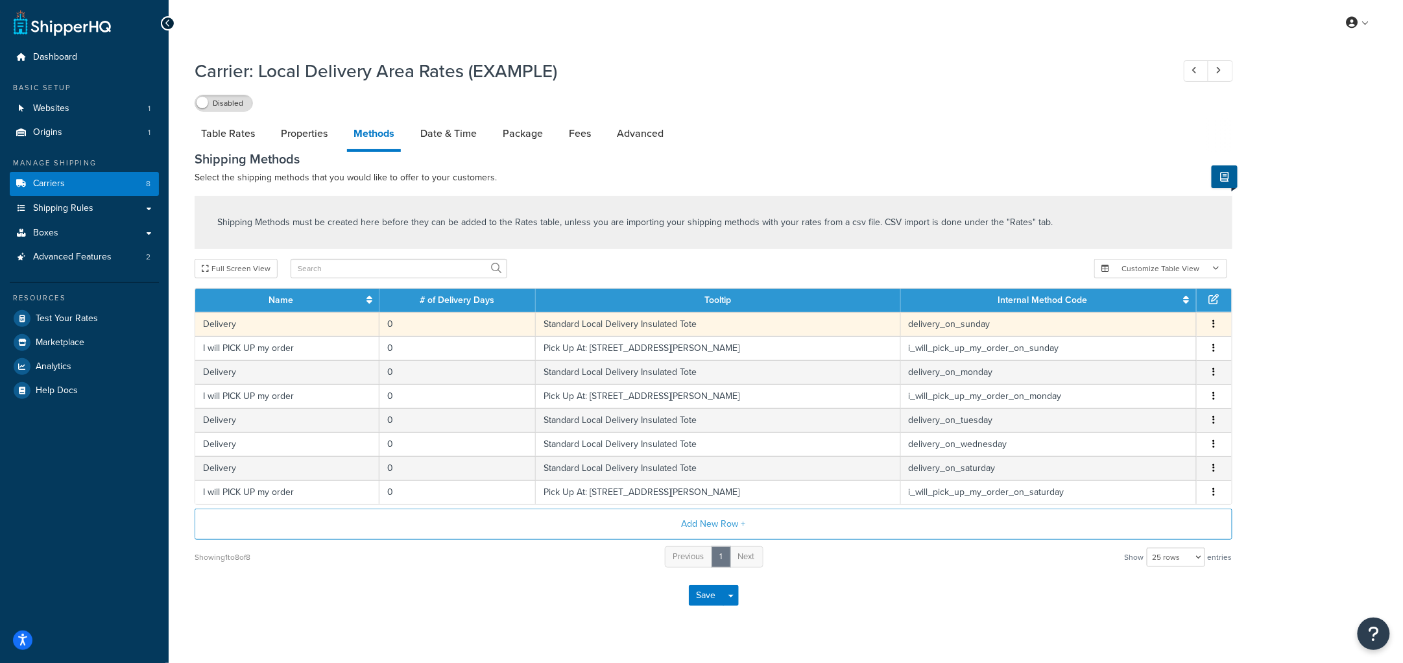
click at [429, 322] on td "0" at bounding box center [457, 324] width 156 height 24
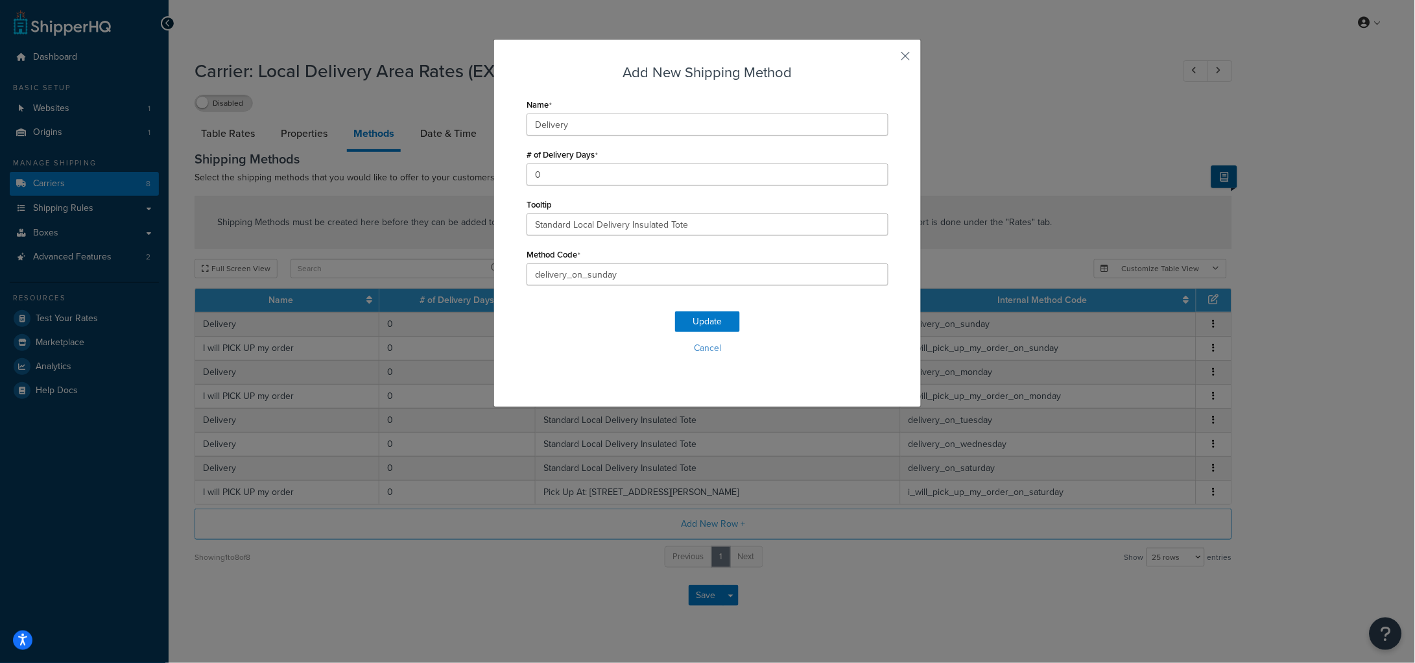
click at [608, 285] on form "Name Delivery # of Delivery Days 0 Tooltip Standard Local Delivery Insulated To…" at bounding box center [708, 237] width 362 height 285
click at [714, 222] on input "Standard Local Delivery Insulated Tote" at bounding box center [708, 224] width 362 height 22
click at [570, 172] on input "0" at bounding box center [708, 174] width 362 height 22
click at [671, 140] on div "Name Delivery # of Delivery Days 0 Tooltip Standard Local Delivery Insulated To…" at bounding box center [708, 190] width 362 height 190
click at [888, 59] on button "button" at bounding box center [886, 60] width 3 height 3
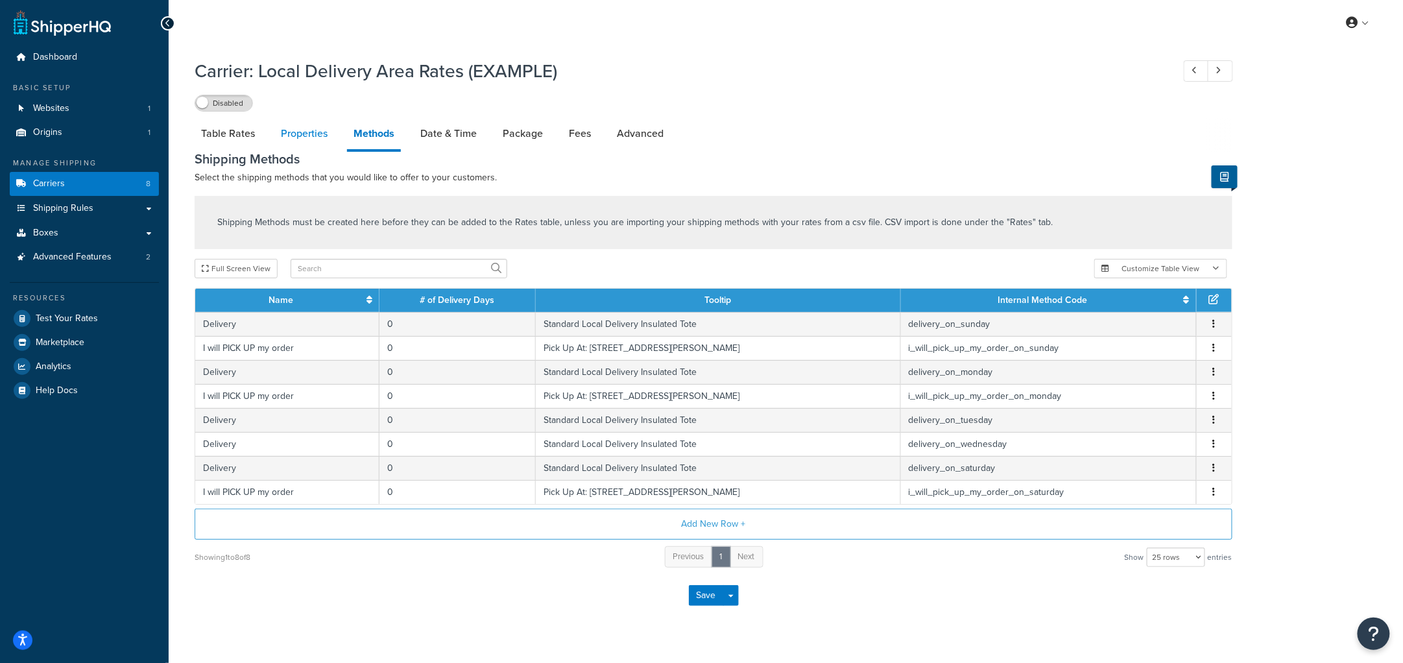
click at [324, 129] on link "Properties" at bounding box center [304, 133] width 60 height 31
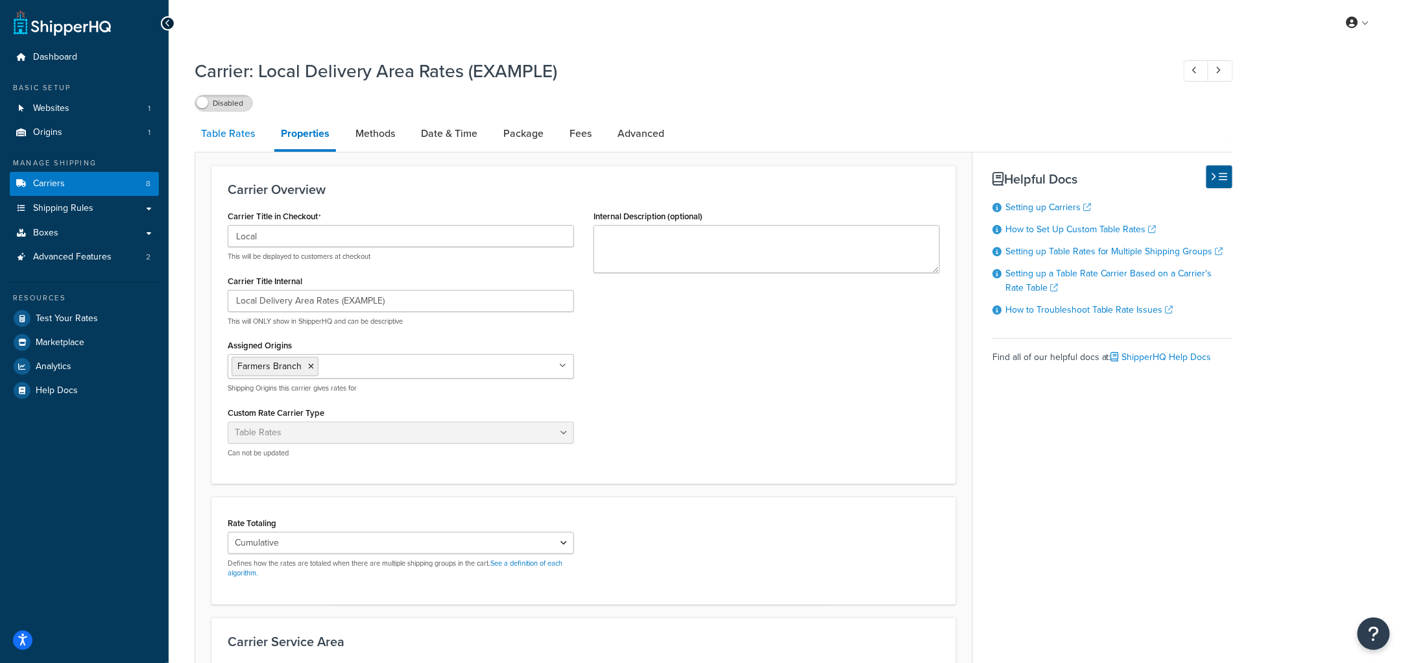
click at [219, 138] on link "Table Rates" at bounding box center [228, 133] width 67 height 31
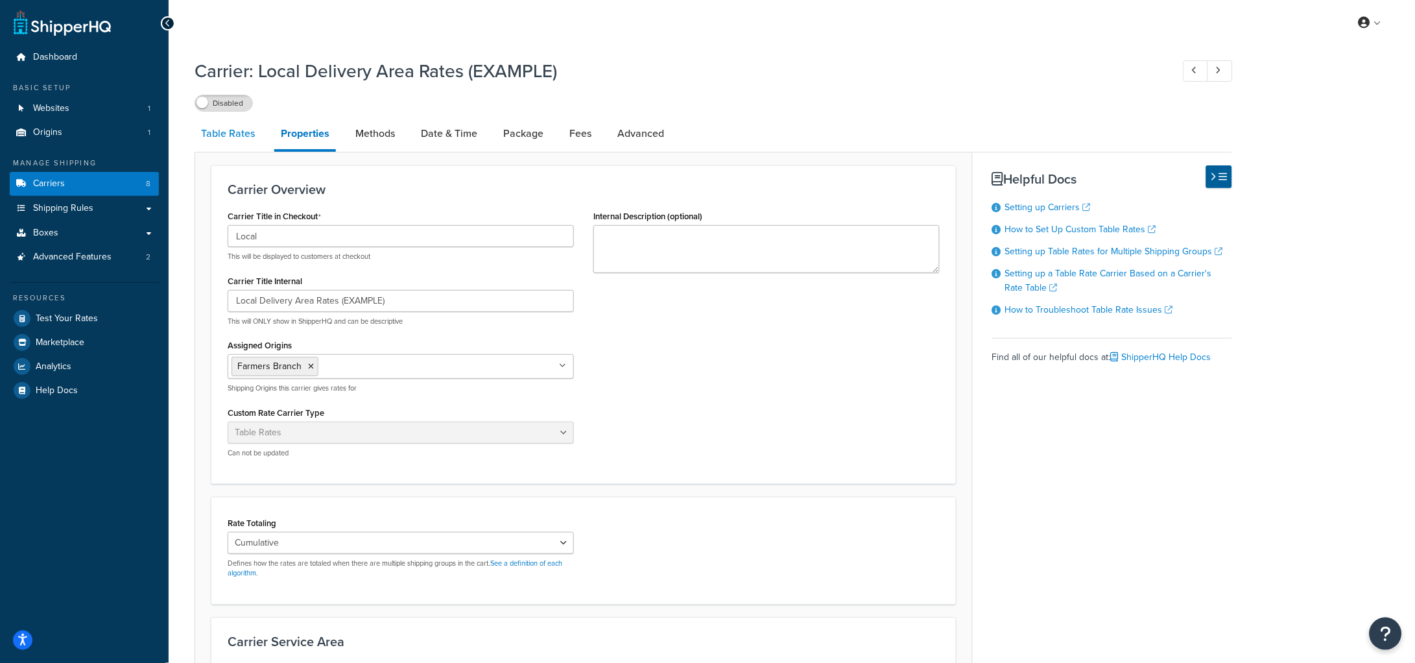
select select "25"
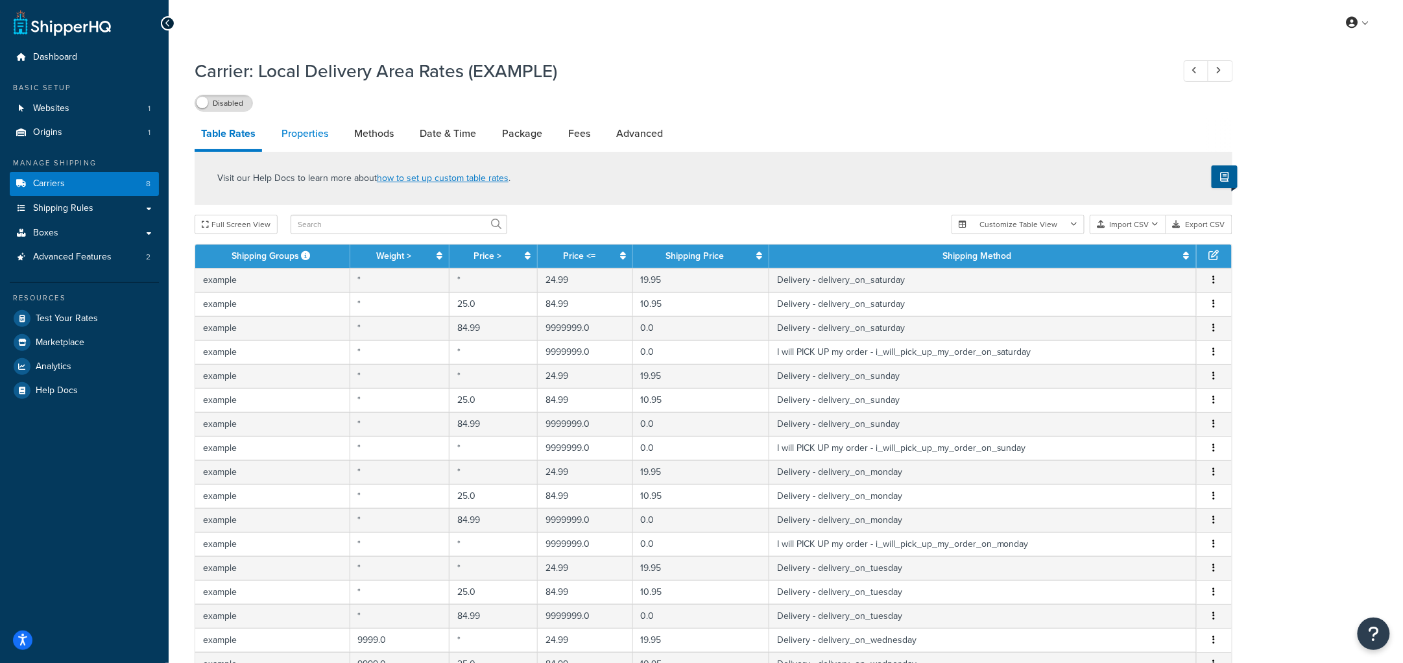
click at [303, 130] on link "Properties" at bounding box center [305, 133] width 60 height 31
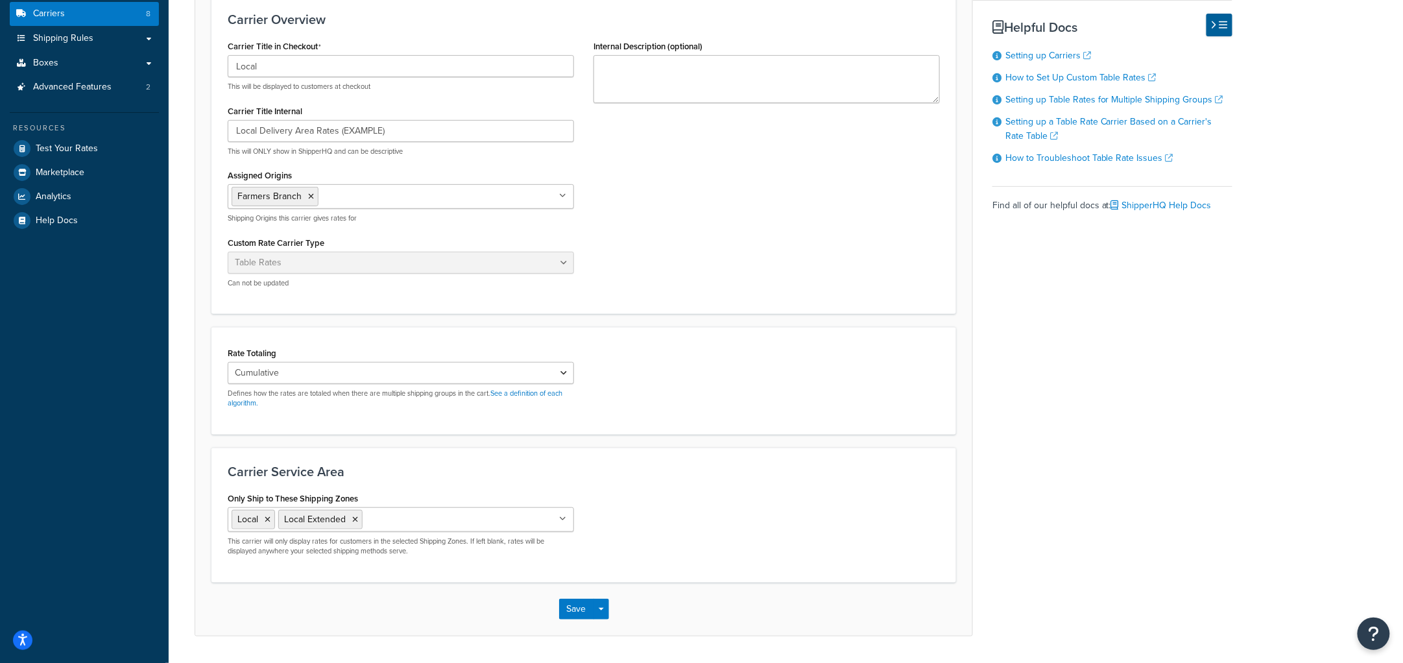
scroll to position [169, 0]
click at [638, 331] on div "Rate Totaling Cumulative Highest Per Item Per SKU Defines how the rates are tot…" at bounding box center [583, 381] width 744 height 108
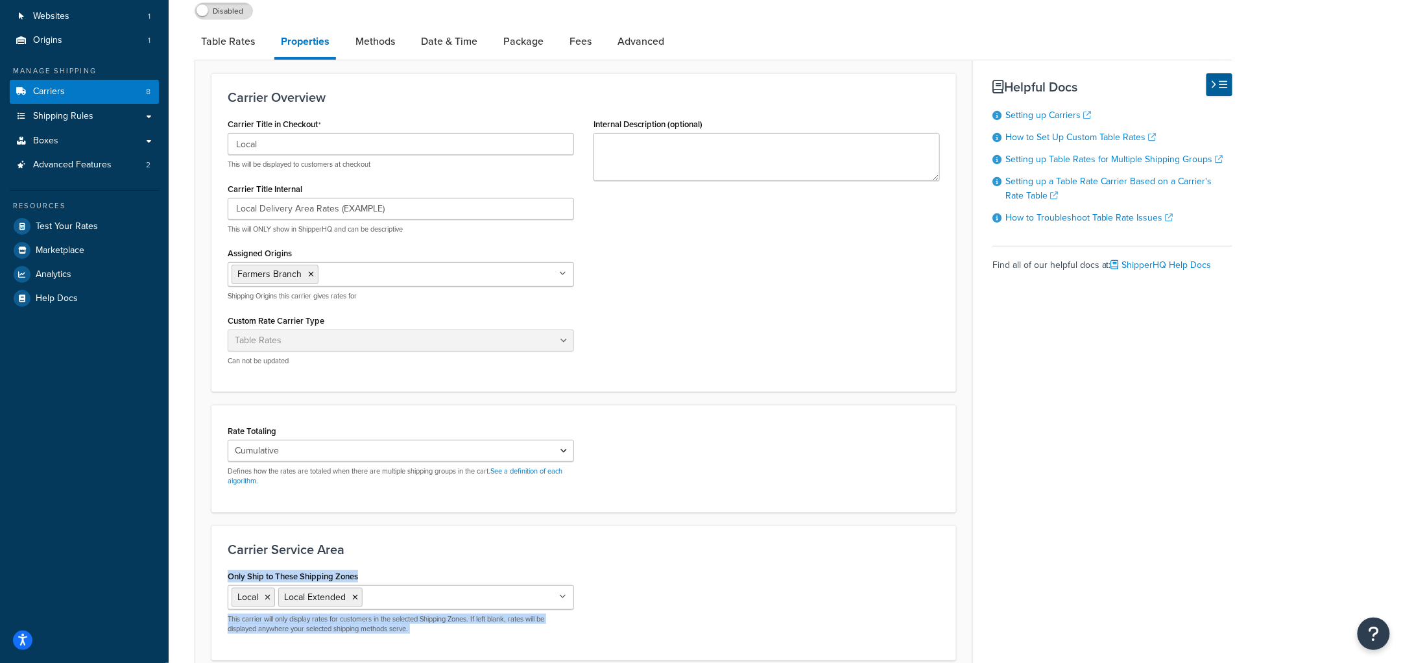
scroll to position [208, 0]
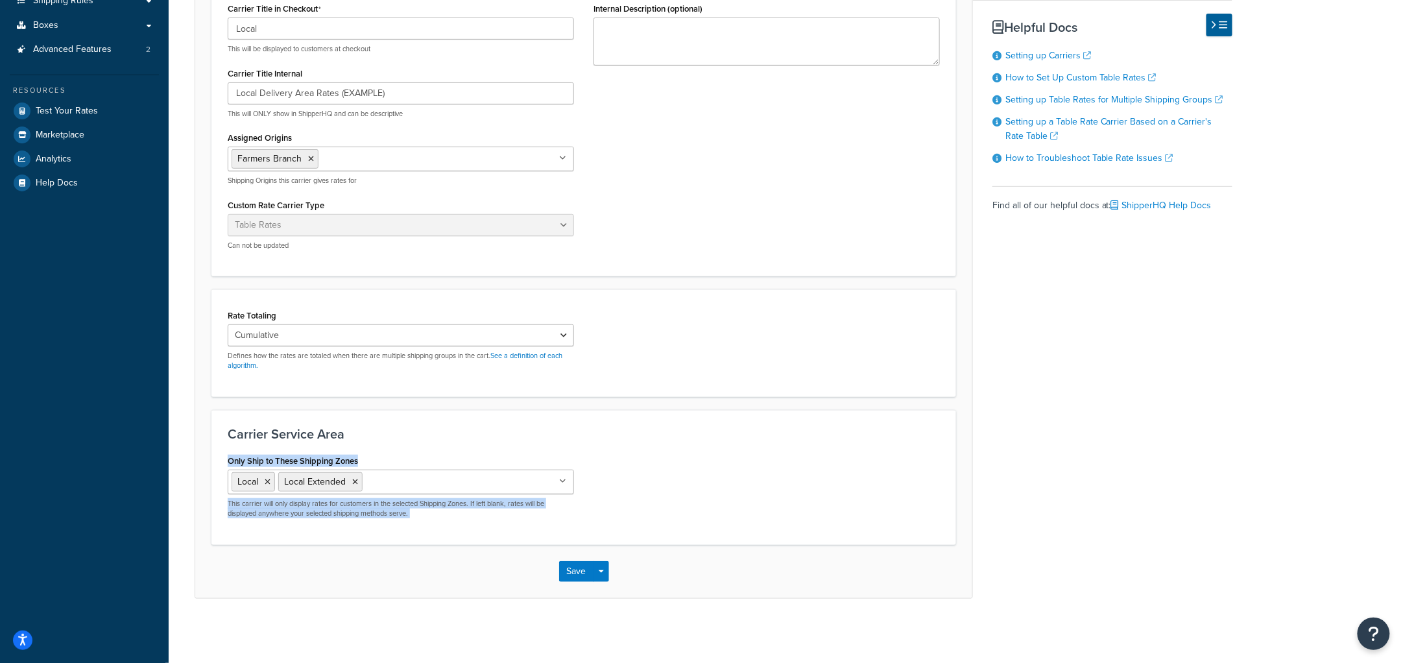
drag, startPoint x: 802, startPoint y: 435, endPoint x: 1292, endPoint y: 312, distance: 504.9
click at [1292, 312] on div "Carrier: Local Delivery Area Rates (EXAMPLE) Disabled Table Rates Properties Me…" at bounding box center [786, 237] width 1234 height 787
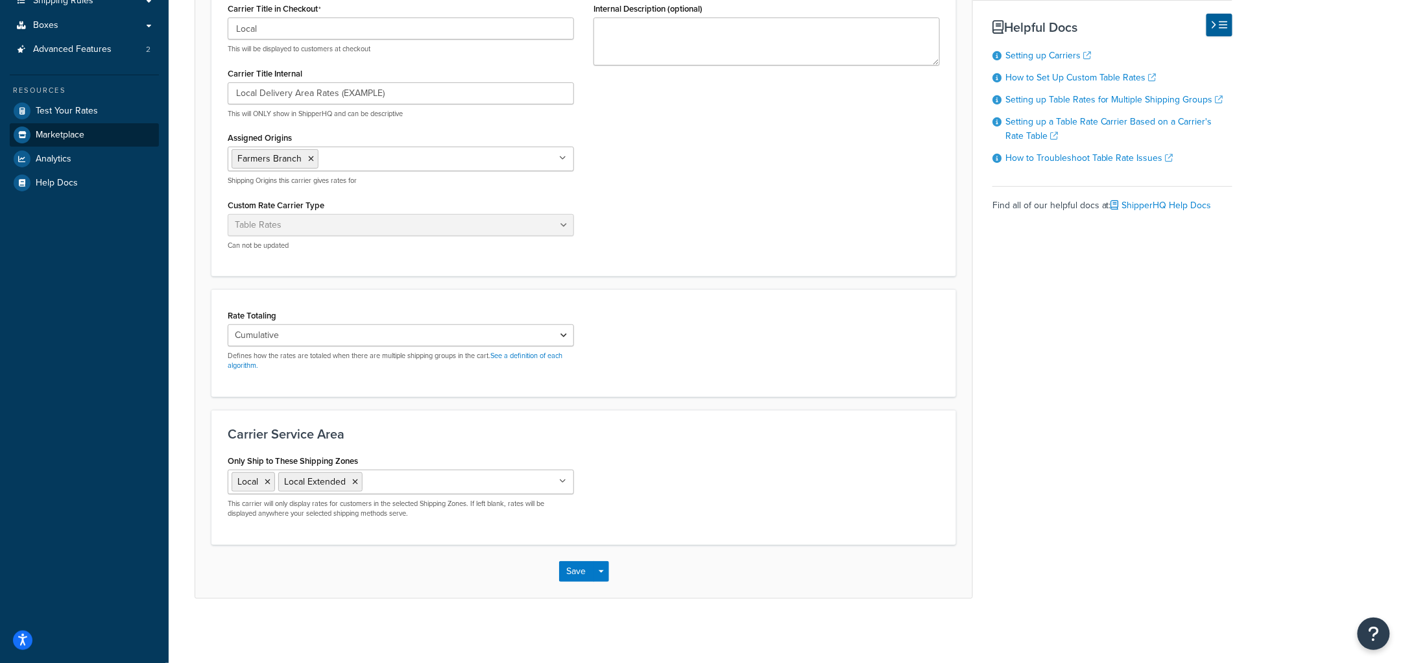
drag, startPoint x: 1292, startPoint y: 312, endPoint x: 9, endPoint y: 140, distance: 1294.2
click at [9, 140] on div "Dashboard Basic Setup Websites 1 Origins 1 Manage Shipping Carriers 8 Shipping …" at bounding box center [701, 227] width 1403 height 871
click at [986, 300] on div "Table Rates Properties Methods Date & Time Package Fees Advanced Carrier Overvi…" at bounding box center [714, 254] width 1038 height 687
click at [380, 479] on input "Only Ship to These Shipping Zones" at bounding box center [423, 481] width 115 height 14
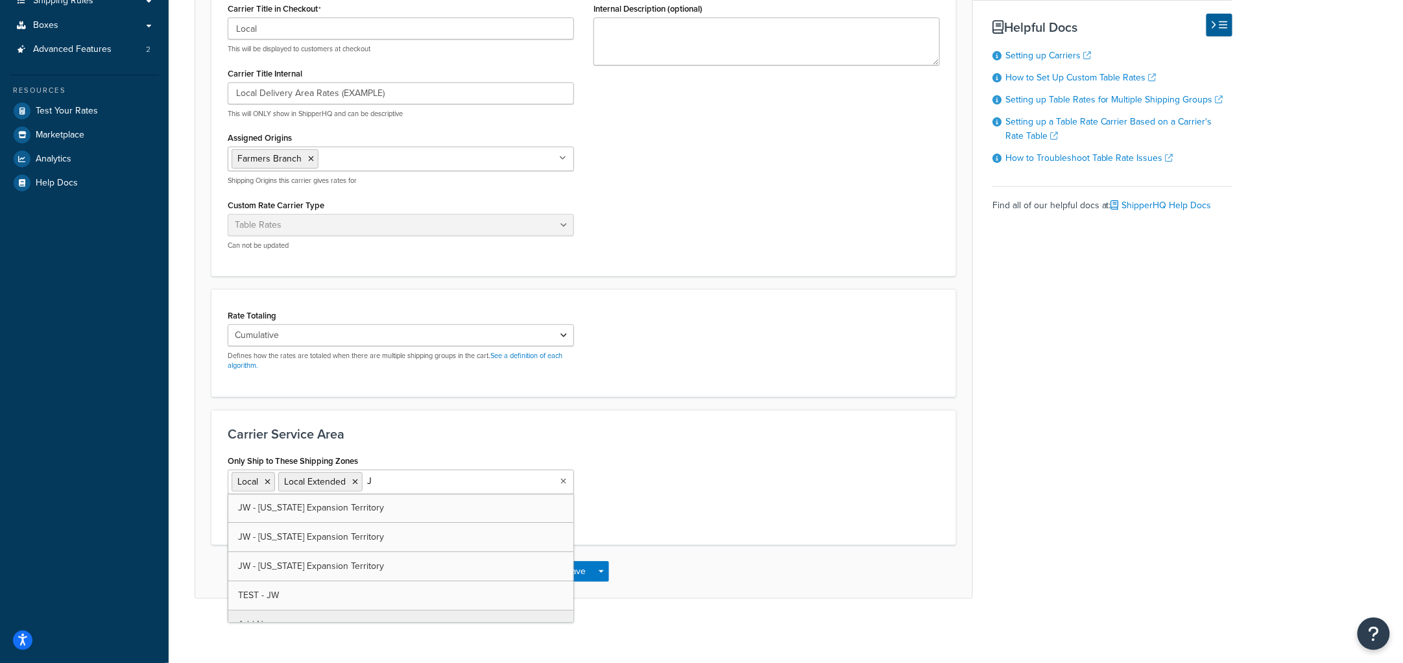
type input "JW"
click at [729, 441] on div "Carrier Service Area Only Ship to These Shipping Zones Local Local Extended TES…" at bounding box center [583, 477] width 744 height 135
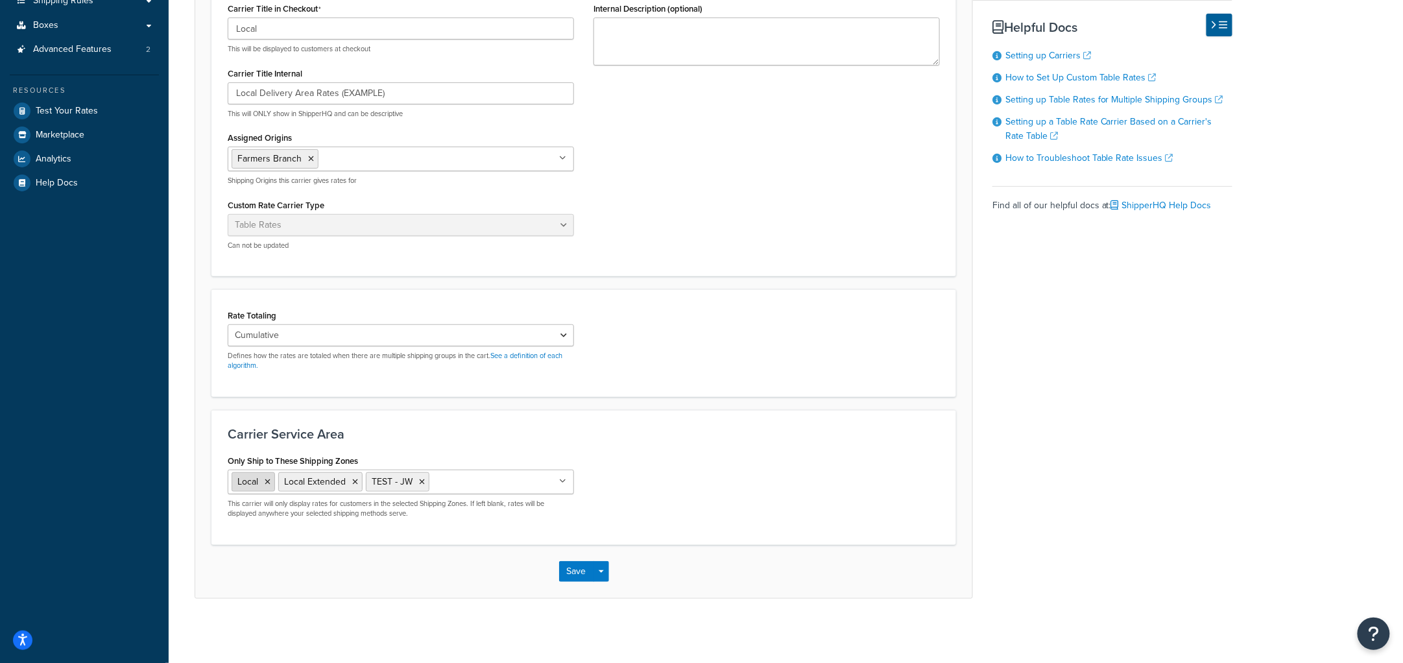
click at [268, 481] on icon at bounding box center [268, 482] width 6 height 8
click at [307, 482] on icon at bounding box center [308, 482] width 6 height 8
click at [410, 439] on h3 "Carrier Service Area" at bounding box center [584, 434] width 712 height 14
click at [578, 570] on button "Save" at bounding box center [576, 571] width 35 height 21
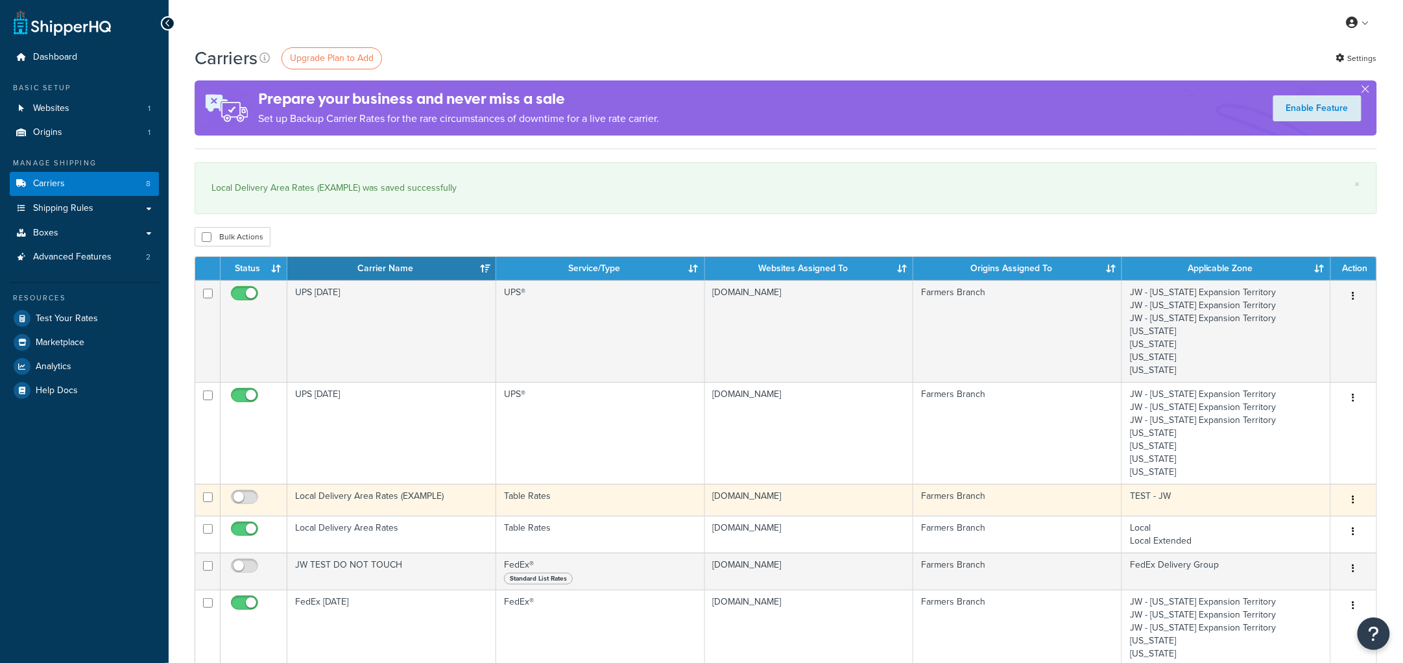
click at [380, 502] on td "Local Delivery Area Rates (EXAMPLE)" at bounding box center [391, 500] width 209 height 32
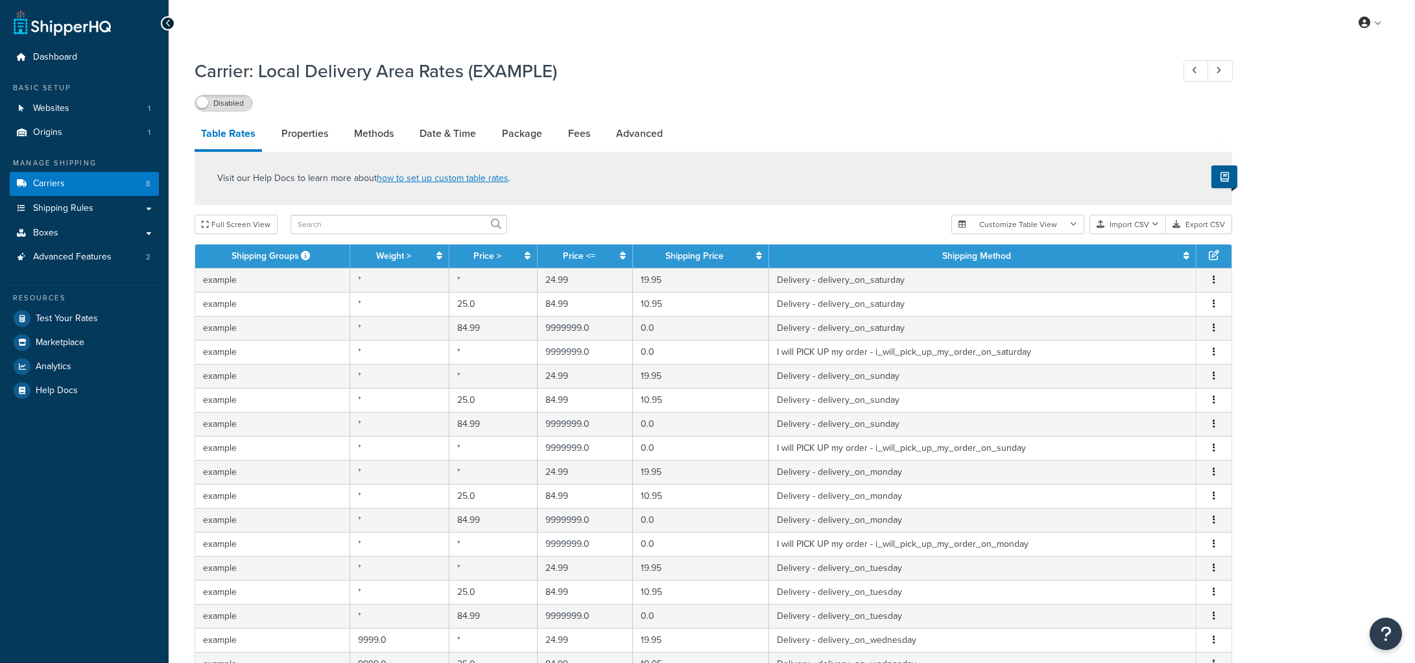
select select "25"
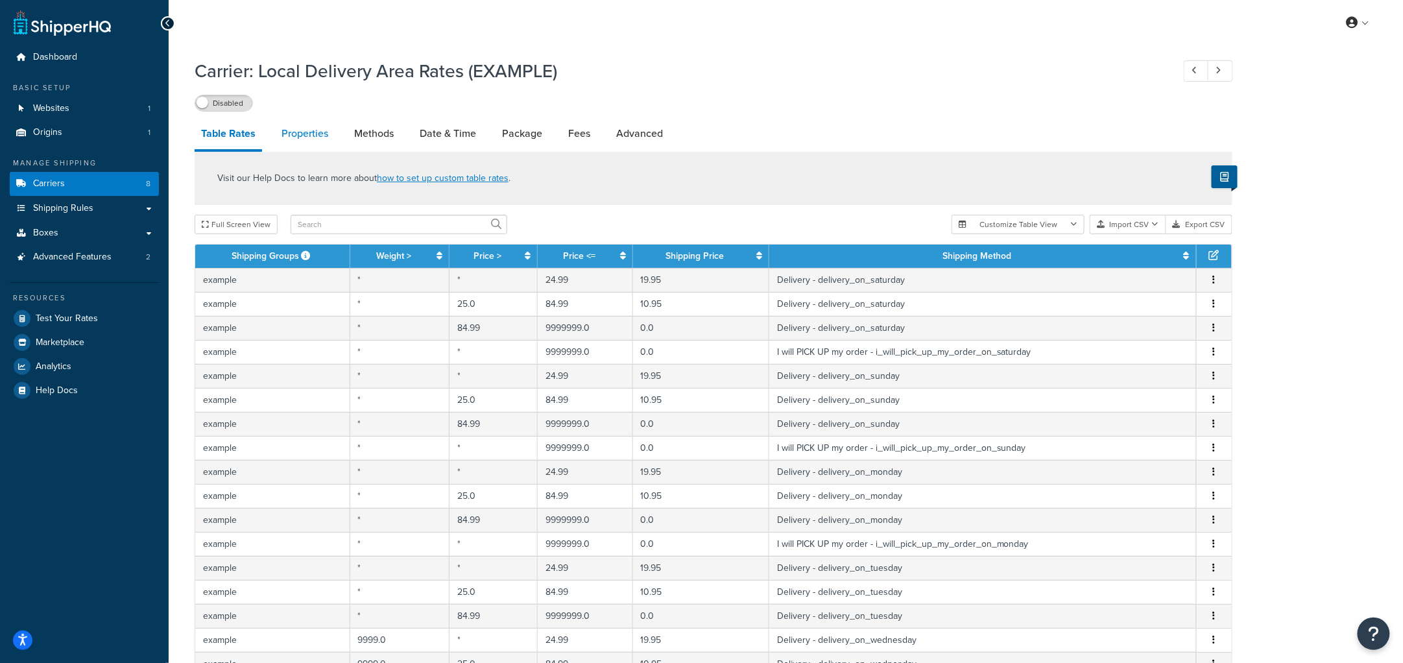
click at [307, 139] on link "Properties" at bounding box center [305, 133] width 60 height 31
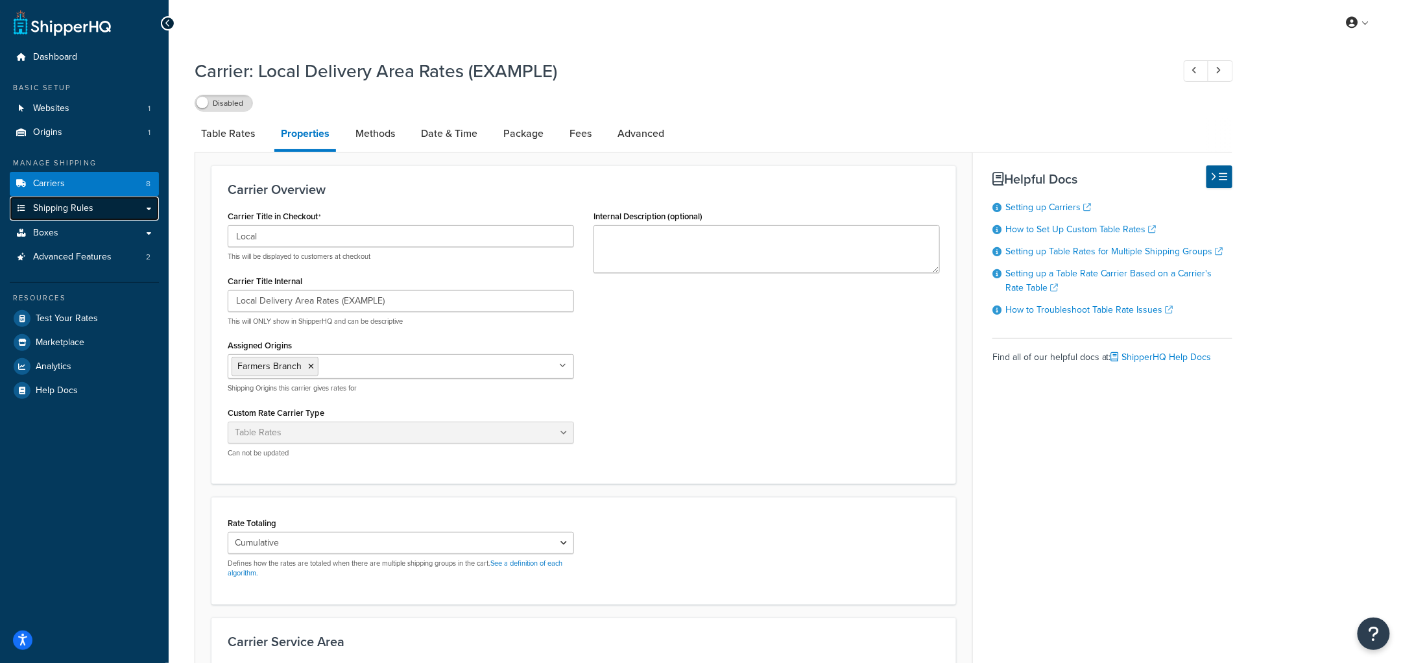
click at [83, 208] on span "Shipping Rules" at bounding box center [63, 208] width 60 height 11
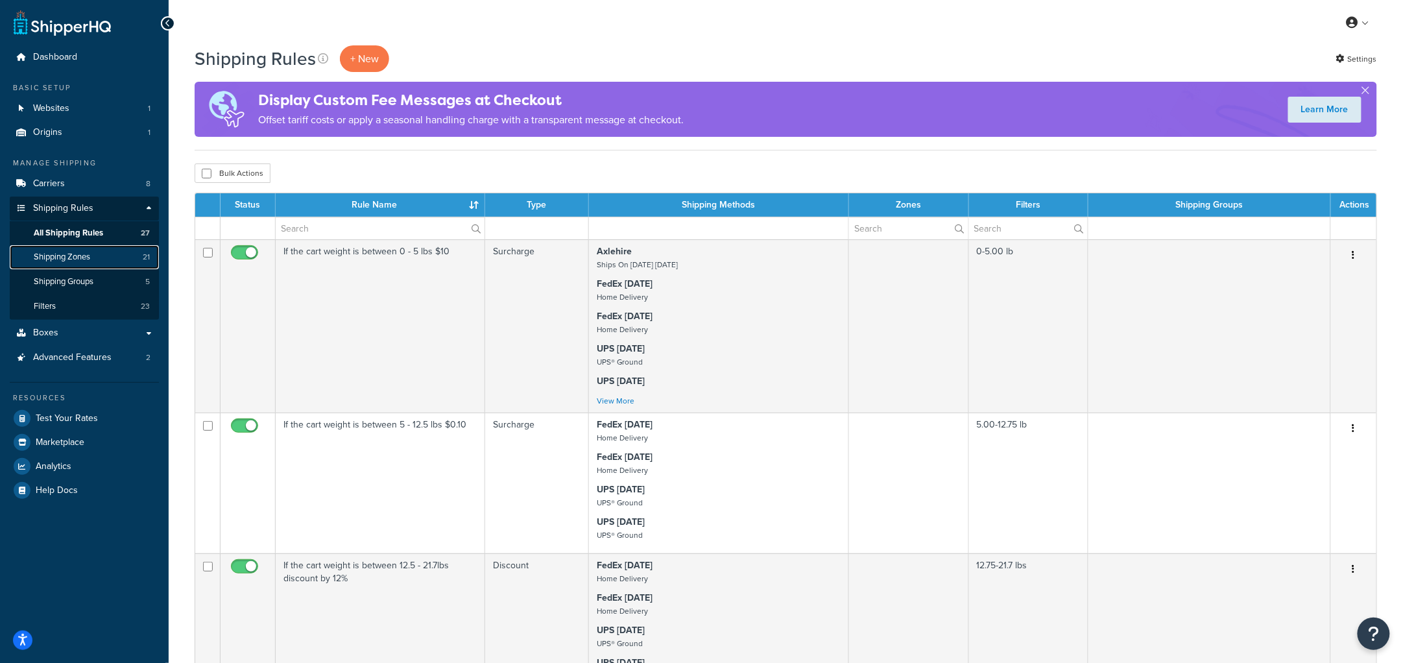
click at [80, 258] on span "Shipping Zones" at bounding box center [62, 257] width 56 height 11
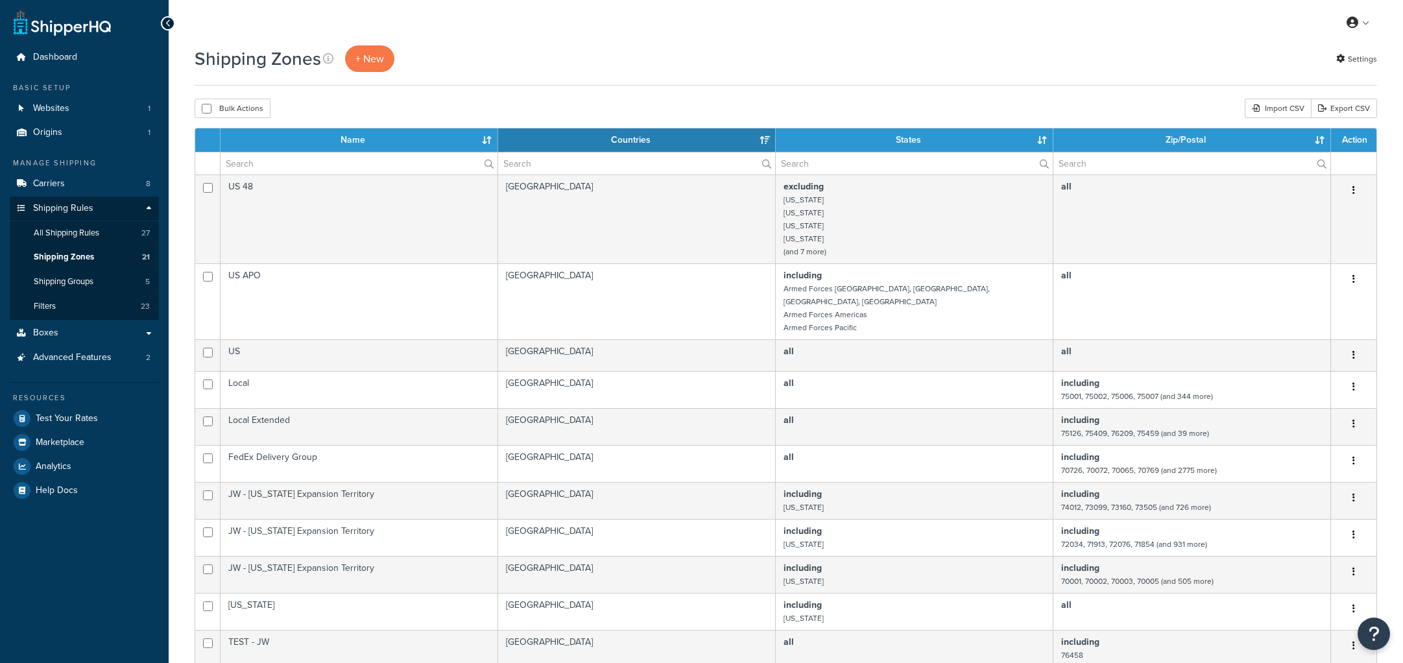
select select "15"
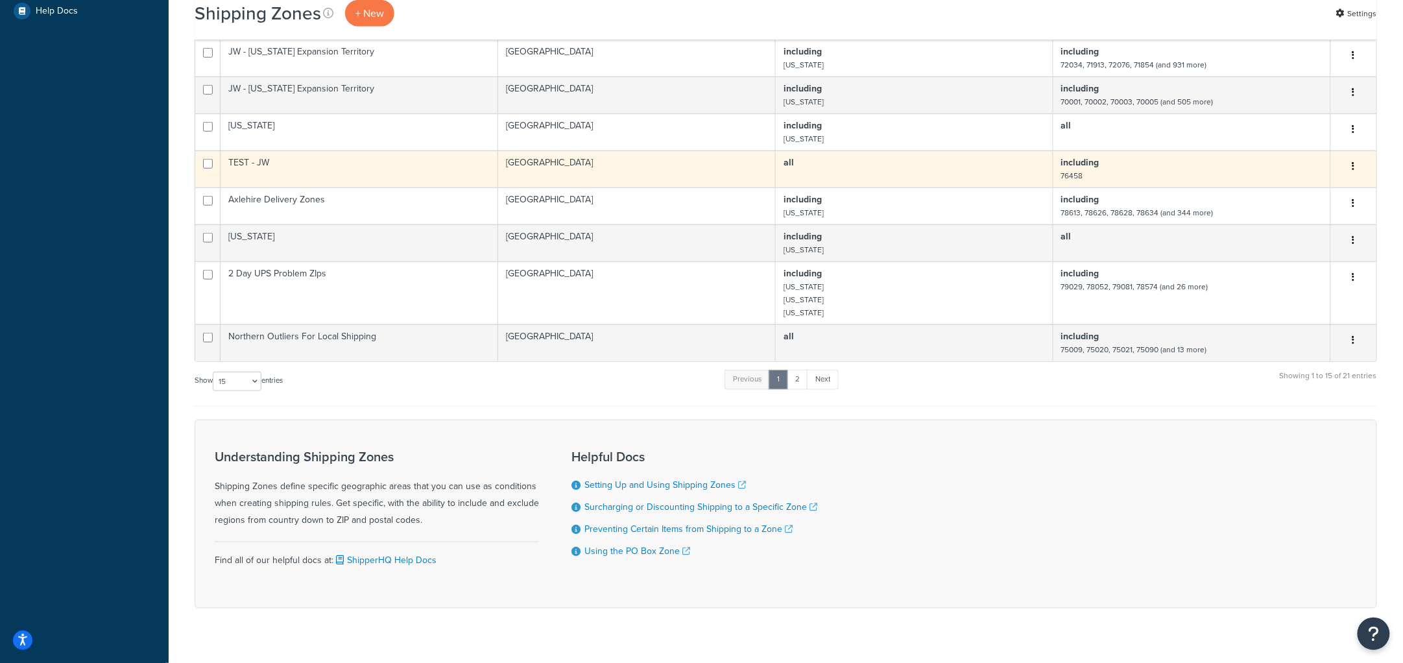
click at [302, 160] on td "TEST - JW" at bounding box center [359, 168] width 278 height 37
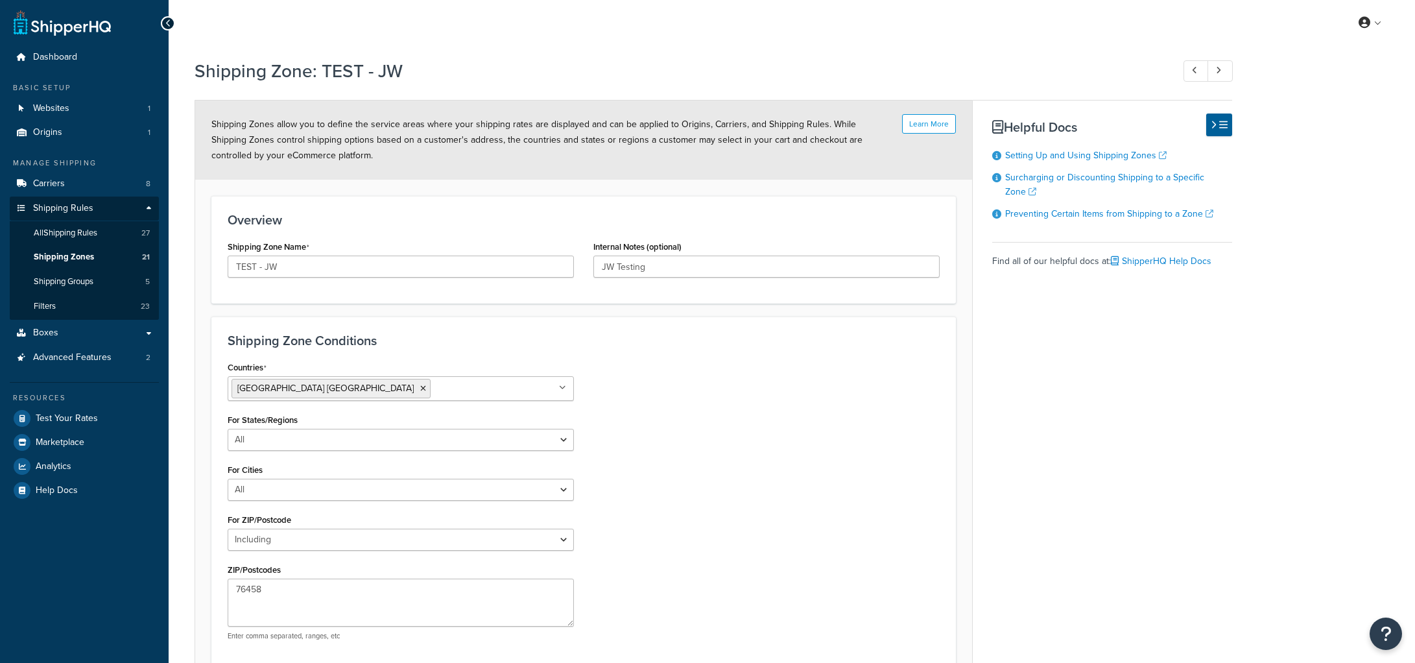
select select "including"
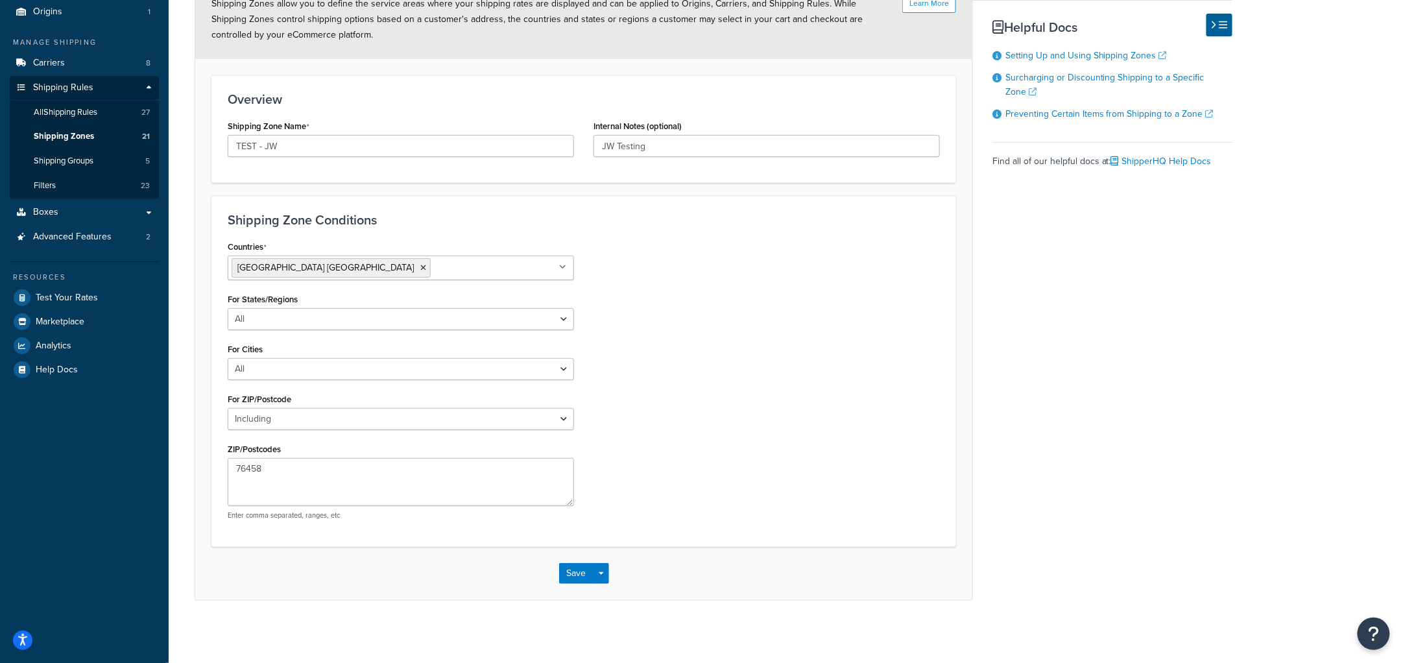
scroll to position [123, 0]
click at [668, 302] on div "Countries United States USA All Countries ALL Afghanistan AFG Albania ALB Alger…" at bounding box center [583, 381] width 731 height 292
drag, startPoint x: 296, startPoint y: 479, endPoint x: 192, endPoint y: 458, distance: 105.9
click at [192, 458] on div "Shipping Zone: TEST - JW Learn More Shipping Zones allow you to define the serv…" at bounding box center [786, 280] width 1234 height 702
click at [355, 466] on textarea "76458" at bounding box center [401, 480] width 346 height 48
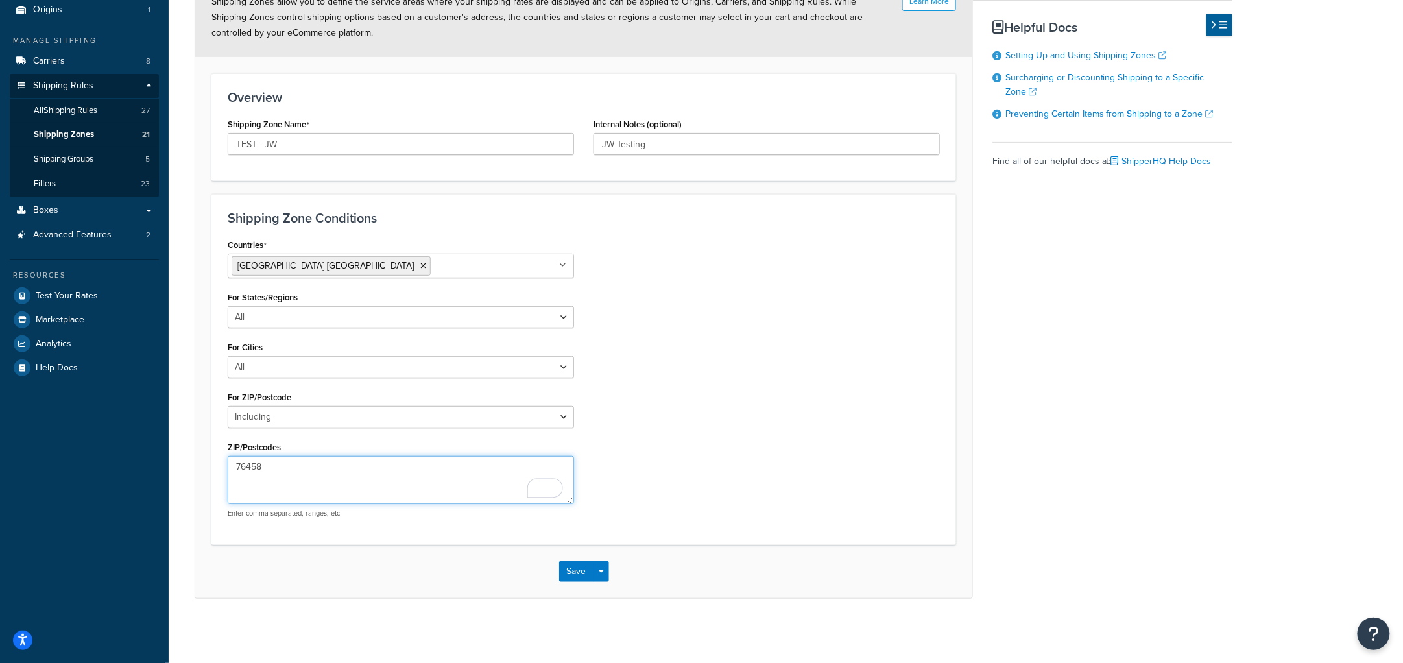
drag, startPoint x: 316, startPoint y: 472, endPoint x: 163, endPoint y: 451, distance: 155.1
click at [163, 451] on div "Dashboard Basic Setup Websites 1 Origins 1 Manage Shipping Carriers 8 Shipping …" at bounding box center [701, 270] width 1403 height 786
click at [322, 450] on div "ZIP/Postcodes 76458 Enter comma separated, ranges, etc" at bounding box center [401, 478] width 346 height 80
drag, startPoint x: 299, startPoint y: 464, endPoint x: 202, endPoint y: 450, distance: 97.6
click at [202, 450] on form "Learn More Shipping Zones allow you to define the service areas where your ship…" at bounding box center [583, 287] width 777 height 619
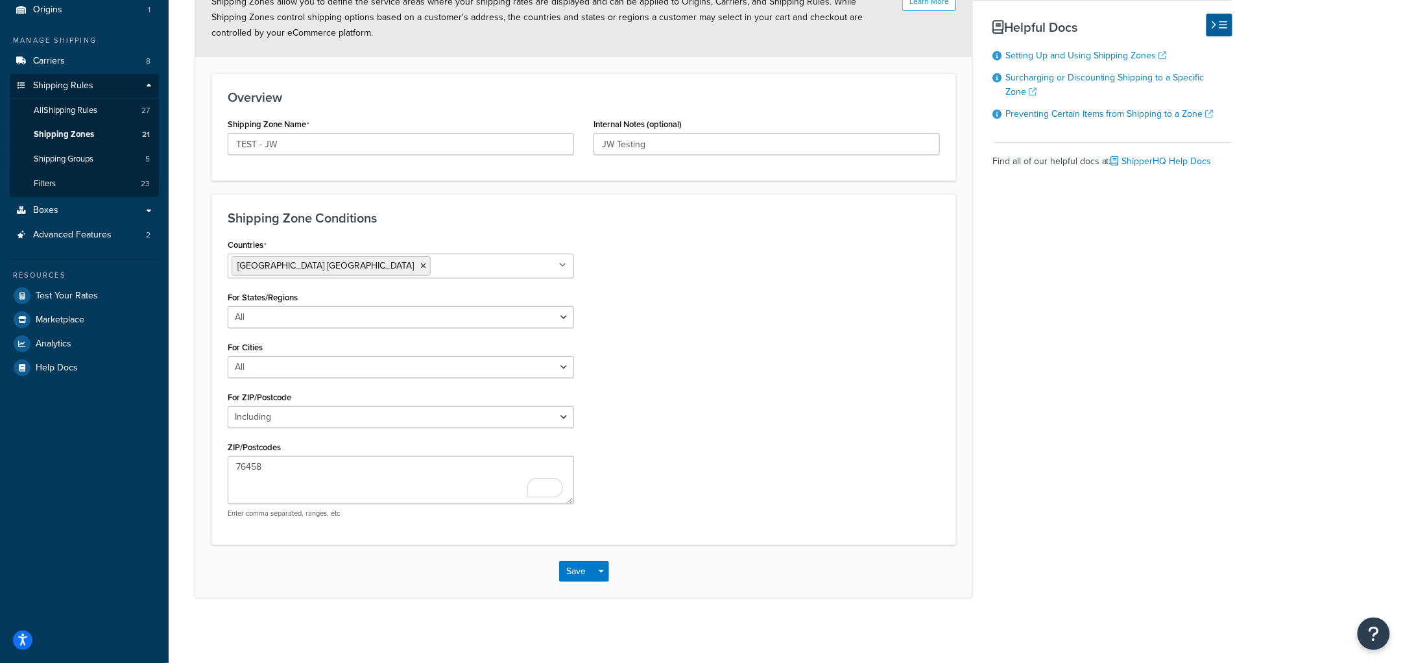
click at [789, 360] on div "Countries United States USA All Countries ALL Afghanistan AFG Albania ALB Alger…" at bounding box center [583, 381] width 731 height 292
click at [337, 463] on textarea "76458" at bounding box center [401, 480] width 346 height 48
drag, startPoint x: 333, startPoint y: 469, endPoint x: 168, endPoint y: 455, distance: 165.3
click at [169, 455] on div "Shipping Zone: TEST - JW Learn More Shipping Zones allow you to define the serv…" at bounding box center [786, 280] width 1234 height 702
click at [311, 462] on textarea "76458" at bounding box center [401, 480] width 346 height 48
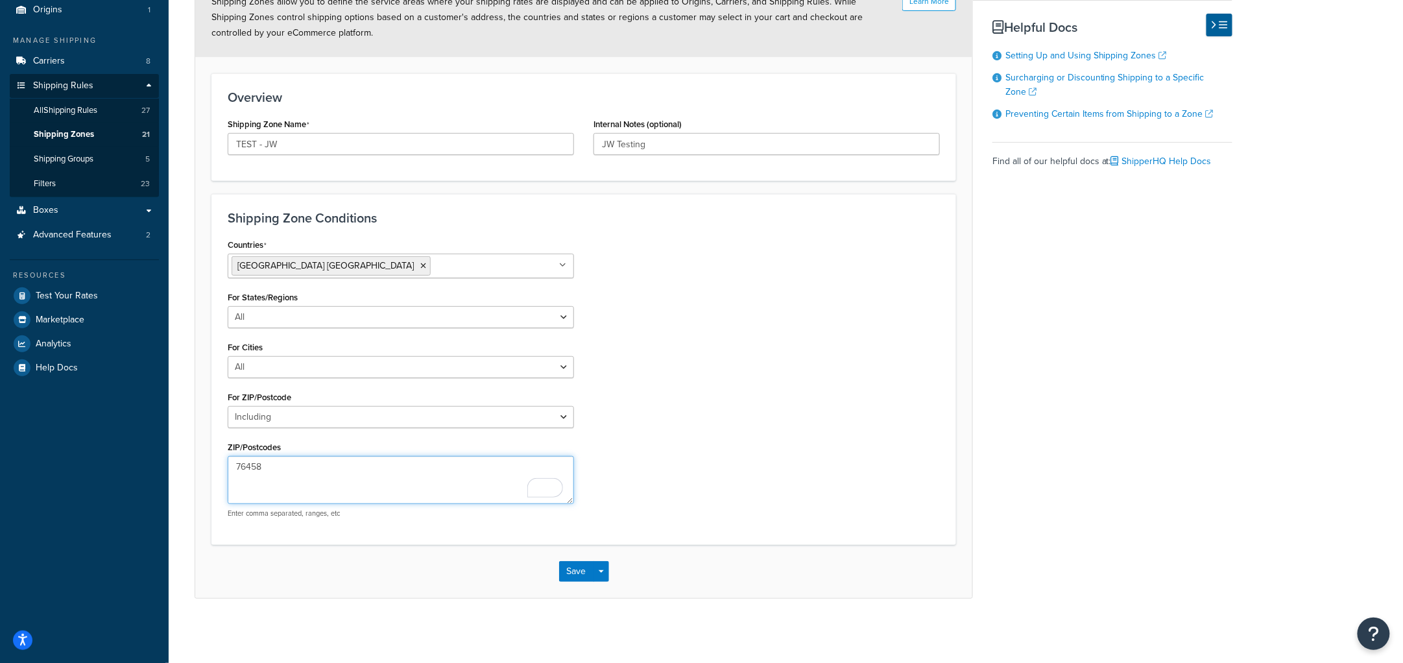
click at [292, 472] on textarea "76458" at bounding box center [401, 480] width 346 height 48
click at [936, 441] on div "Countries United States USA All Countries ALL Afghanistan AFG Albania ALB Alger…" at bounding box center [583, 381] width 731 height 292
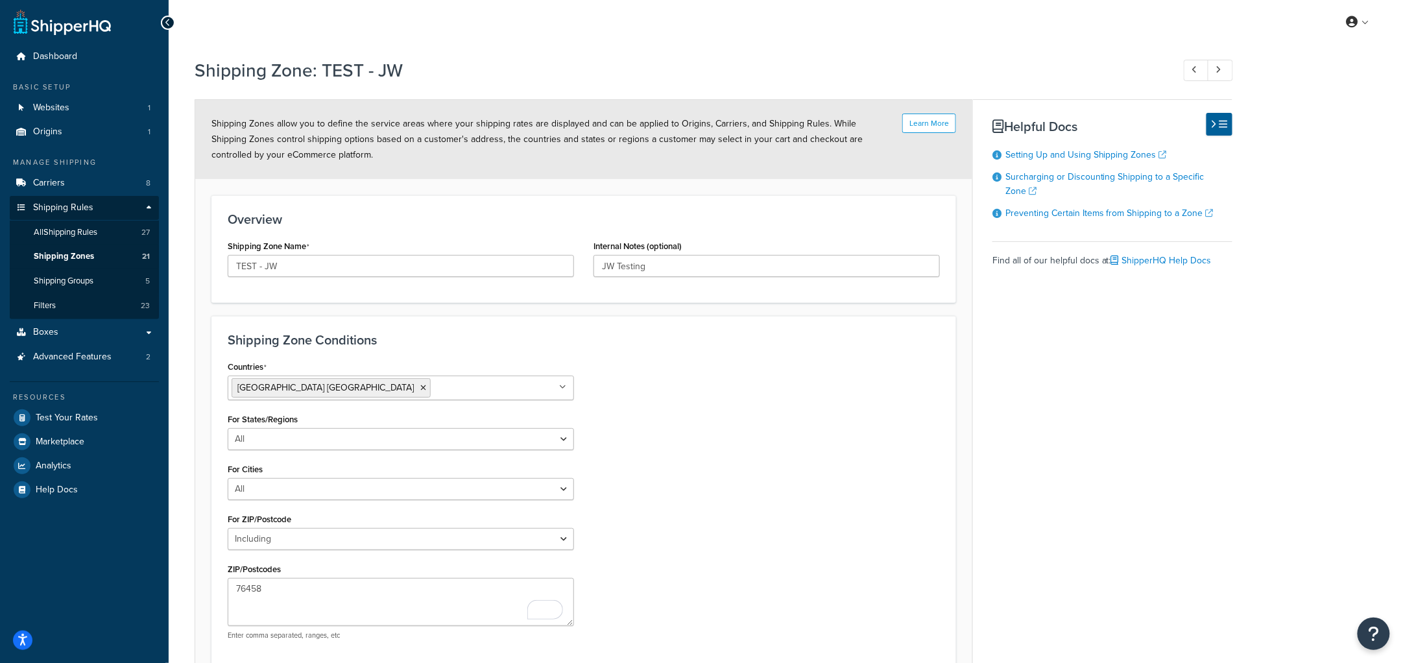
scroll to position [0, 0]
click at [31, 184] on link "Carriers 8" at bounding box center [84, 184] width 149 height 24
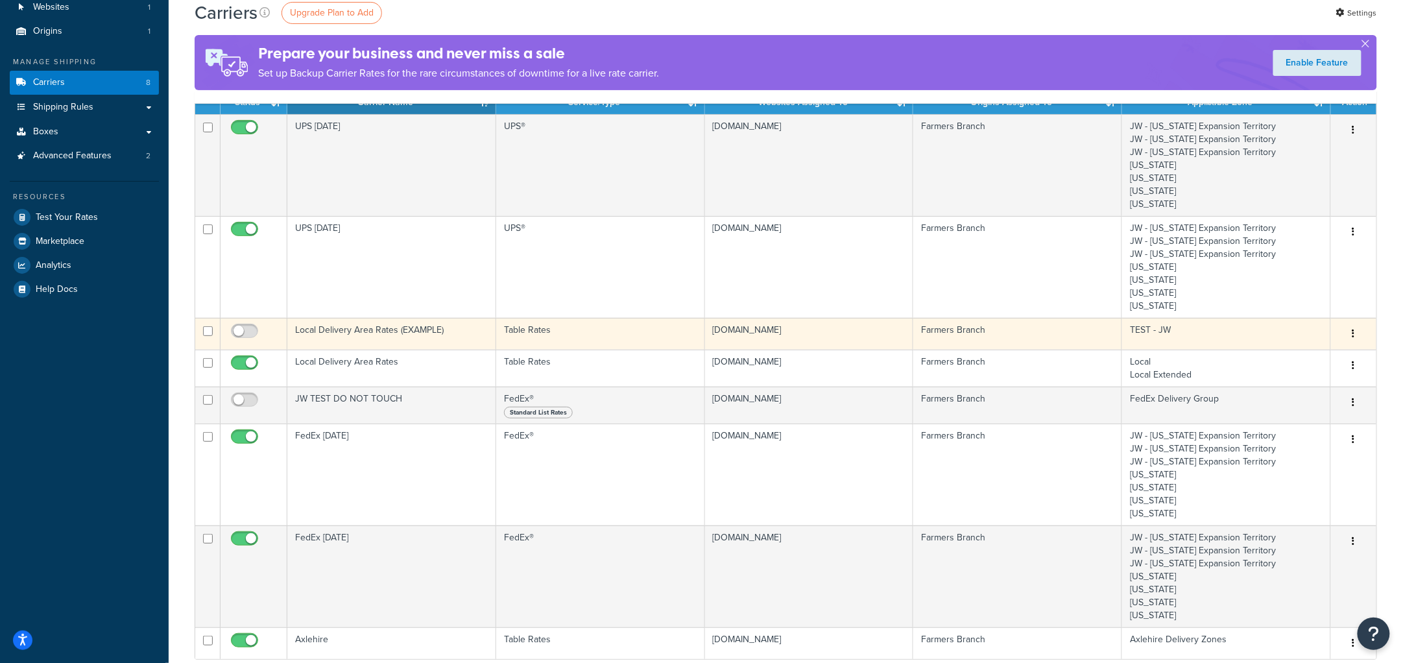
scroll to position [101, 0]
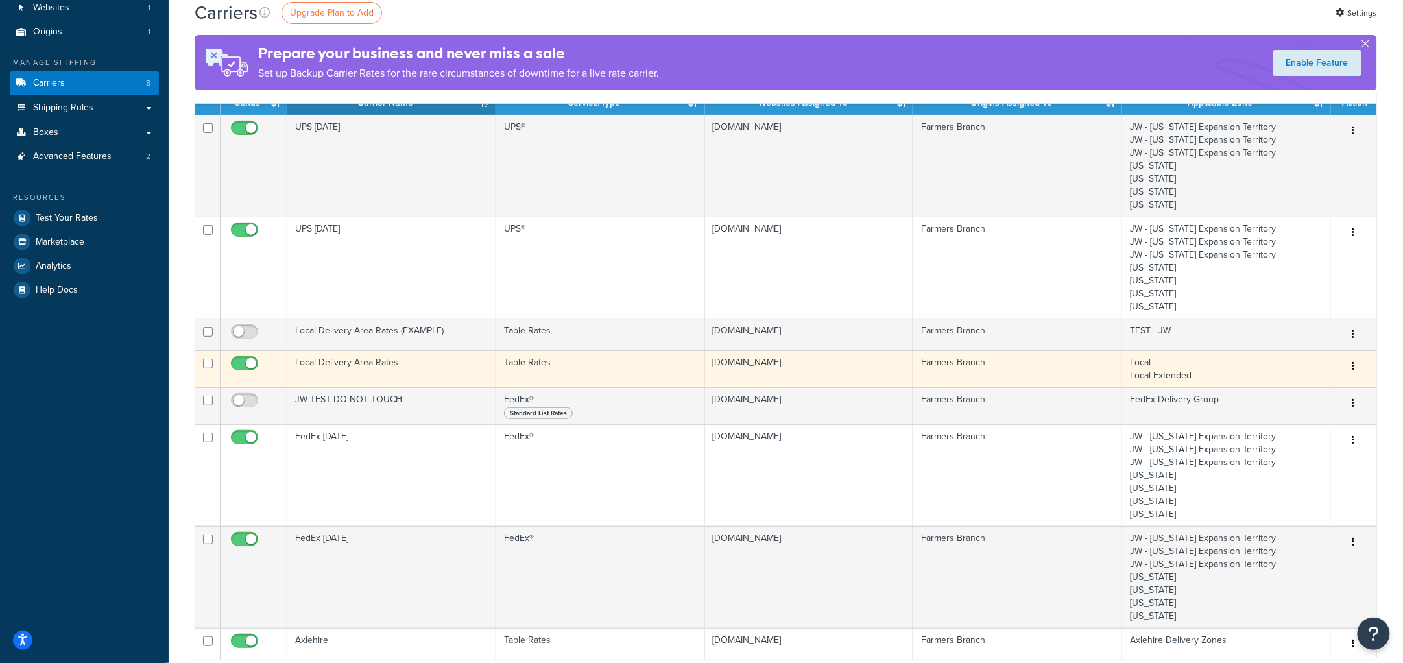
click at [428, 363] on td "Local Delivery Area Rates" at bounding box center [391, 368] width 209 height 37
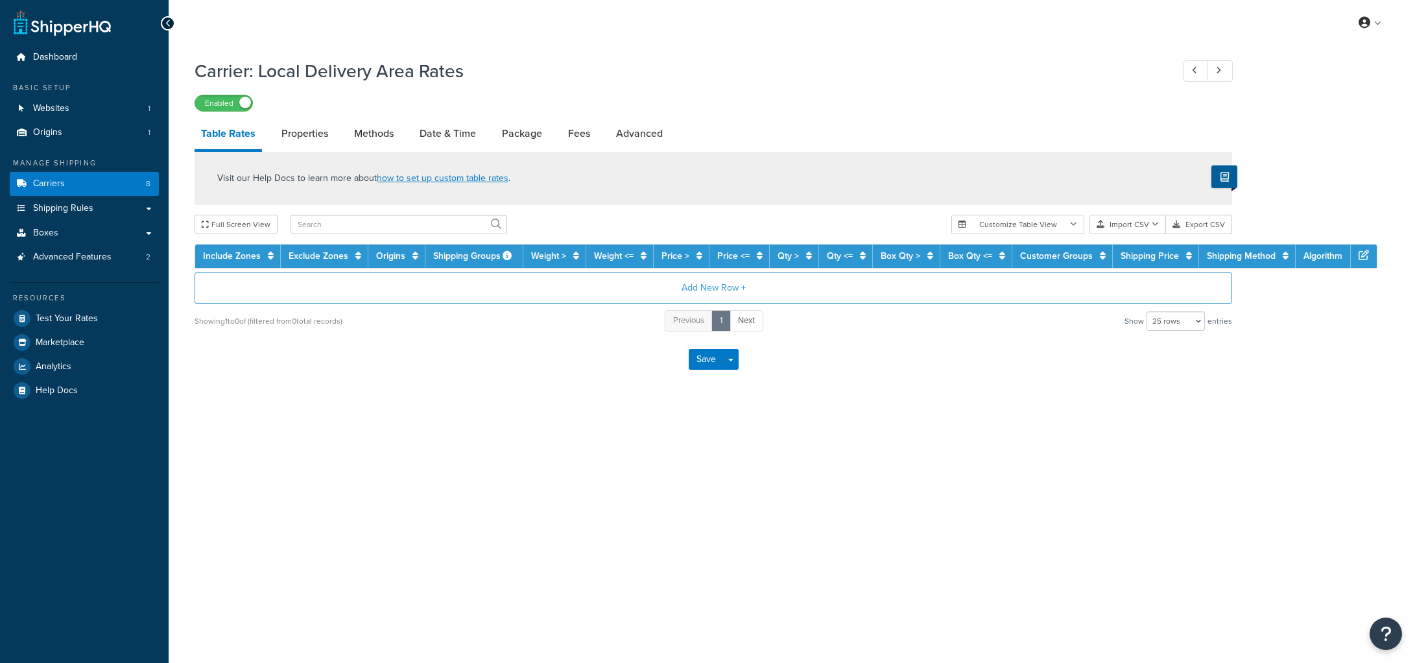
select select "25"
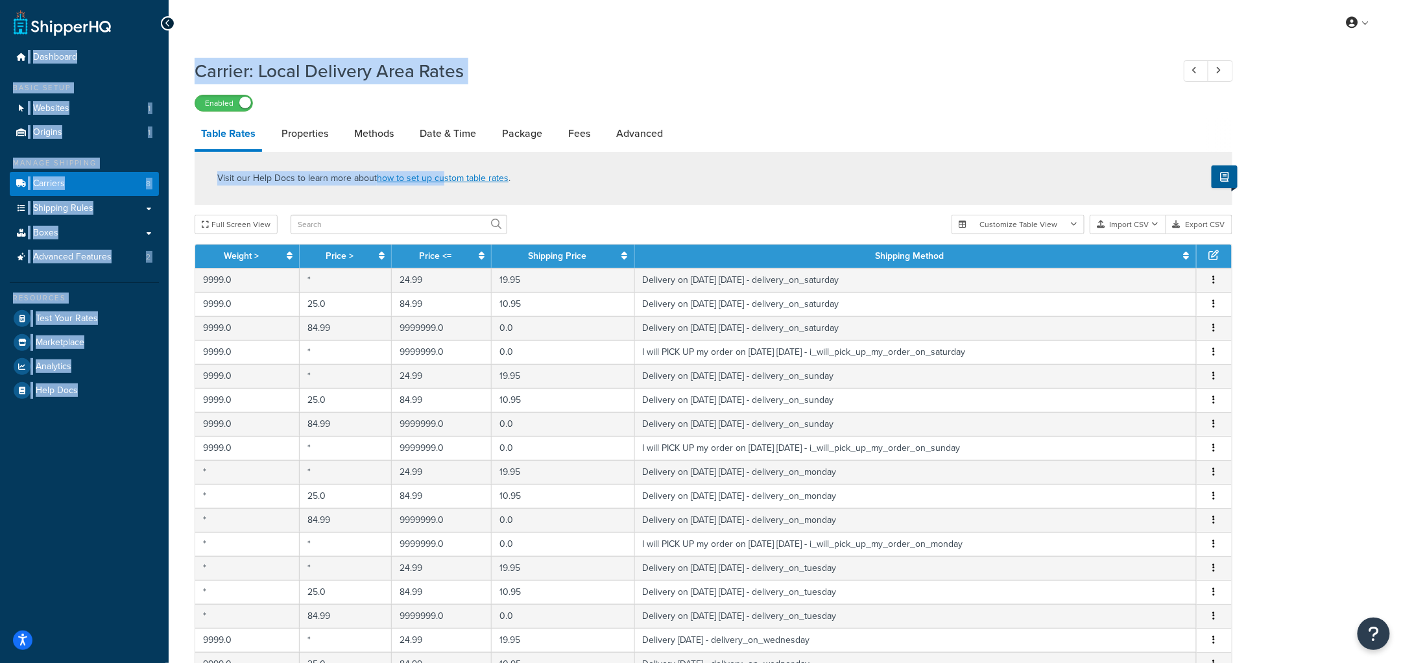
drag, startPoint x: 190, startPoint y: 217, endPoint x: 0, endPoint y: -27, distance: 309.6
click at [0, 0] on html "Accessibility Screen-Reader Guide, Feedback, and Issue Reporting | New window S…" at bounding box center [701, 441] width 1403 height 883
click at [783, 97] on div "Enabled" at bounding box center [714, 102] width 1038 height 18
